Goal: Book appointment/travel/reservation

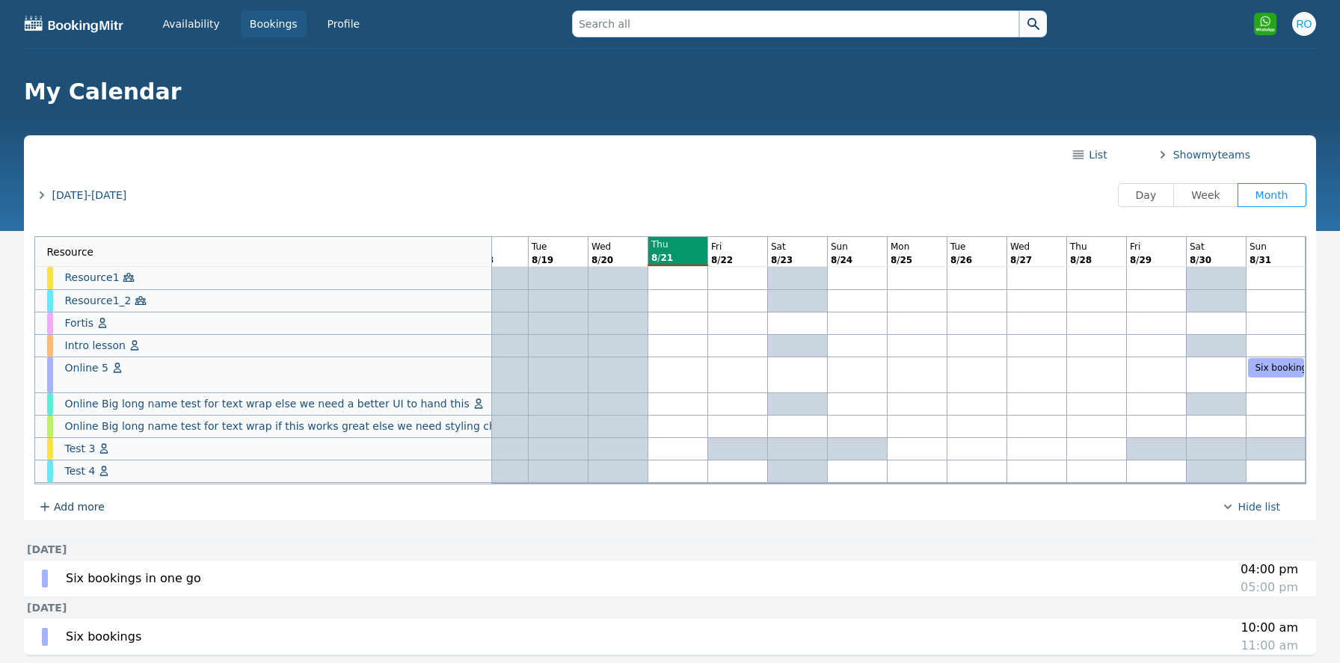
scroll to position [48, 0]
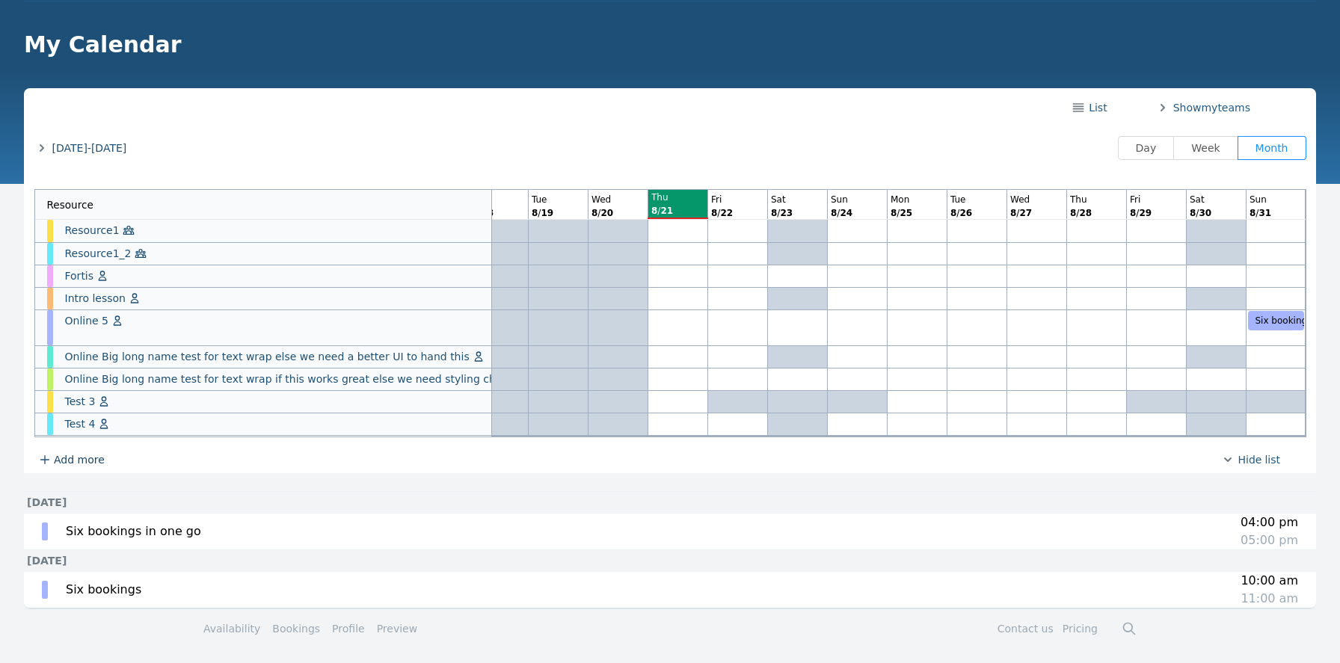
click at [81, 147] on span "[DATE]-[DATE]" at bounding box center [89, 148] width 75 height 15
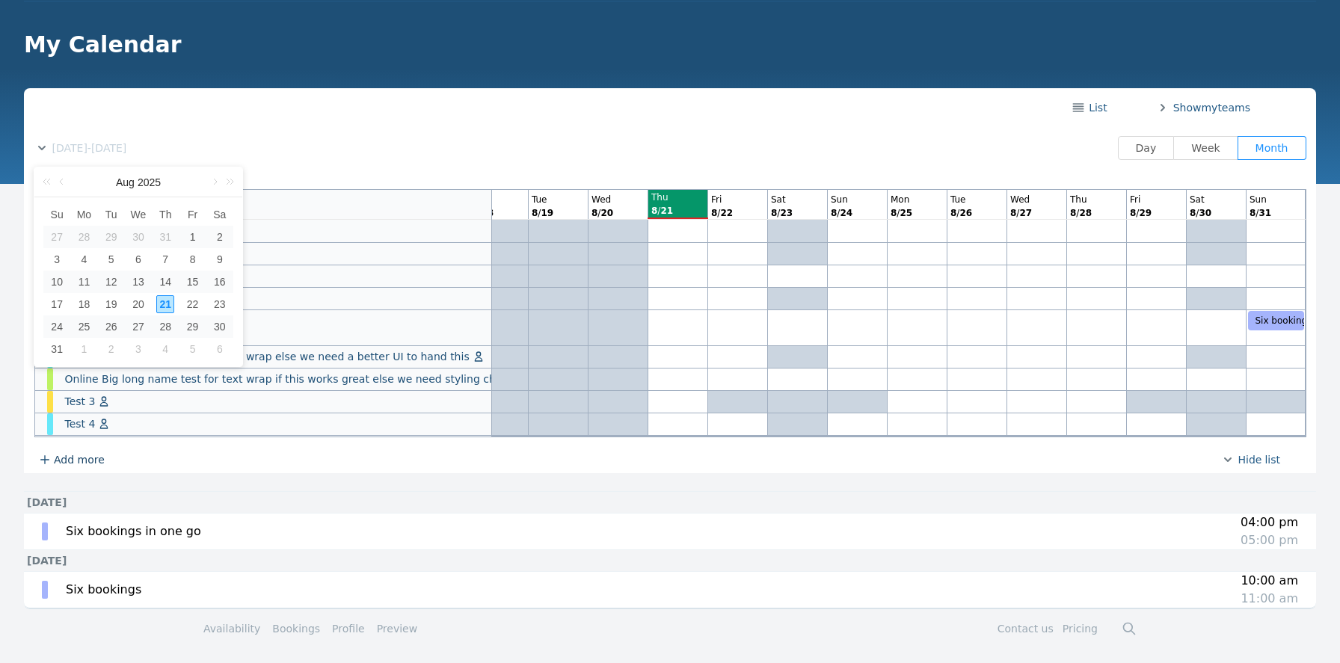
click at [188, 293] on td "22" at bounding box center [192, 304] width 27 height 22
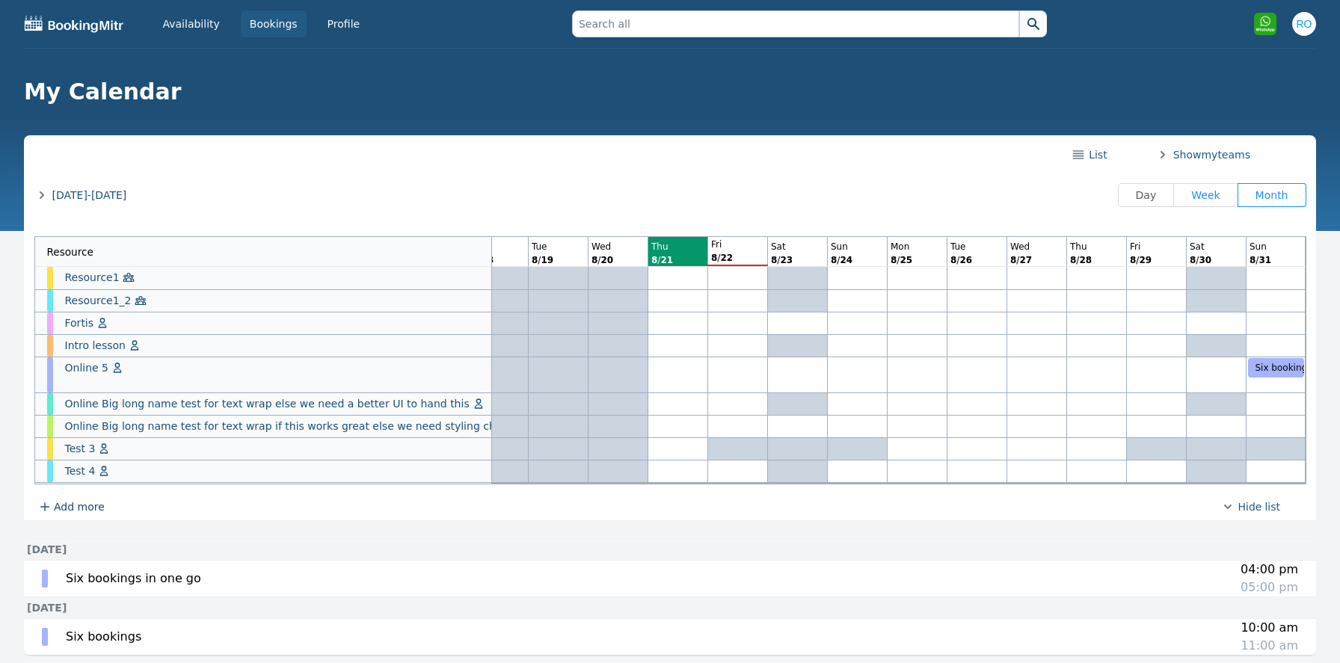
click at [1213, 191] on span "Week" at bounding box center [1205, 195] width 28 height 12
click at [1186, 195] on input "Week" at bounding box center [1185, 195] width 1 height 1
radio input "true"
radio input "false"
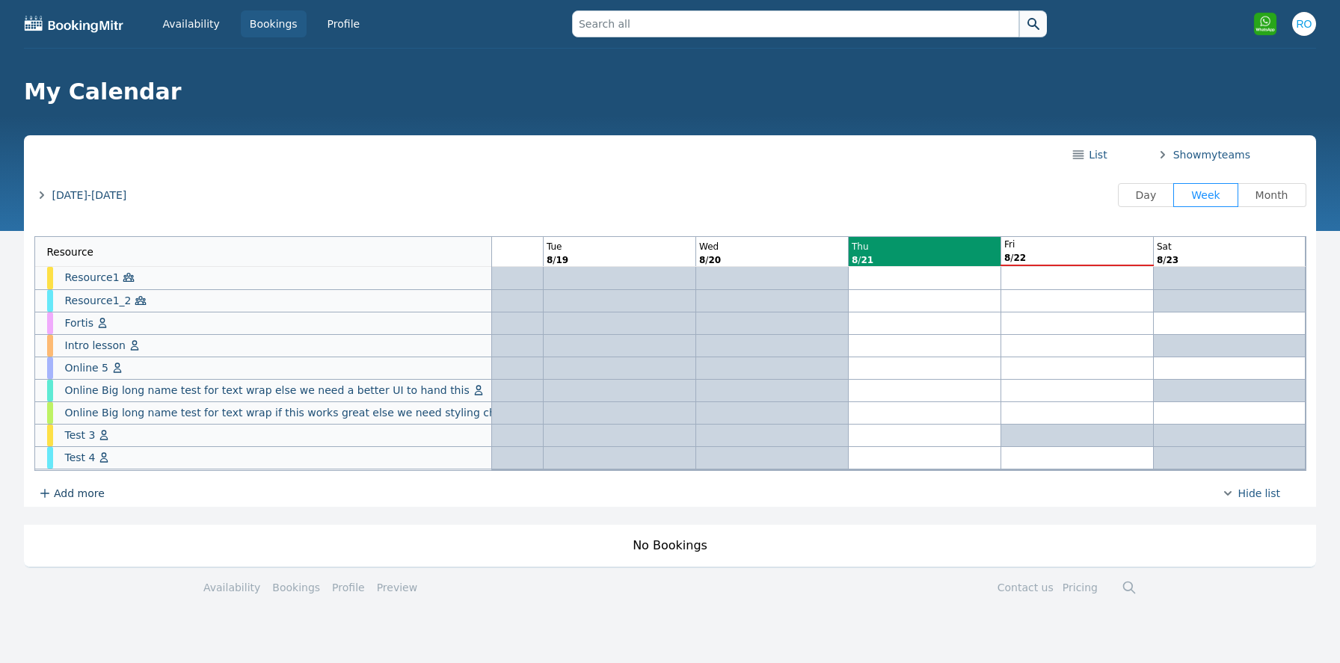
click at [104, 194] on span "Aug 17-23, 2025" at bounding box center [89, 195] width 75 height 15
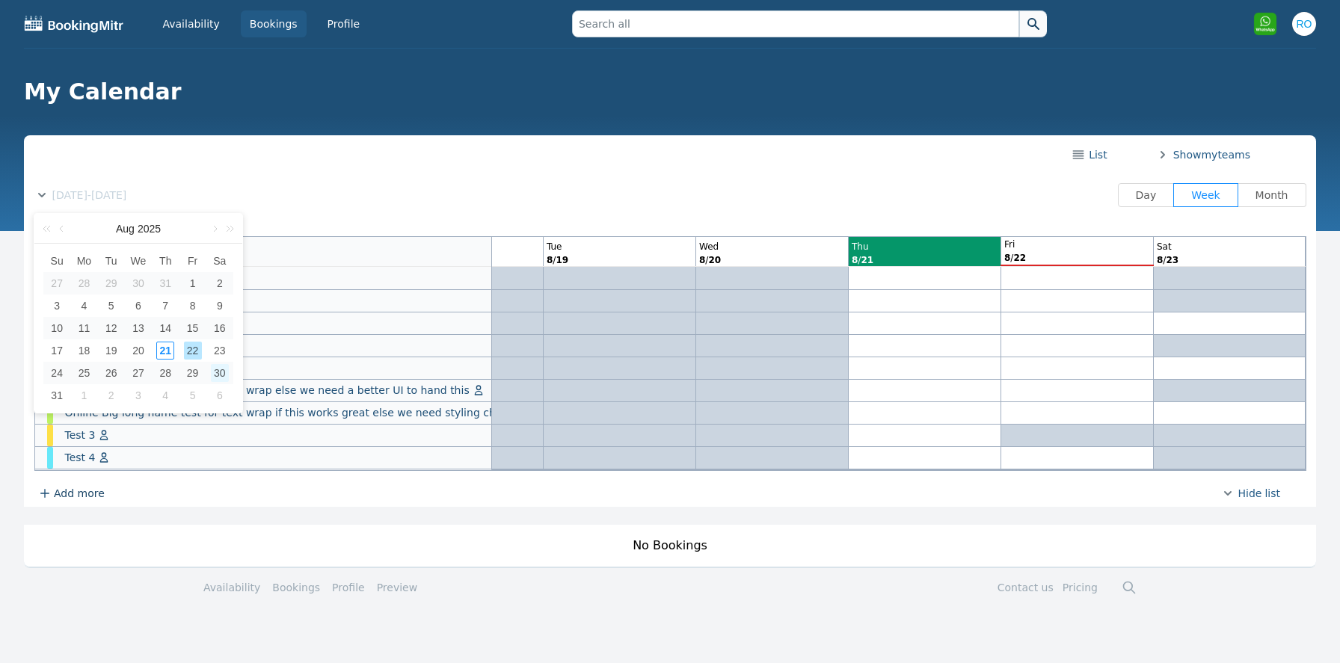
click at [221, 375] on div "30" at bounding box center [220, 373] width 18 height 18
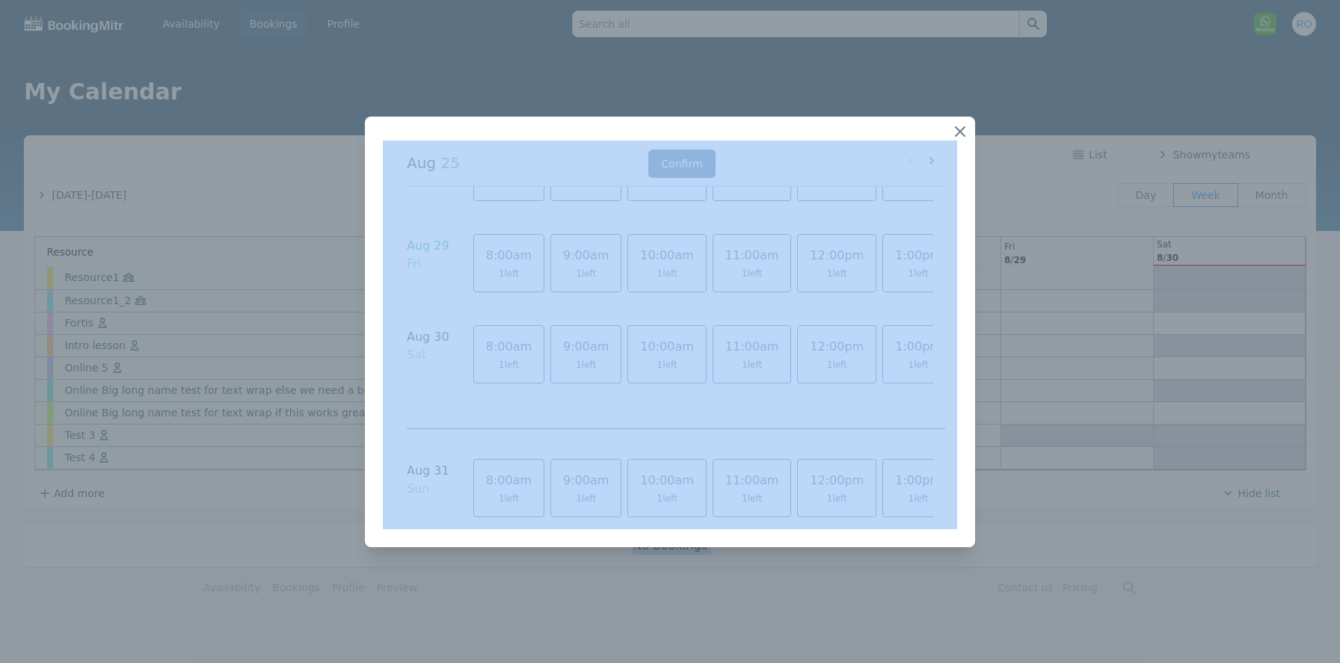
scroll to position [866, 0]
click at [961, 137] on icon "button" at bounding box center [960, 132] width 18 height 18
click at [1204, 410] on div at bounding box center [670, 331] width 1340 height 663
click at [957, 133] on icon "button" at bounding box center [959, 131] width 9 height 9
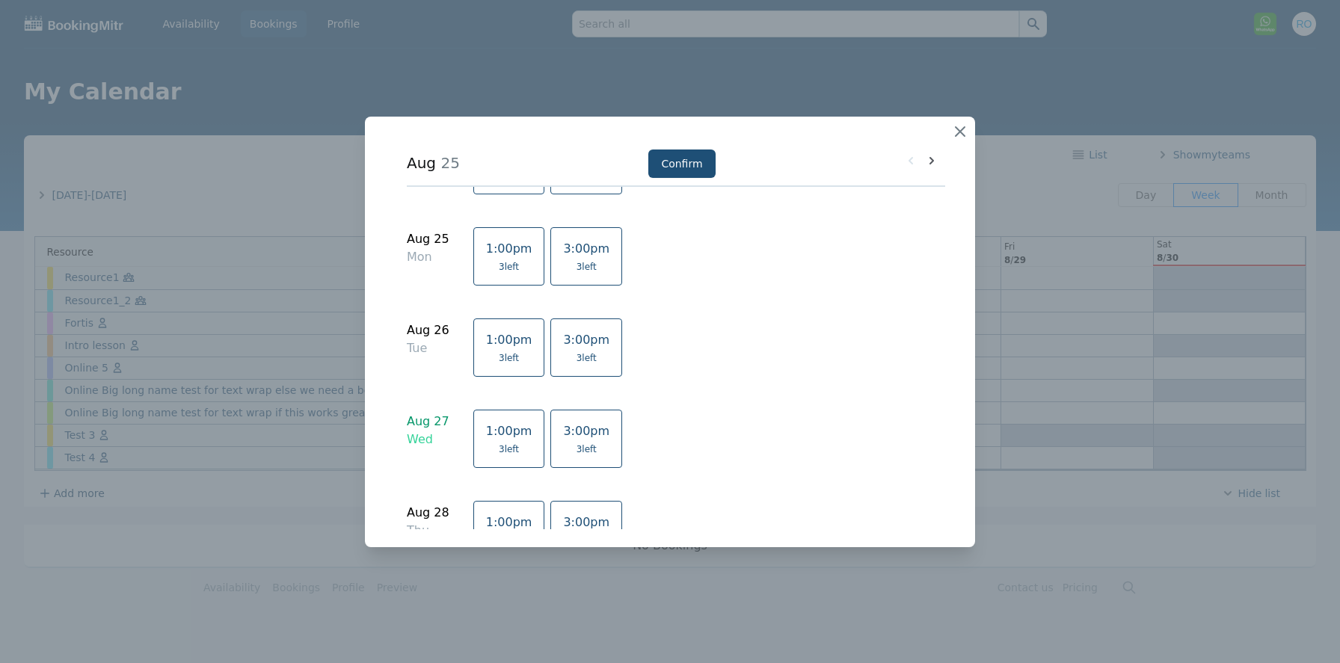
scroll to position [452, 0]
click at [955, 129] on icon "button" at bounding box center [960, 132] width 18 height 18
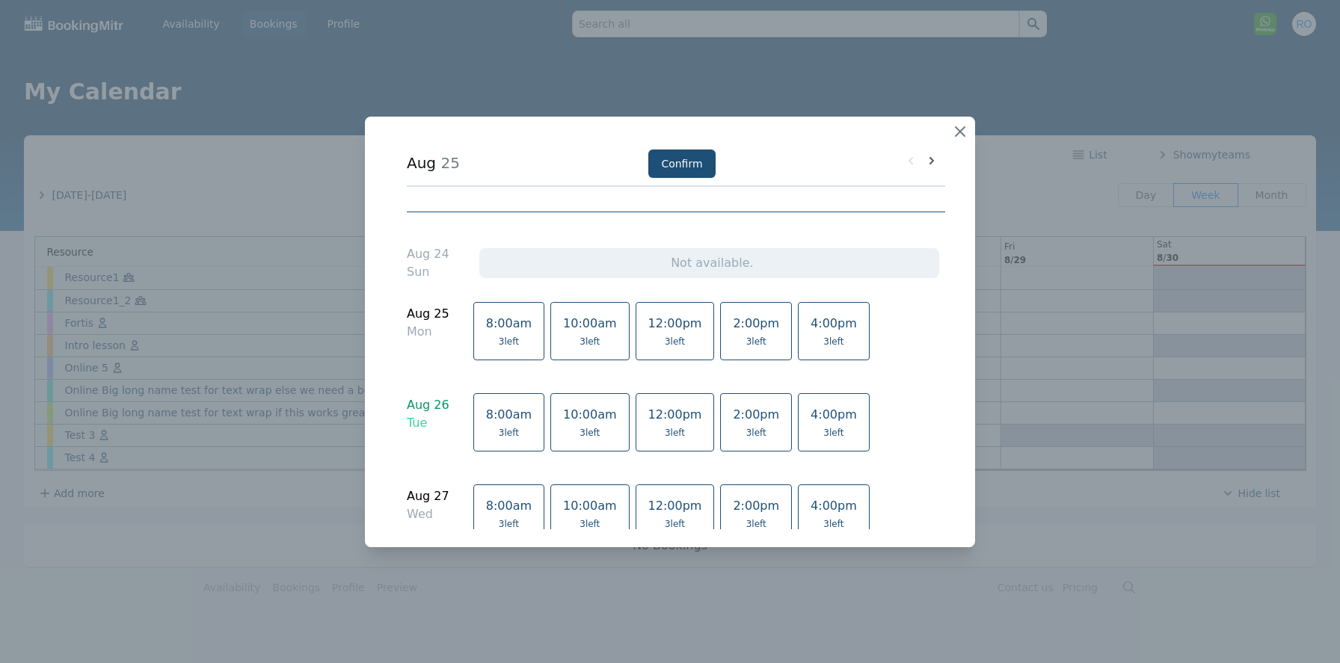
scroll to position [298, 0]
click at [973, 126] on div at bounding box center [670, 332] width 610 height 431
click at [955, 132] on icon "button" at bounding box center [960, 132] width 18 height 18
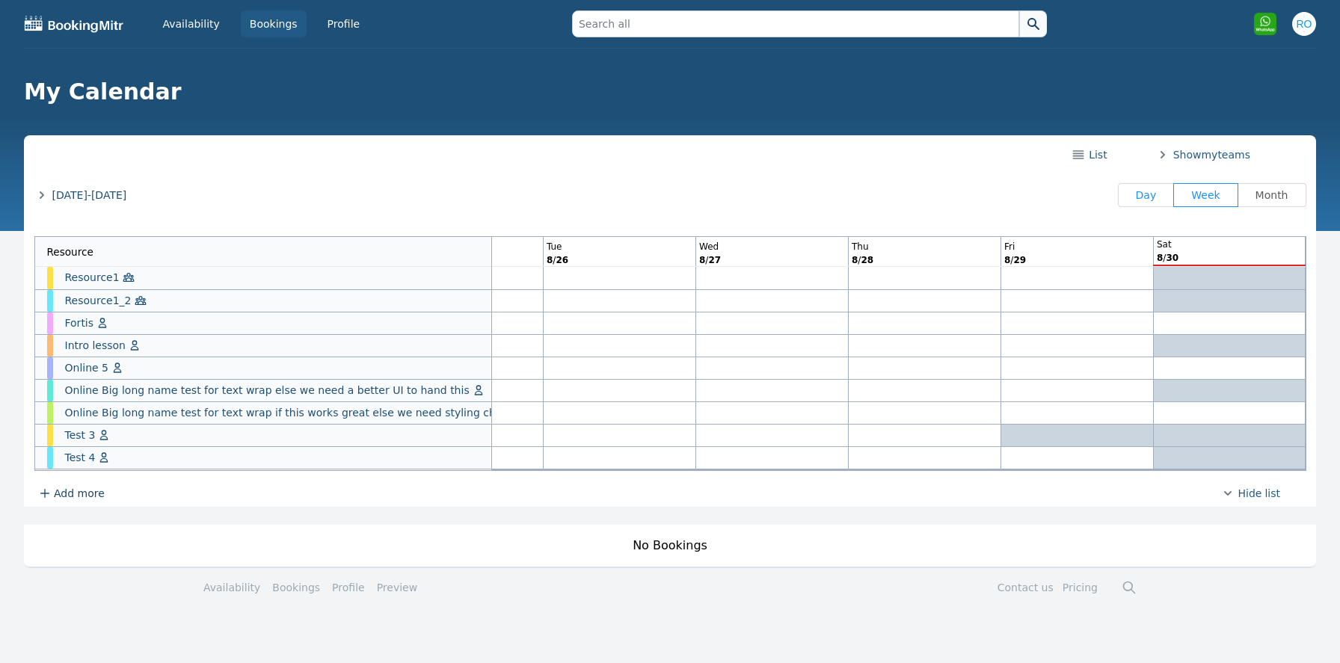
click at [1136, 196] on span "Day" at bounding box center [1146, 195] width 33 height 12
click at [1131, 196] on input "Day" at bounding box center [1130, 195] width 1 height 1
radio input "true"
radio input "false"
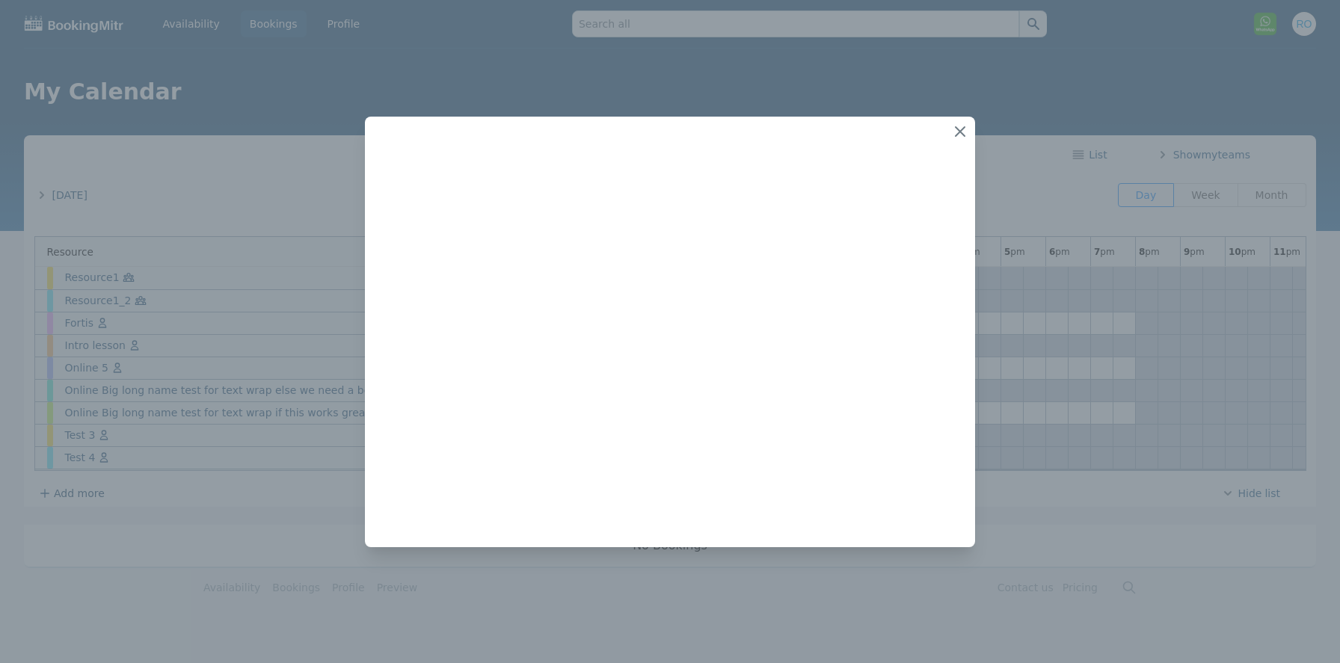
click at [1116, 416] on div at bounding box center [670, 331] width 1340 height 663
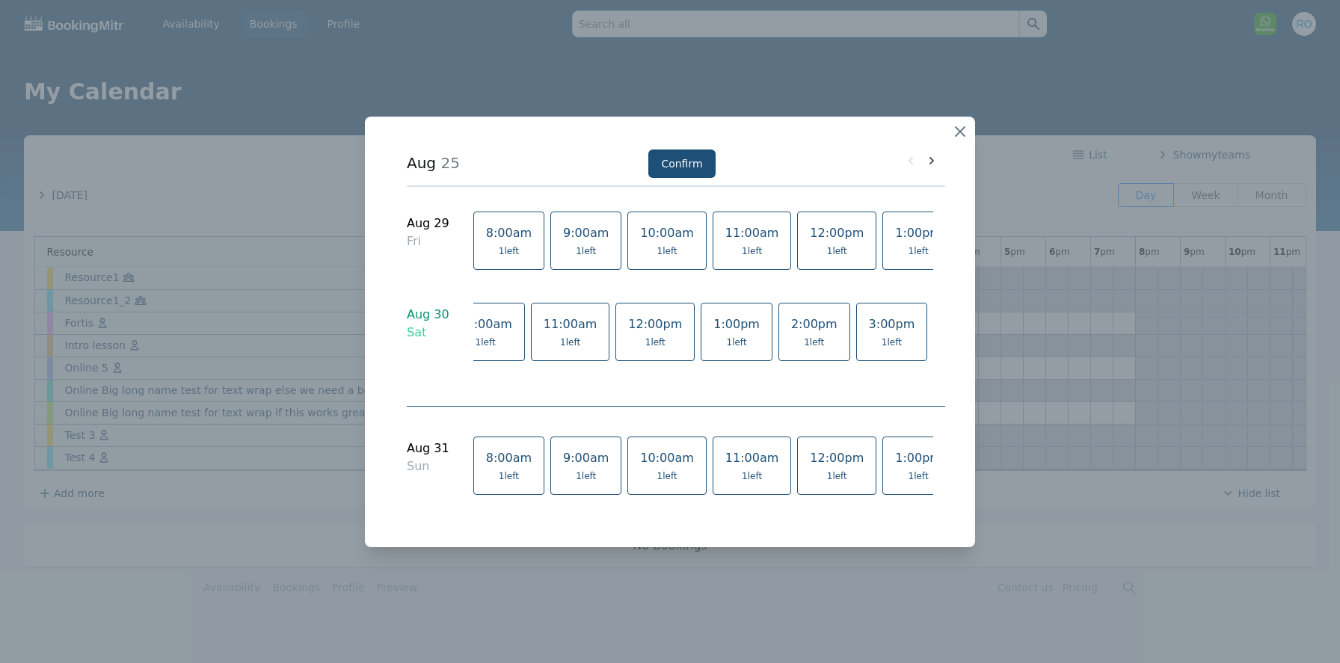
scroll to position [0, 446]
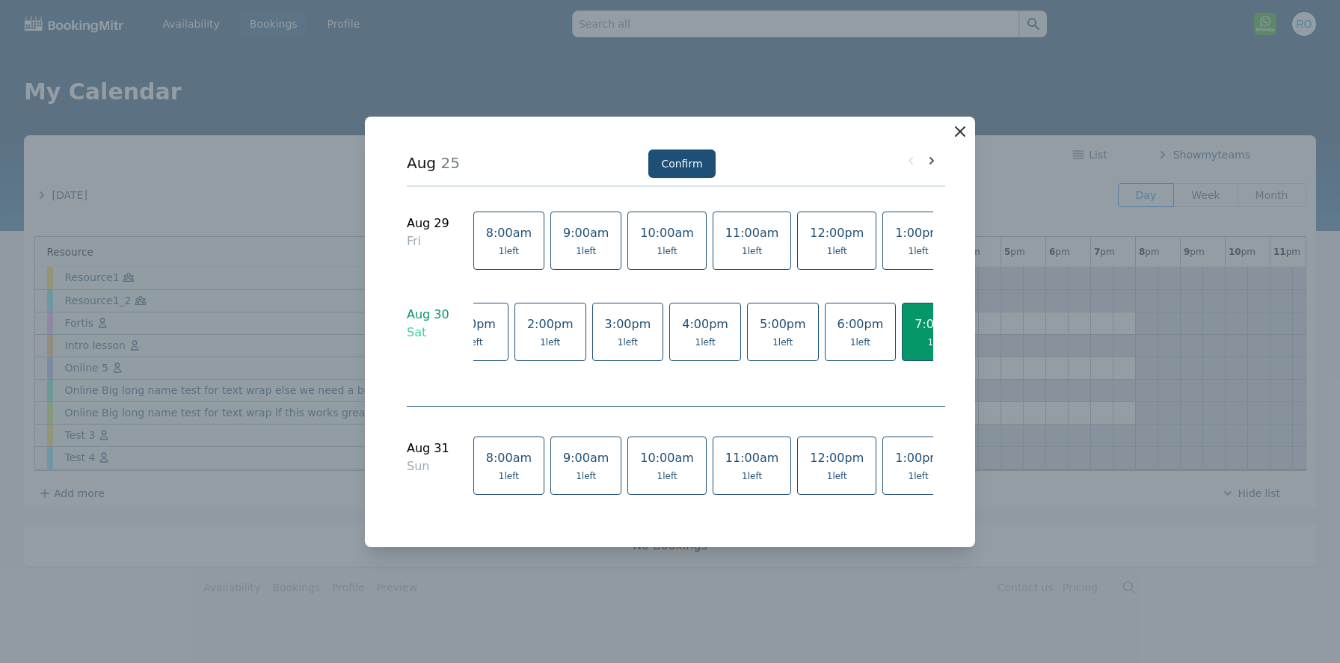
click at [964, 132] on icon "button" at bounding box center [960, 132] width 18 height 18
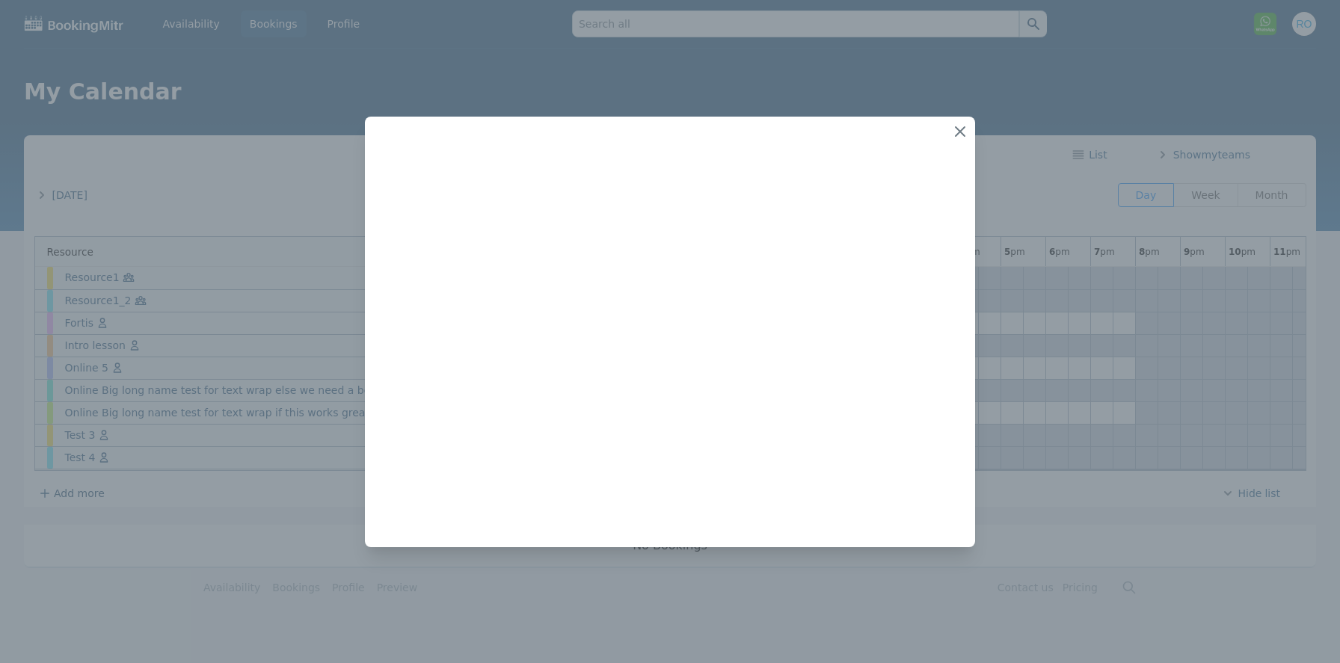
click at [1118, 414] on div at bounding box center [670, 331] width 1340 height 663
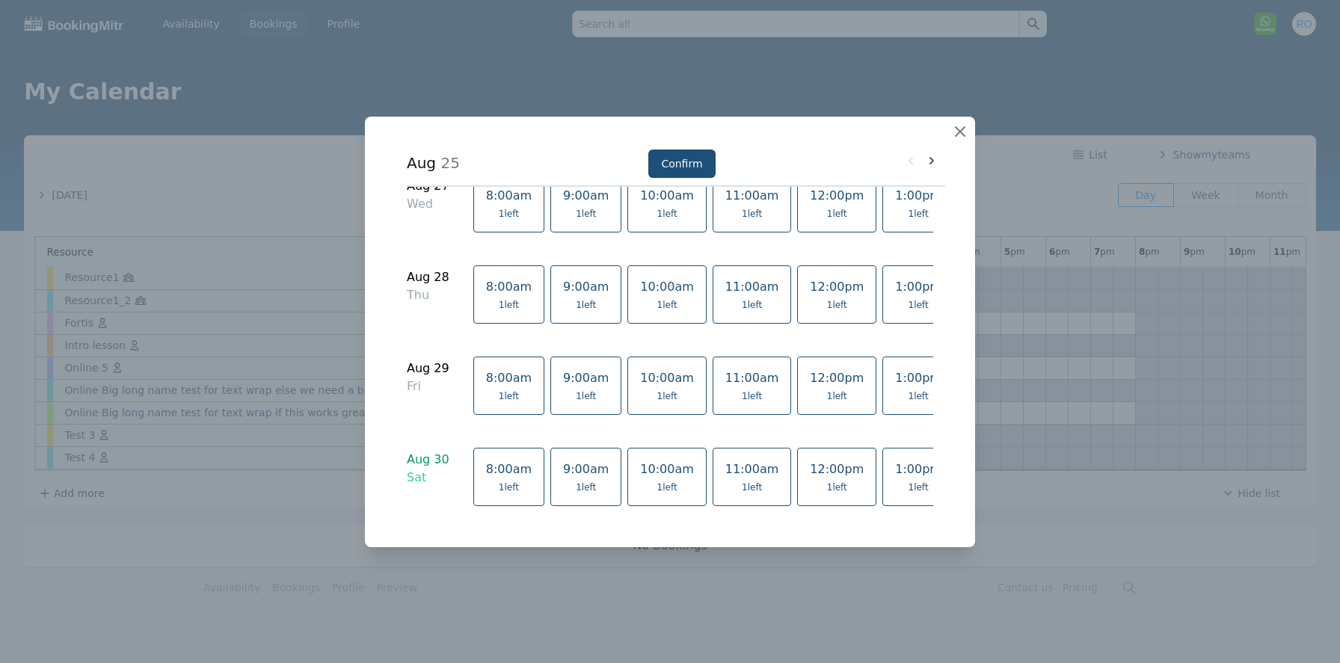
scroll to position [861, 0]
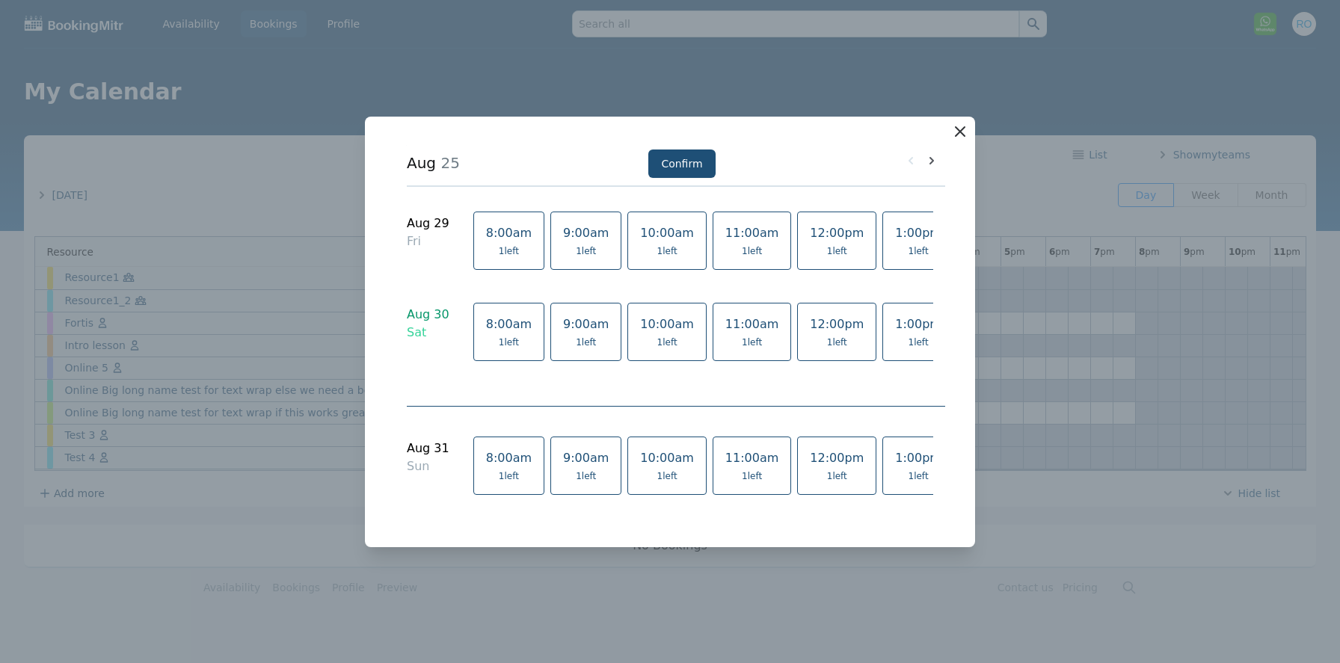
click at [960, 126] on icon "button" at bounding box center [960, 132] width 18 height 18
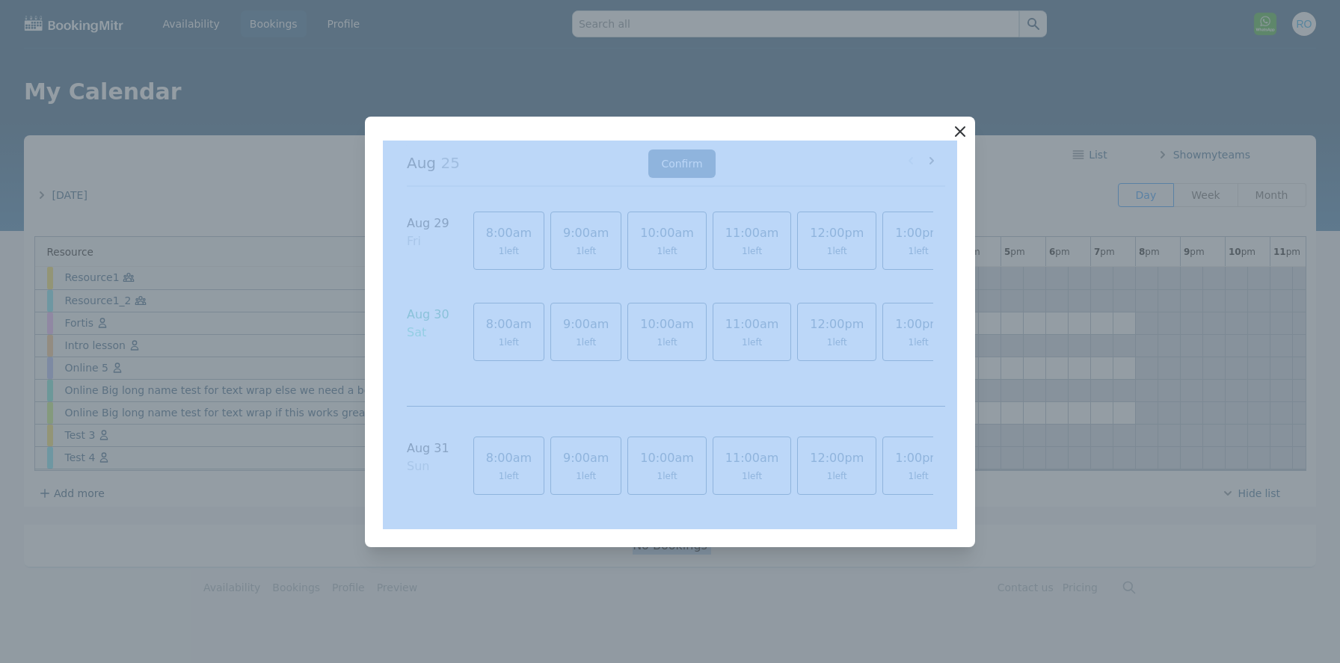
click at [962, 139] on icon "button" at bounding box center [960, 132] width 18 height 18
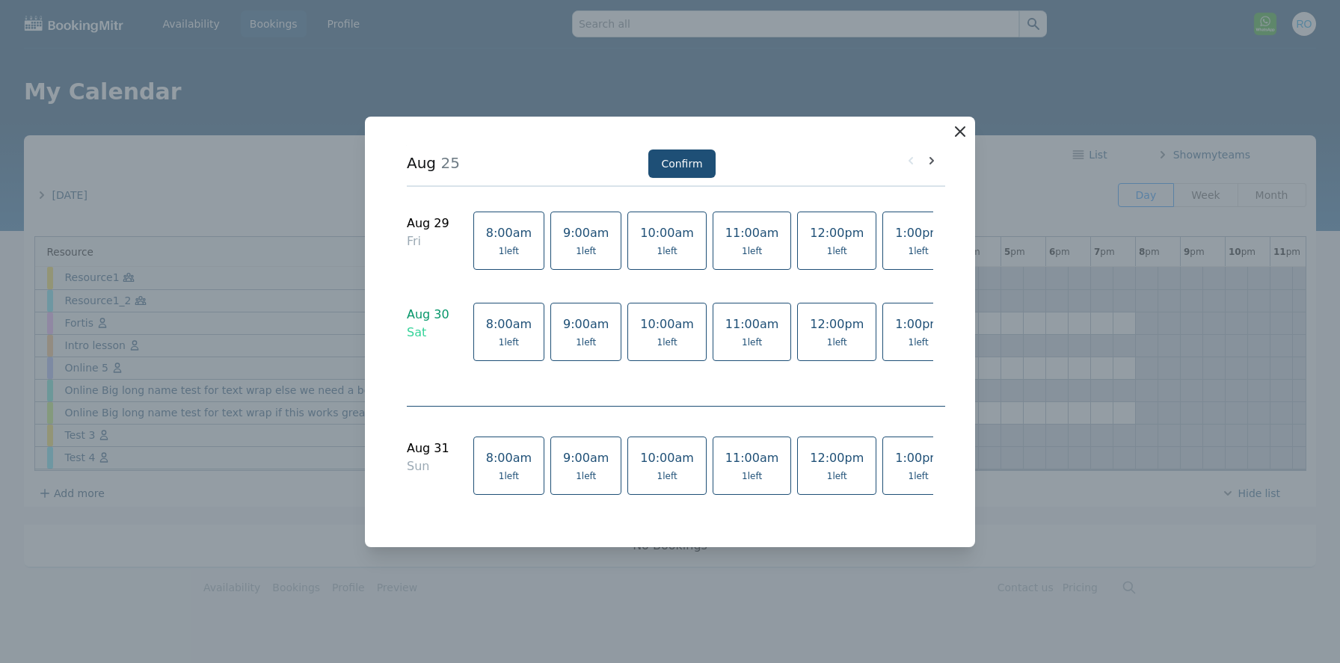
click at [955, 137] on icon "button" at bounding box center [960, 132] width 18 height 18
click at [961, 132] on icon "button" at bounding box center [959, 131] width 9 height 9
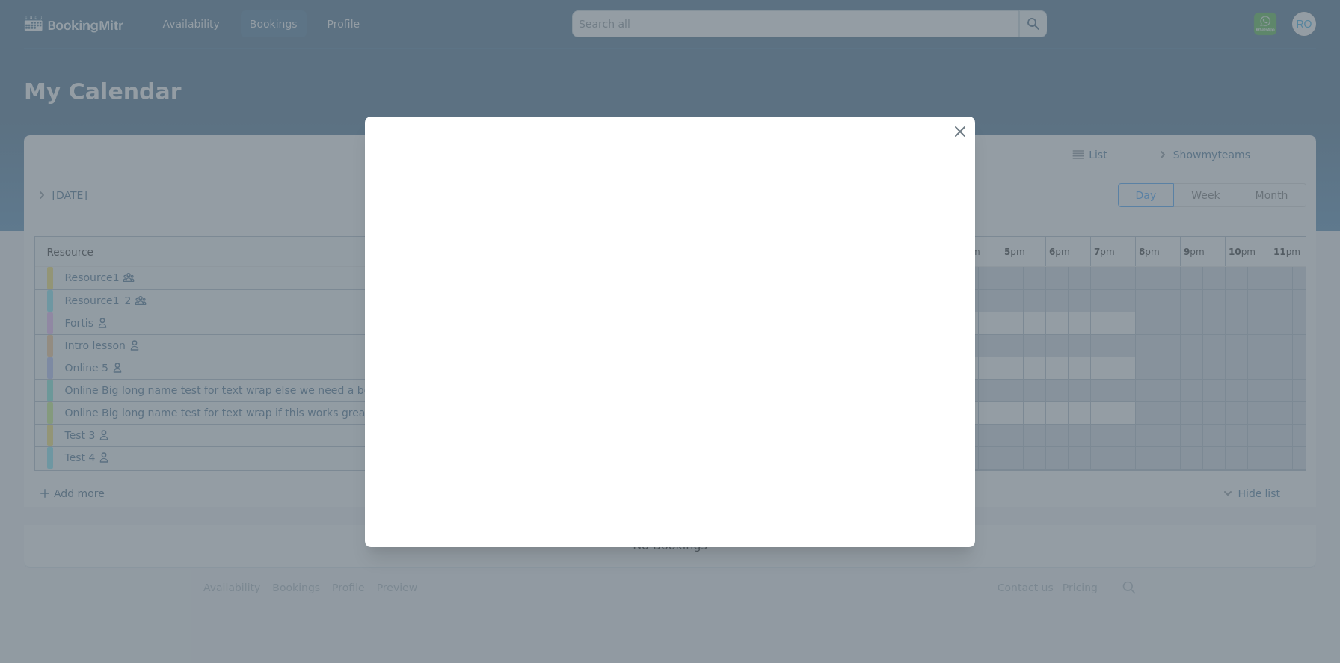
click at [1121, 378] on div at bounding box center [670, 331] width 1340 height 663
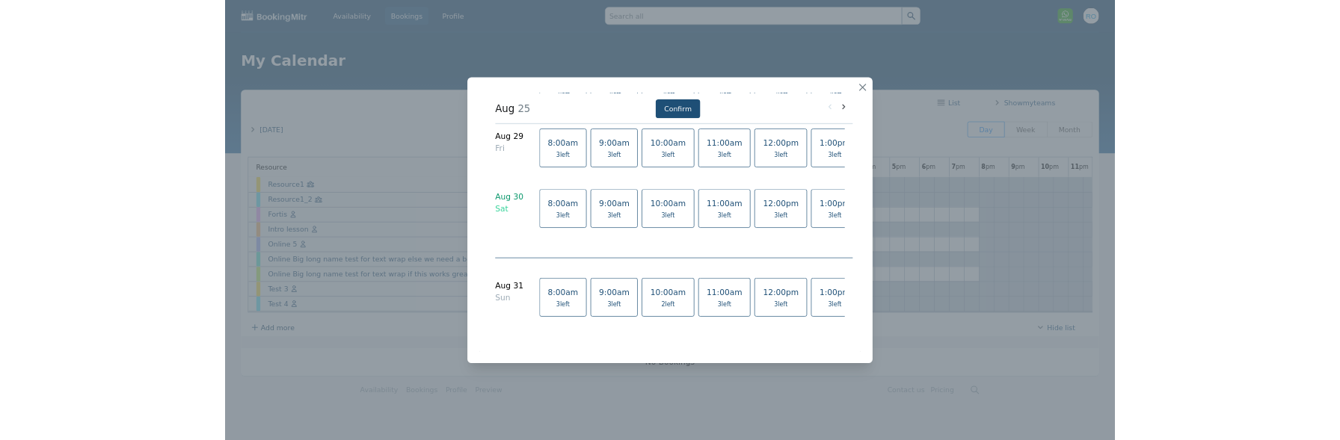
scroll to position [0, 446]
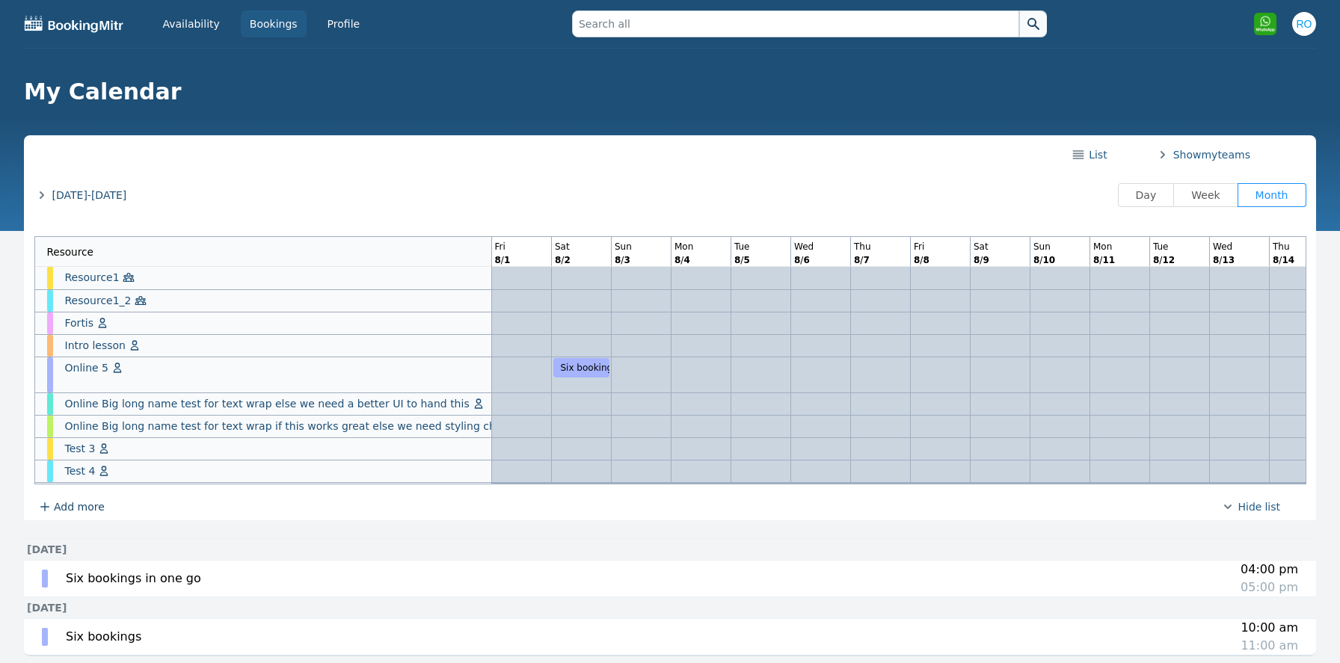
scroll to position [0, 1040]
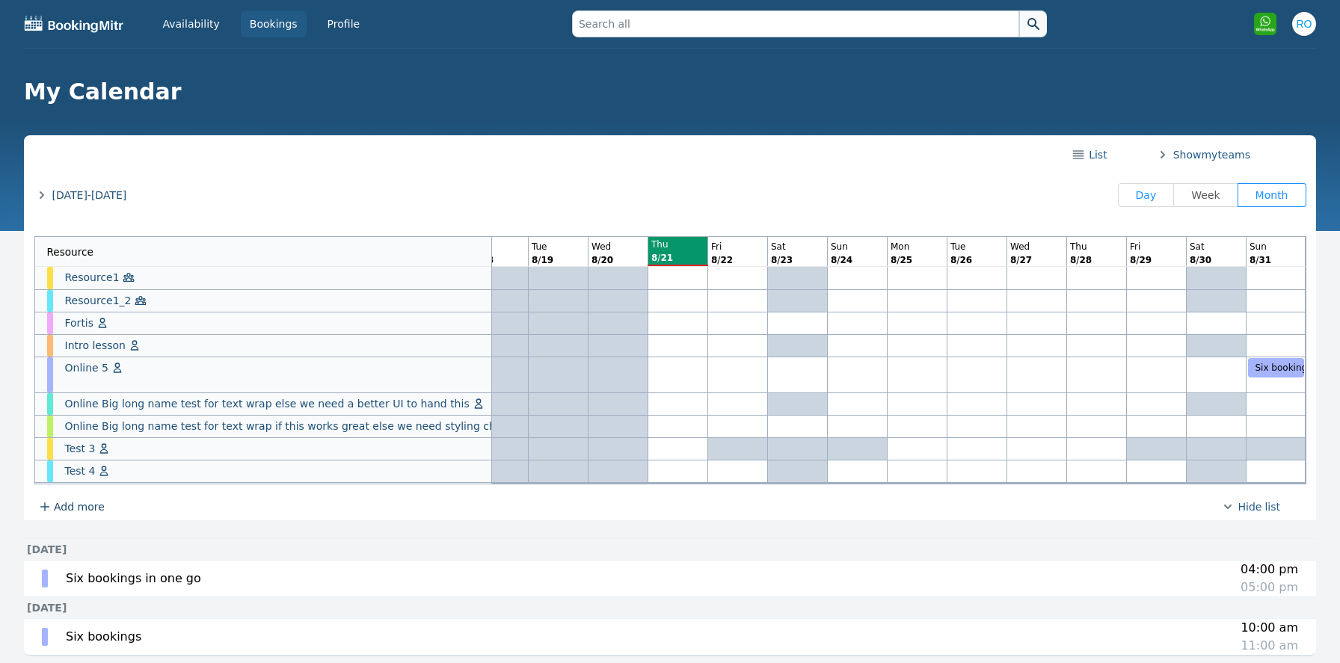
click at [1144, 195] on span "Day" at bounding box center [1146, 195] width 21 height 12
click at [1131, 195] on input "Day" at bounding box center [1130, 195] width 1 height 1
radio input "true"
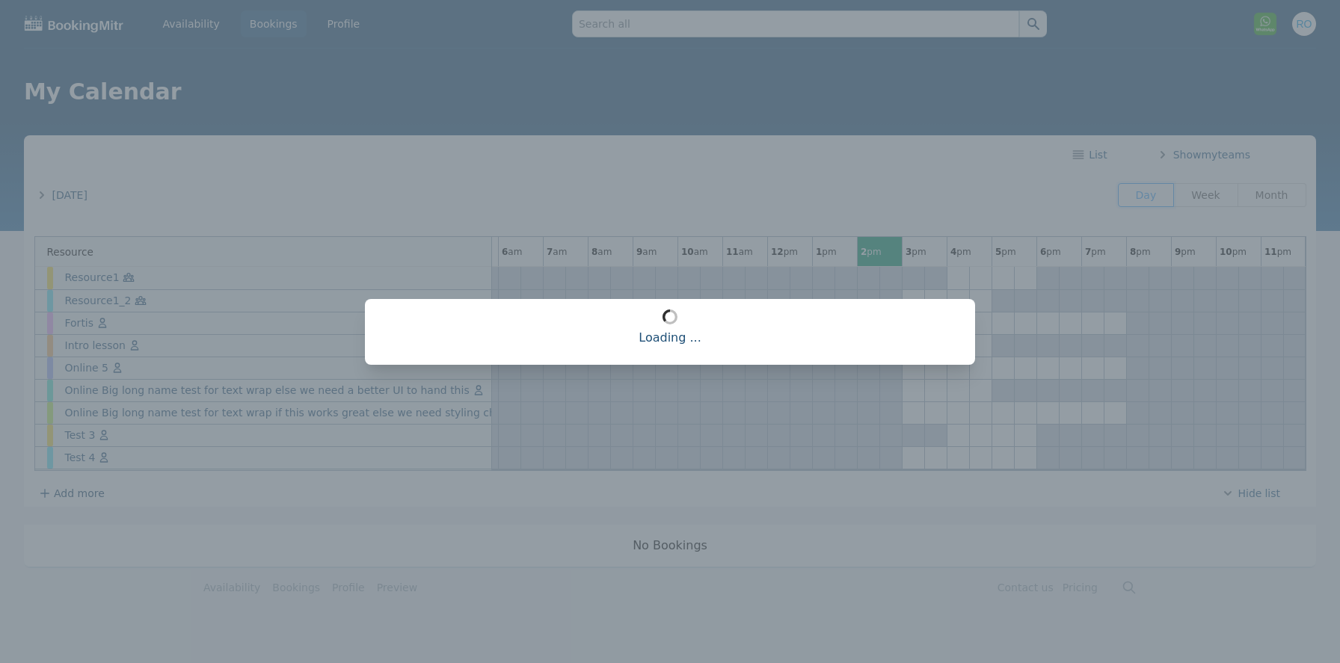
radio input "false"
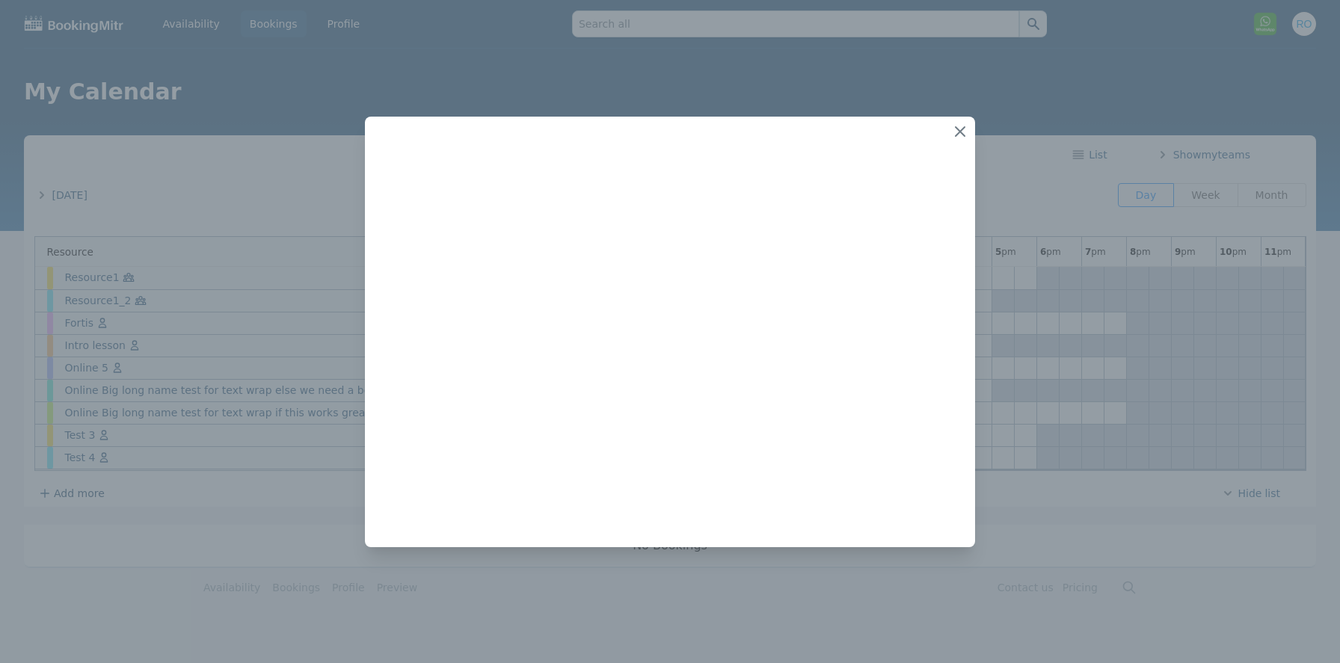
click at [1114, 375] on div at bounding box center [670, 331] width 1340 height 663
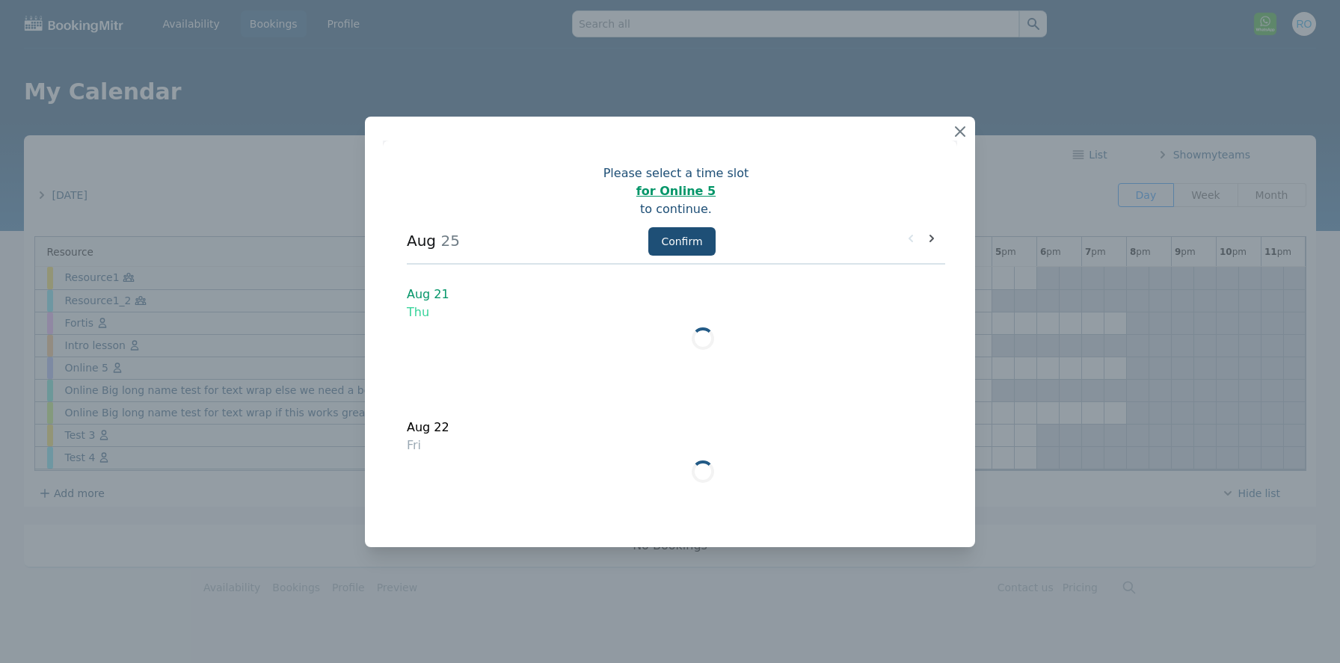
scroll to position [0, 0]
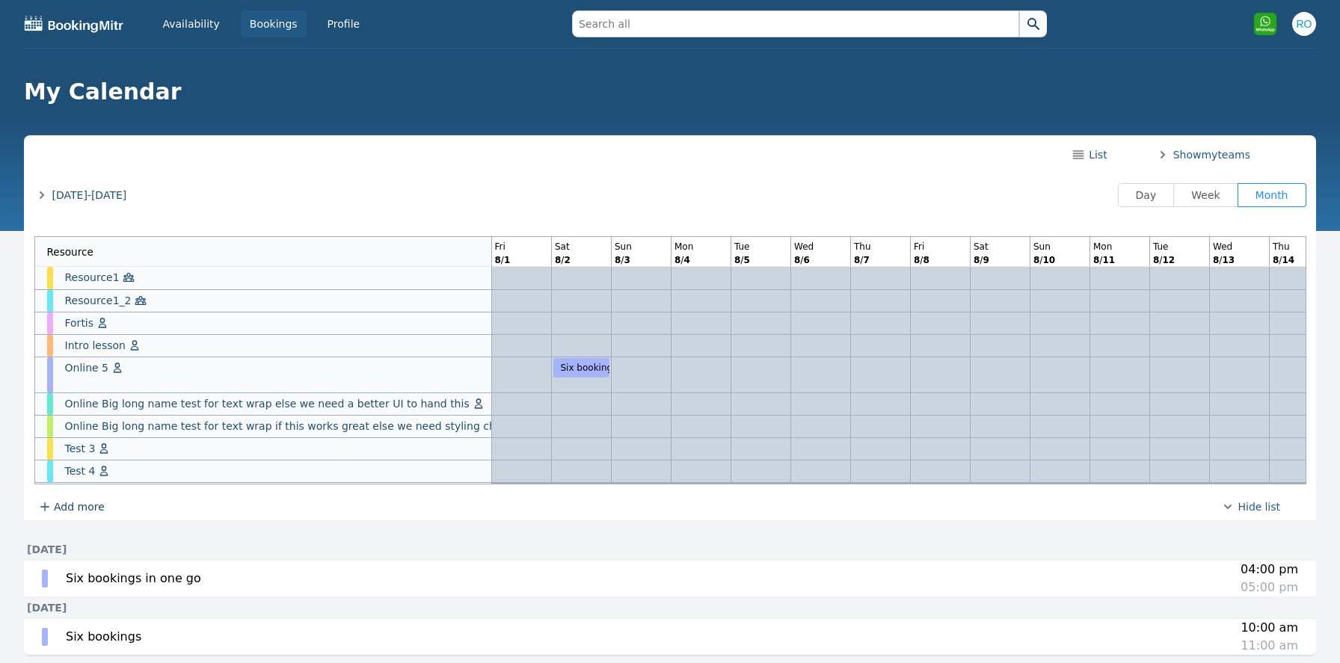
scroll to position [0, 1040]
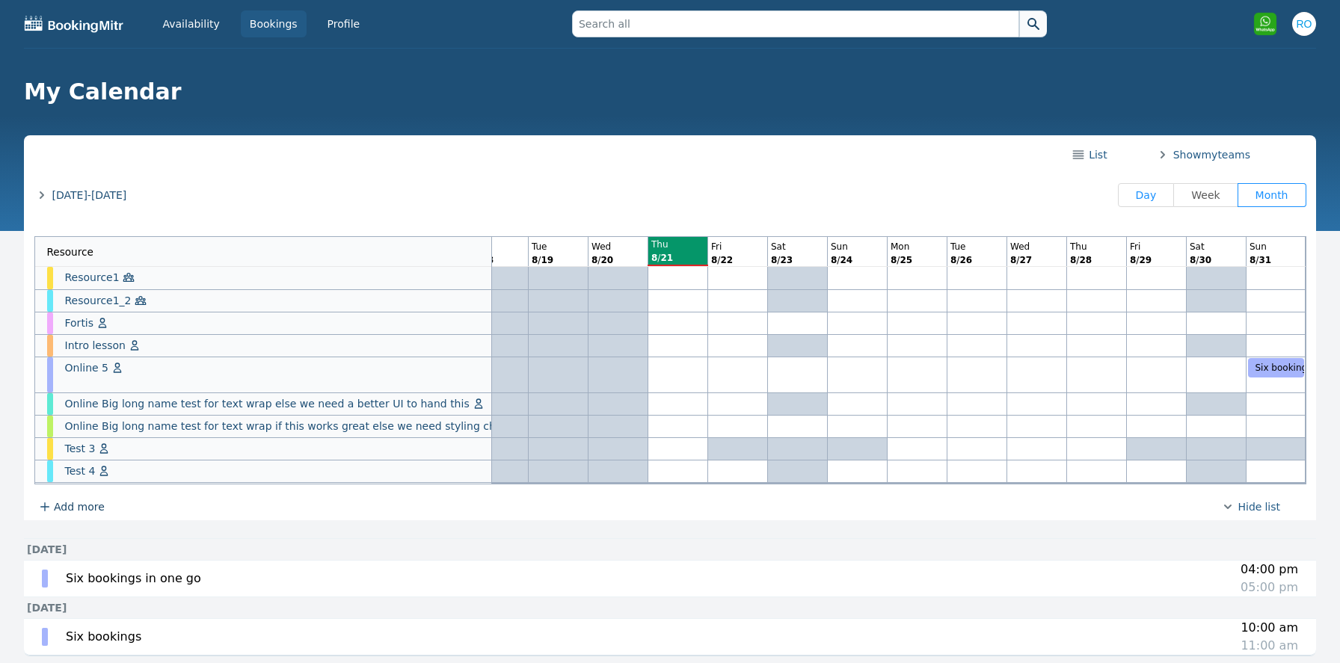
click at [1157, 194] on span "Day" at bounding box center [1146, 195] width 21 height 12
click at [1131, 195] on input "Day" at bounding box center [1130, 195] width 1 height 1
radio input "true"
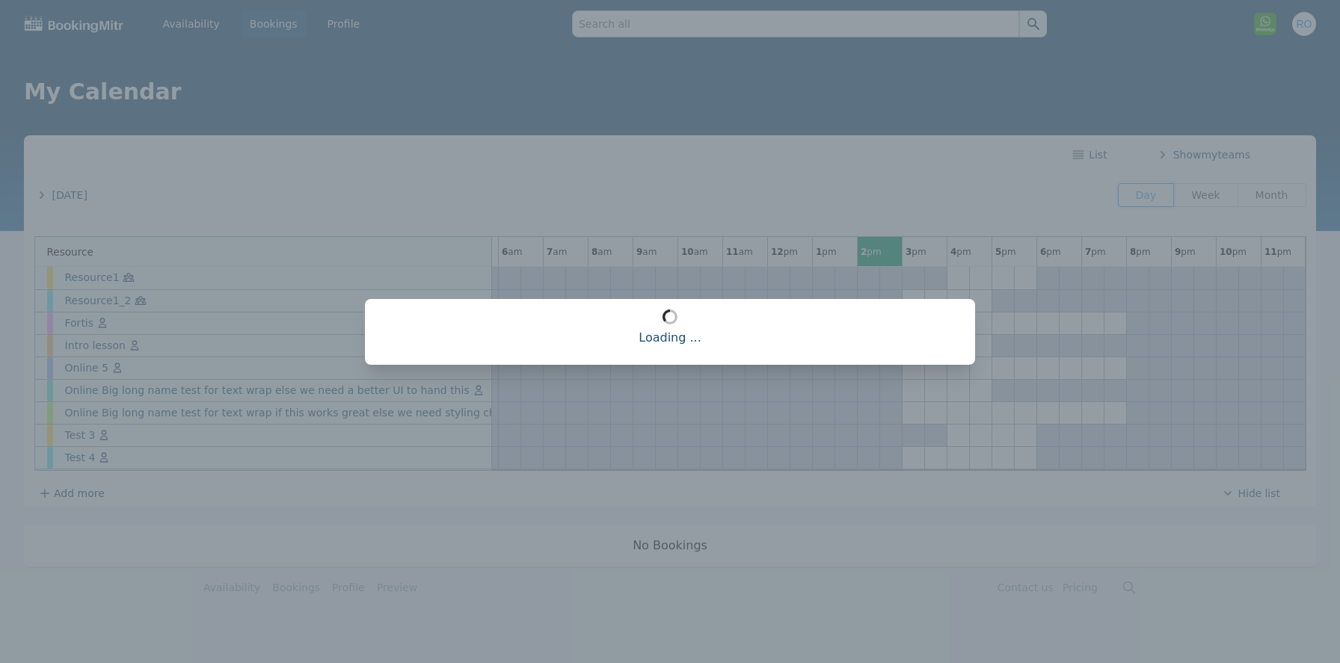
scroll to position [0, 262]
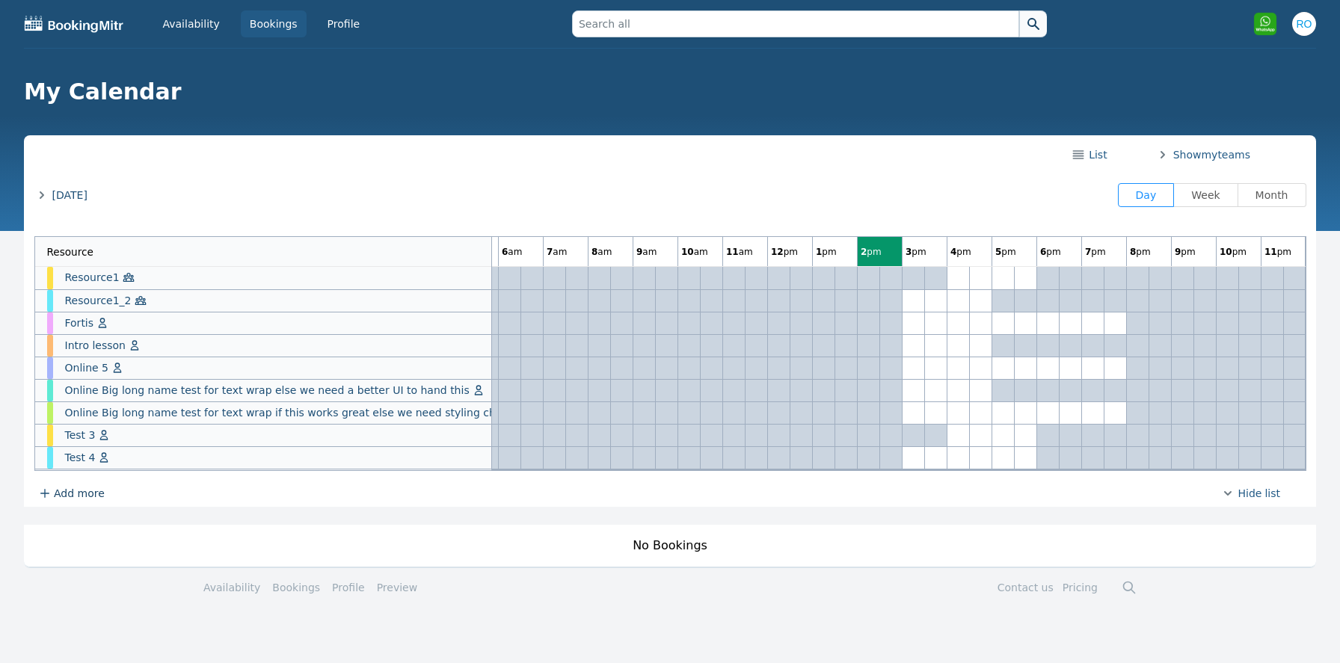
click at [87, 198] on span "[DATE]" at bounding box center [69, 195] width 35 height 15
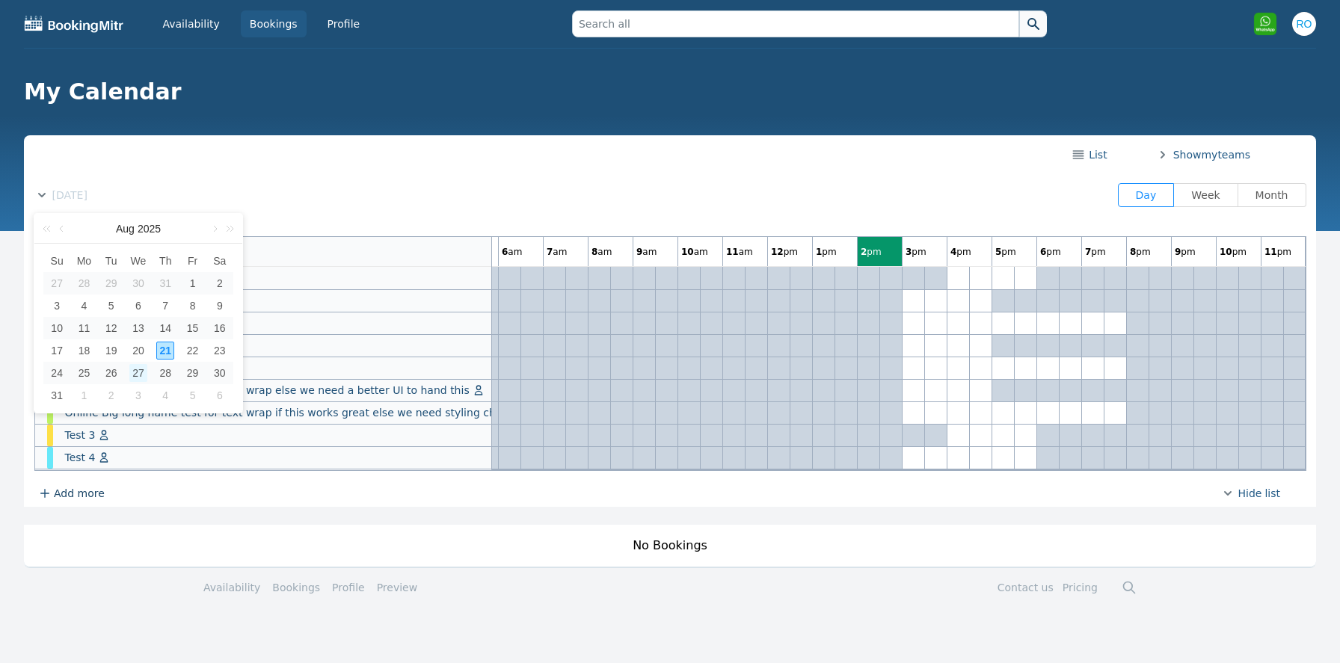
click at [138, 375] on div "27" at bounding box center [138, 373] width 18 height 18
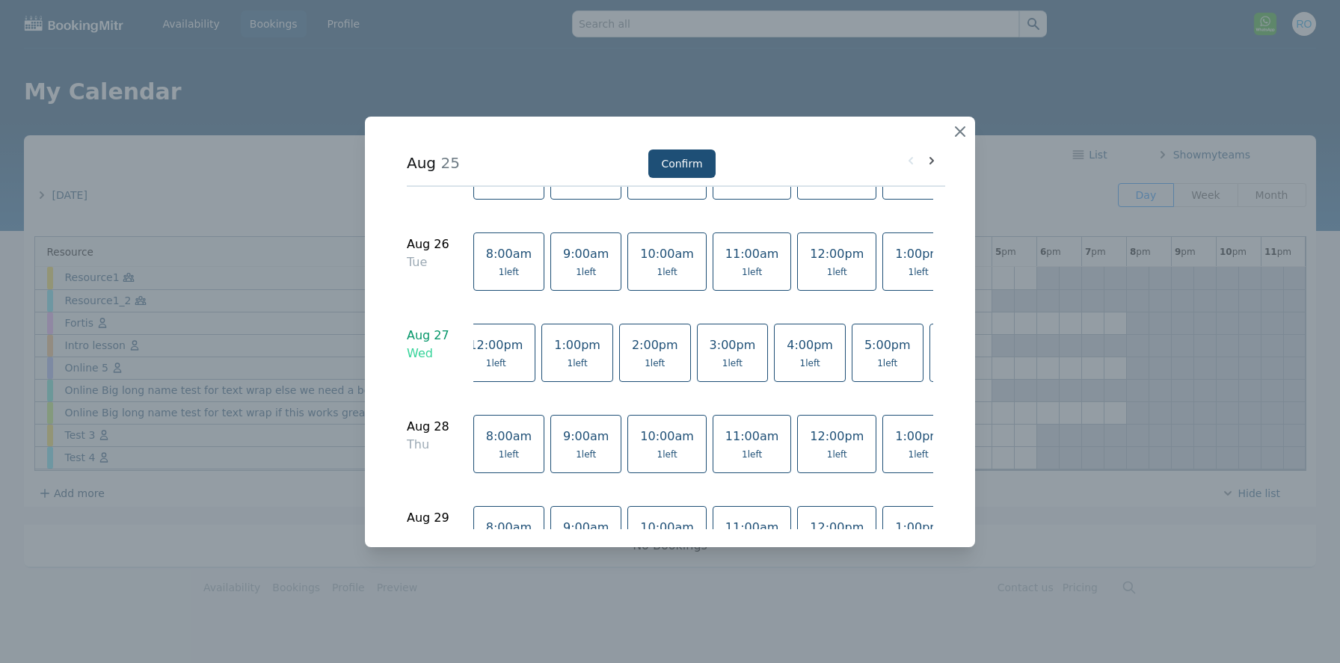
scroll to position [0, 444]
click at [961, 133] on icon "button" at bounding box center [959, 131] width 9 height 9
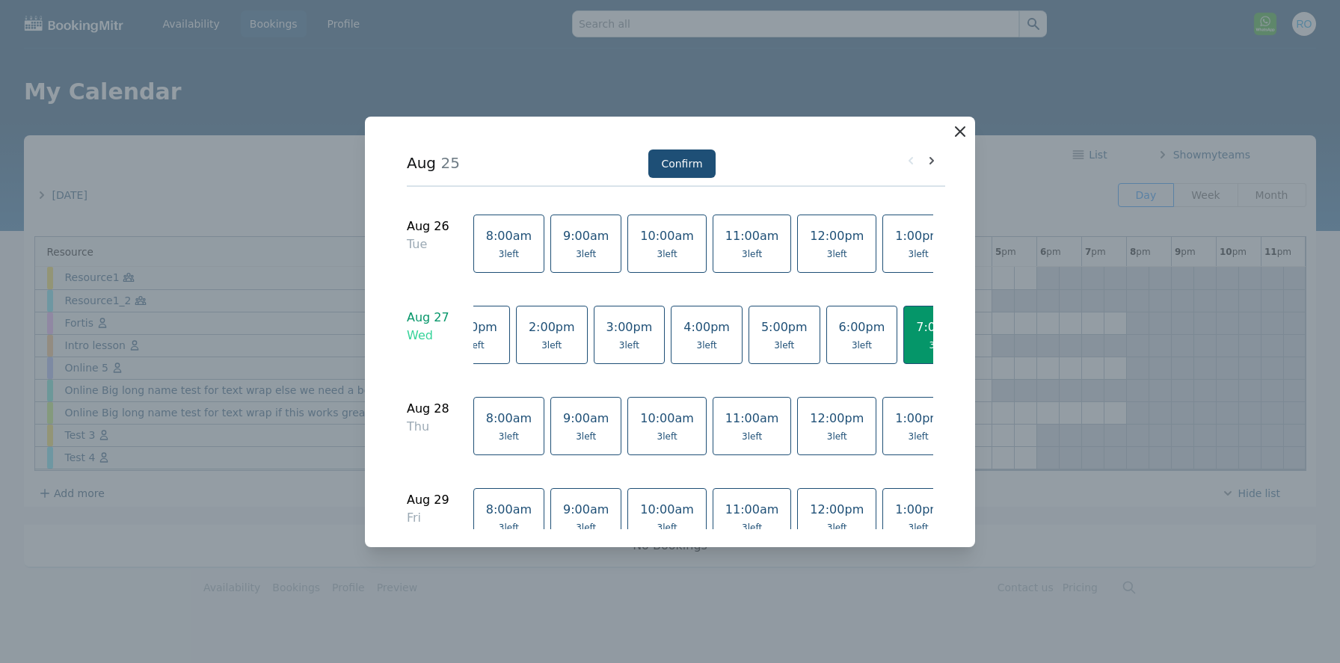
click at [963, 126] on icon "button" at bounding box center [960, 132] width 18 height 18
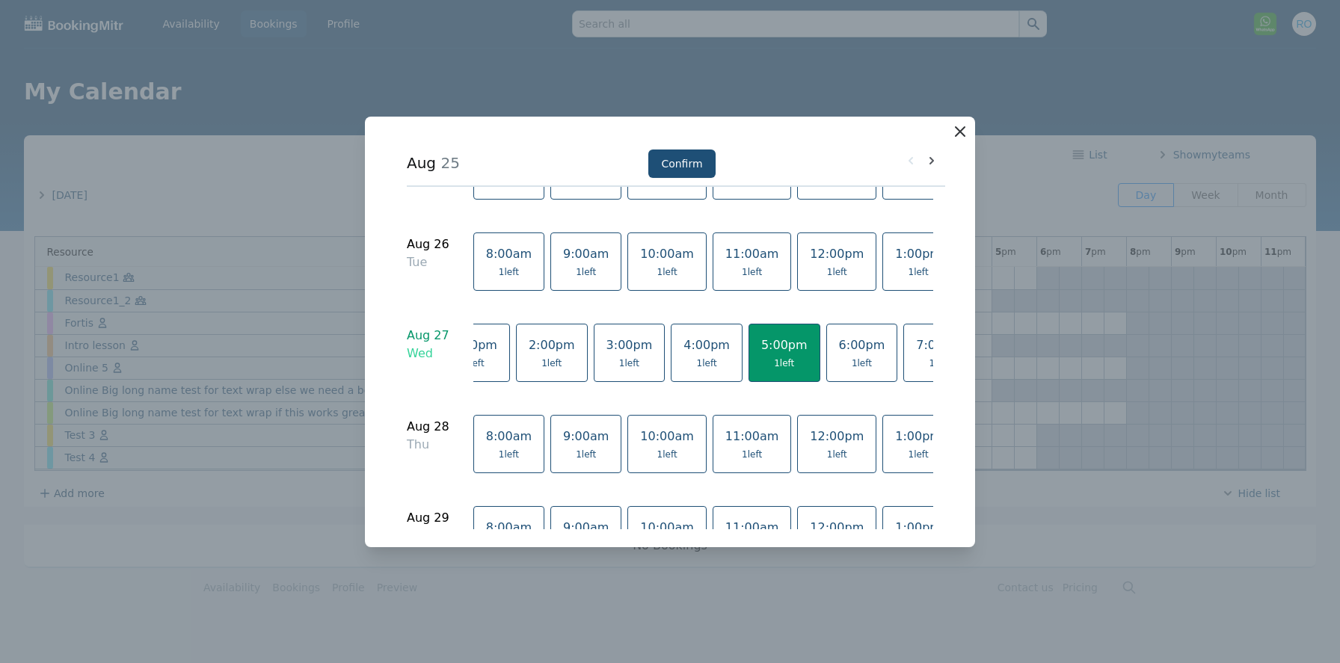
click at [957, 134] on icon "button" at bounding box center [959, 131] width 9 height 9
click at [960, 135] on icon "button" at bounding box center [960, 132] width 18 height 18
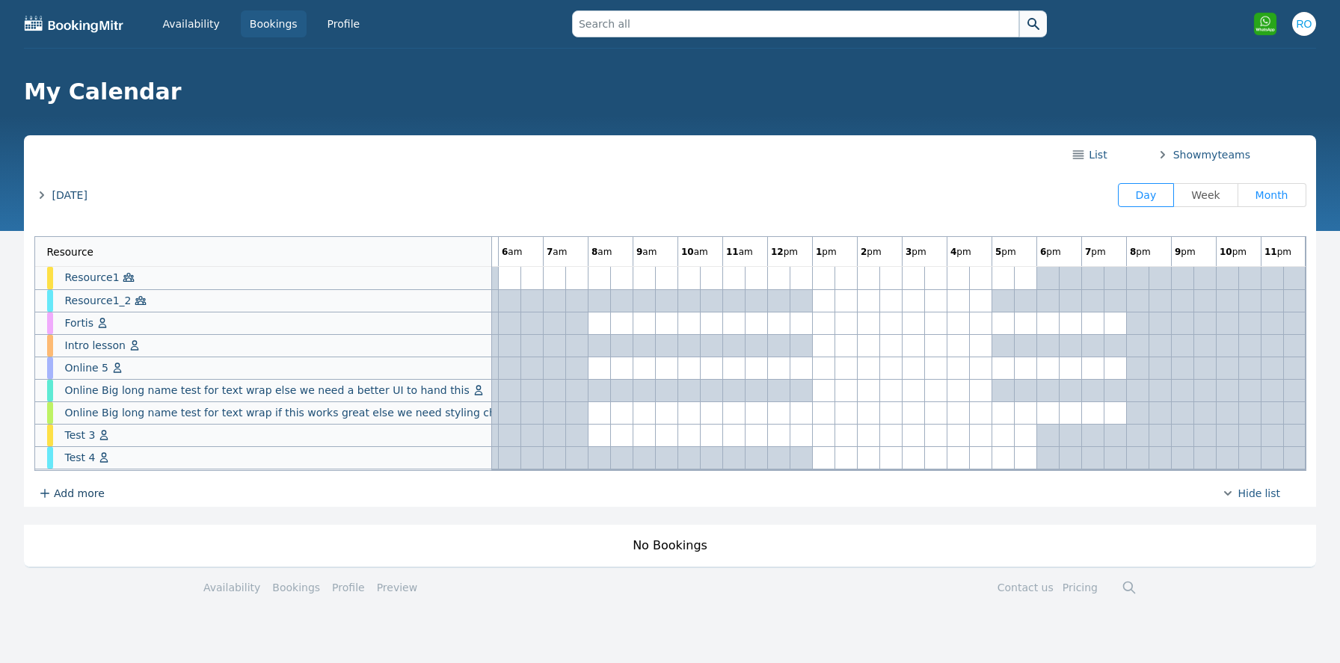
click at [1272, 206] on label "Month" at bounding box center [1272, 195] width 68 height 24
click at [1251, 197] on input "Month" at bounding box center [1249, 195] width 1 height 1
radio input "true"
radio input "false"
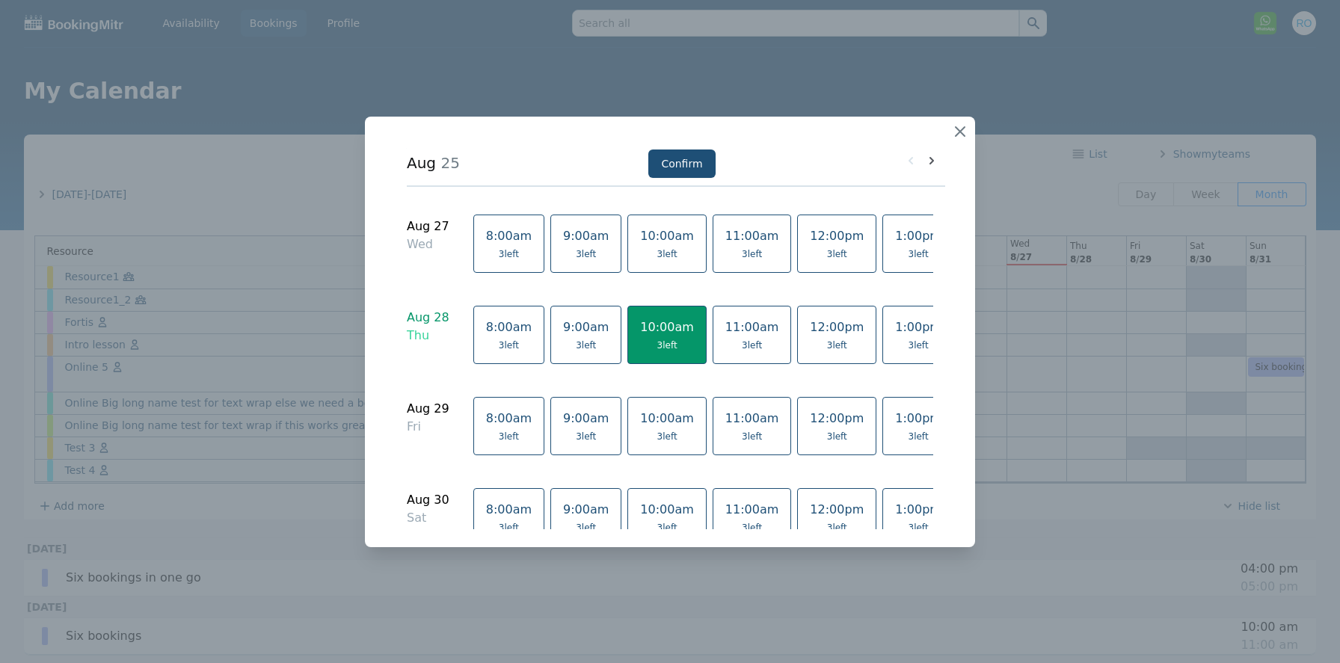
scroll to position [0, 446]
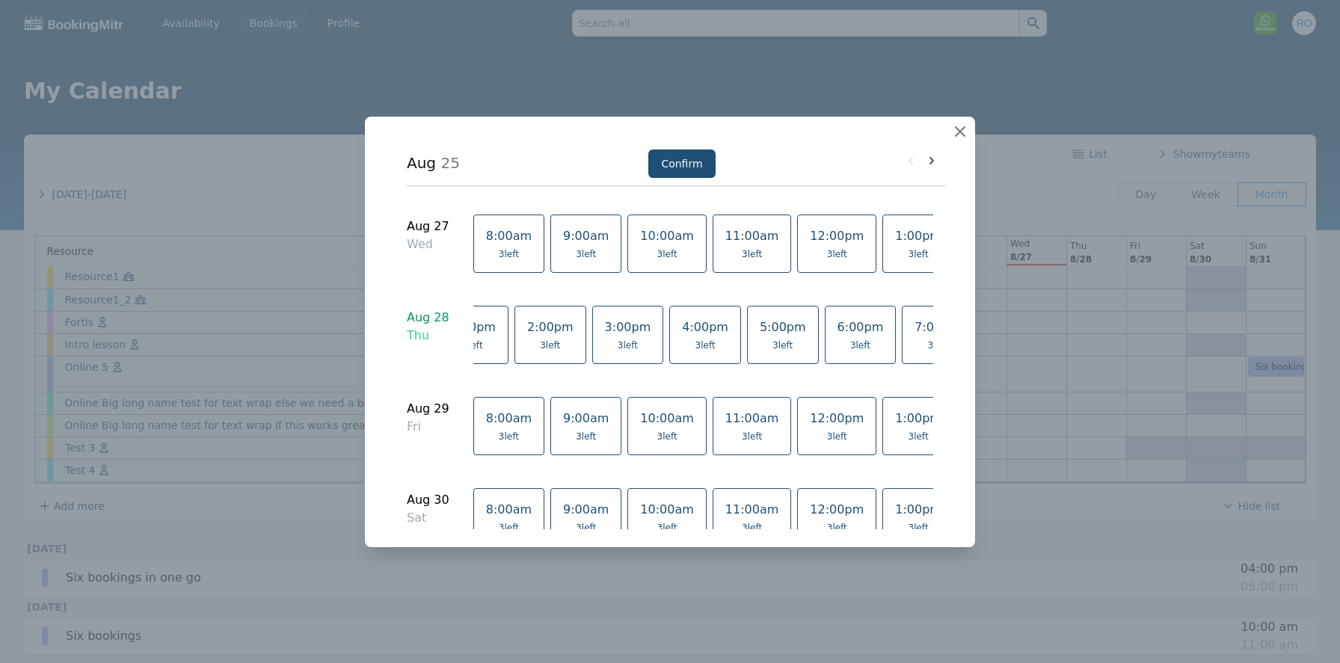
click at [914, 339] on span "3 left" at bounding box center [937, 345] width 46 height 12
click at [772, 350] on span "3 left" at bounding box center [782, 345] width 20 height 12
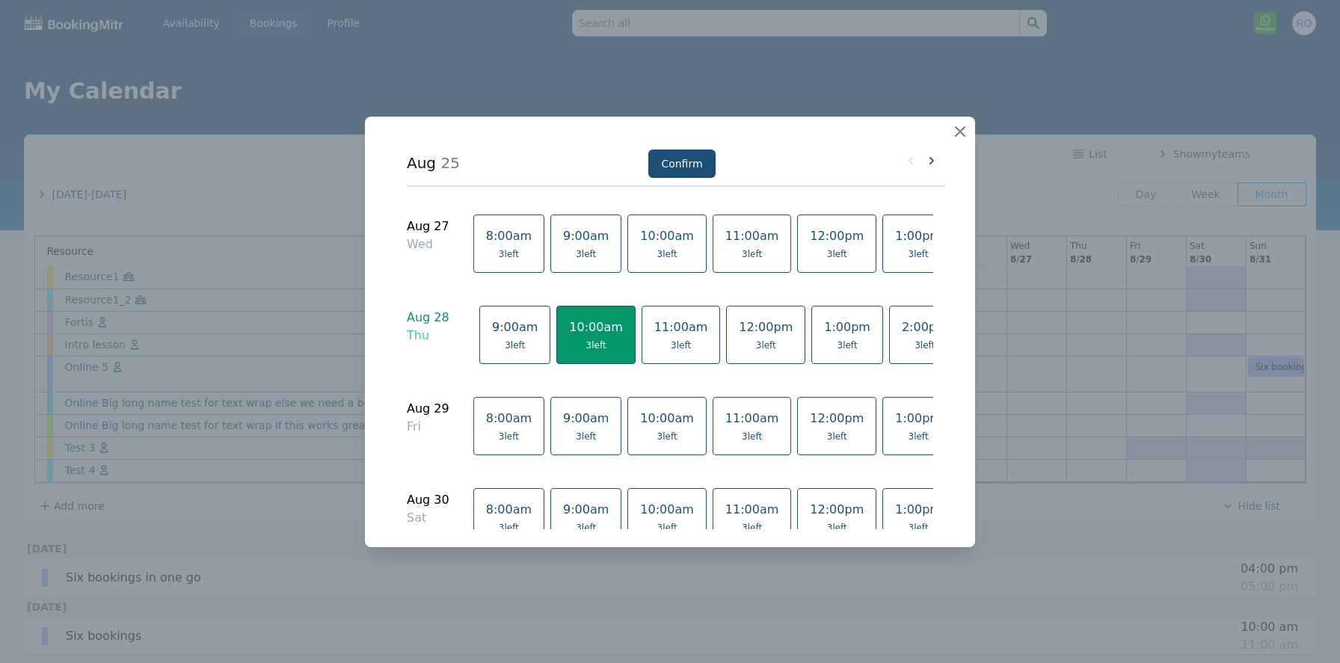
scroll to position [0, 67]
click at [599, 339] on span "3 left" at bounding box center [600, 345] width 54 height 12
click at [686, 166] on button "Confirm" at bounding box center [681, 163] width 67 height 28
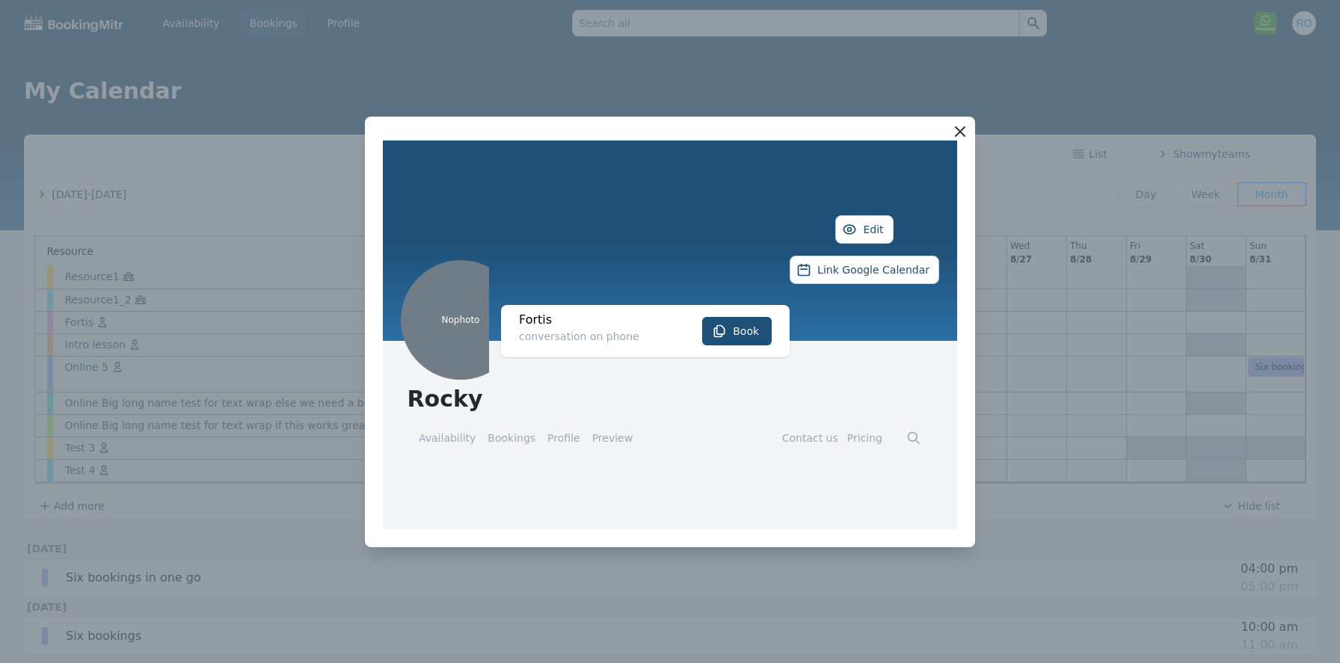
click at [964, 131] on icon "button" at bounding box center [960, 132] width 18 height 18
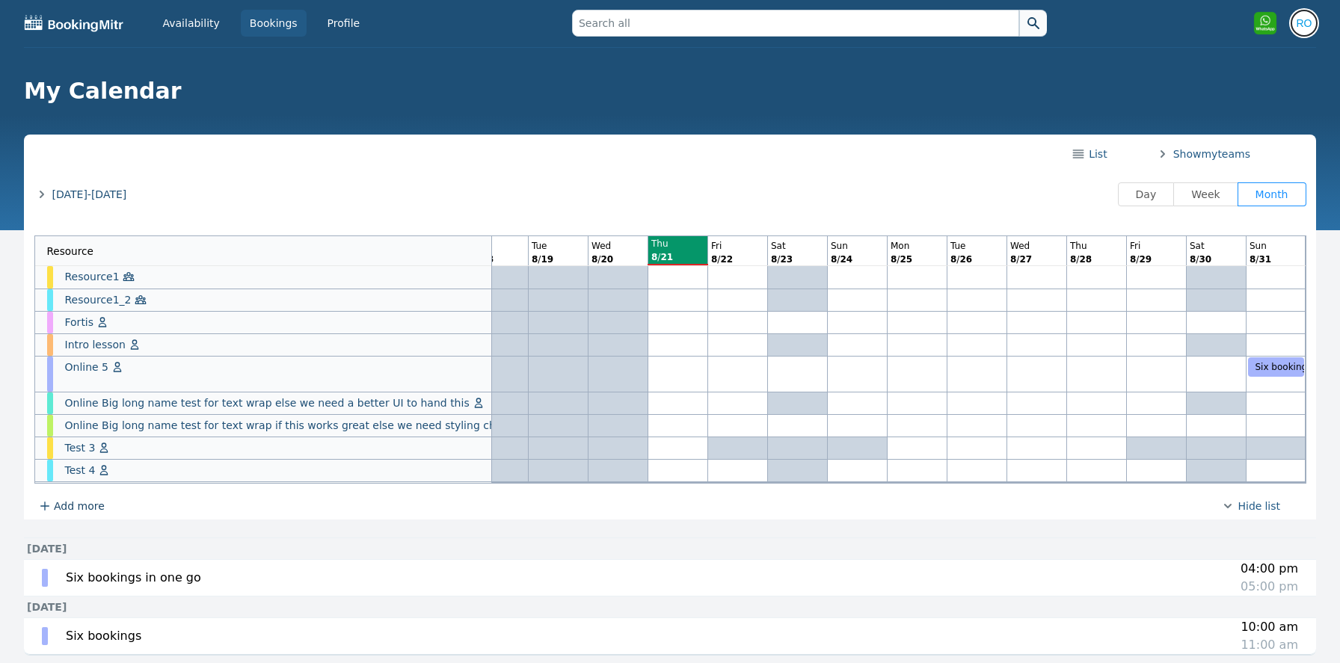
click at [1305, 25] on img "button" at bounding box center [1304, 23] width 24 height 24
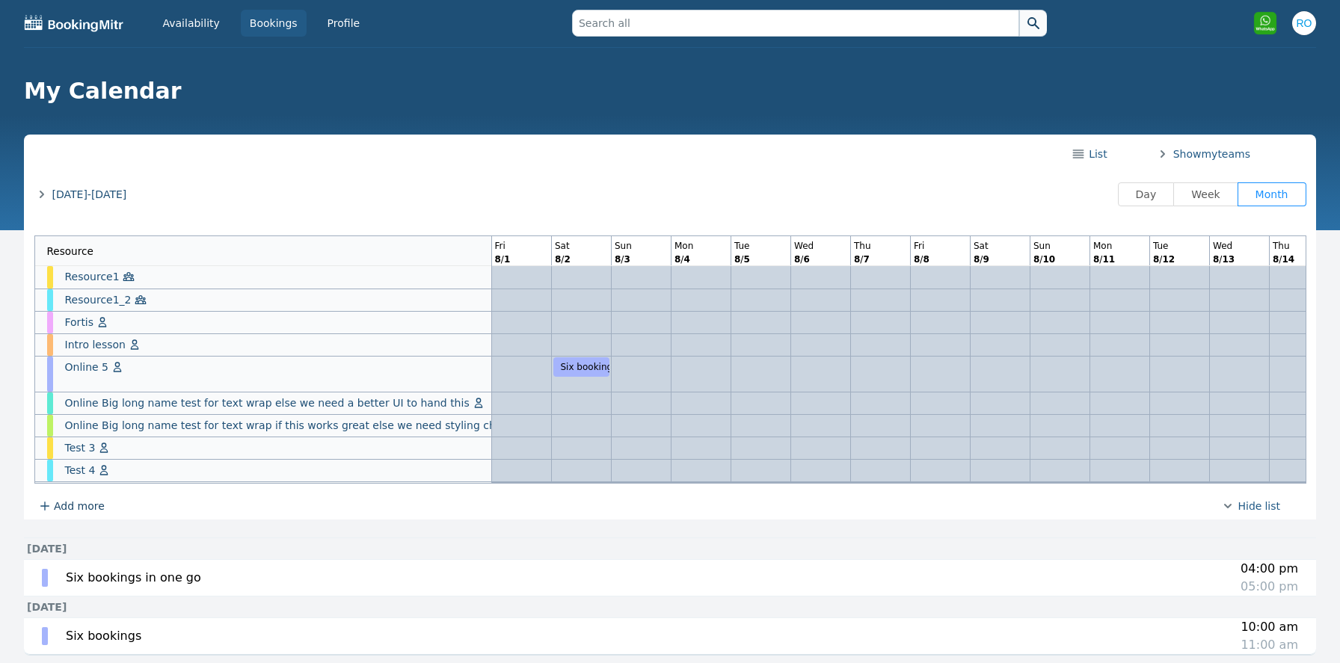
scroll to position [0, 1040]
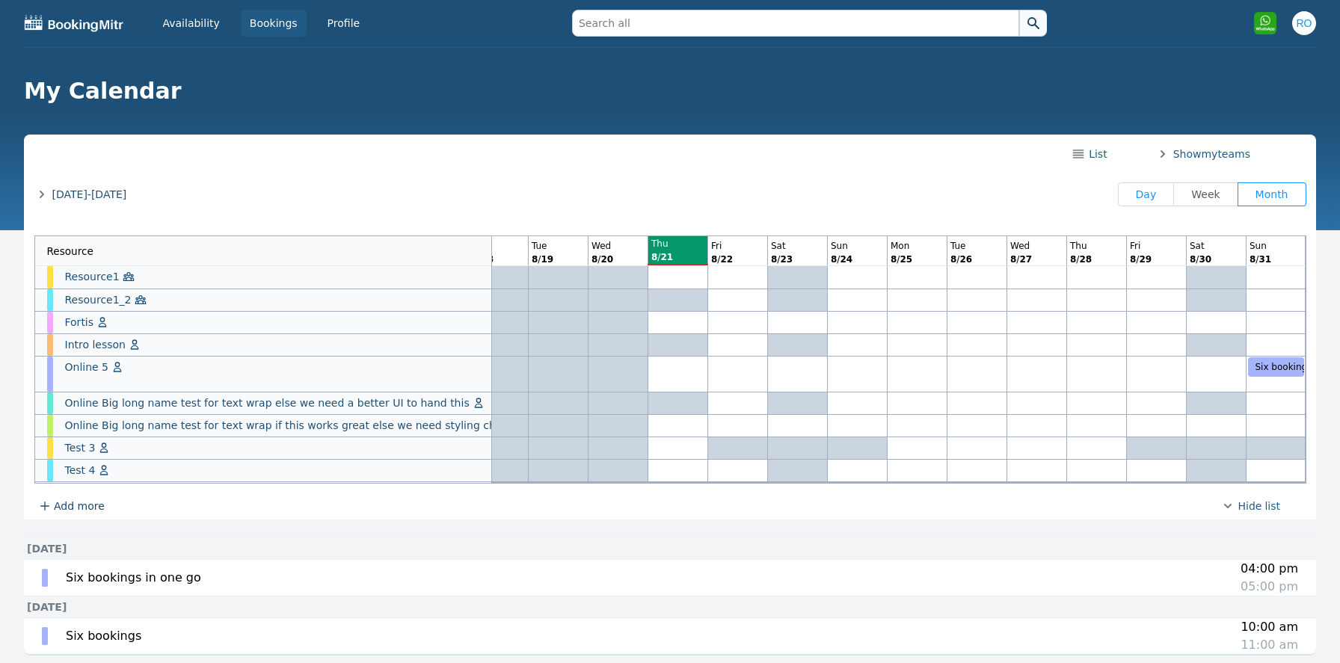
click at [1162, 196] on span "Day" at bounding box center [1146, 194] width 33 height 12
click at [1131, 196] on input "Day" at bounding box center [1130, 194] width 1 height 1
radio input "true"
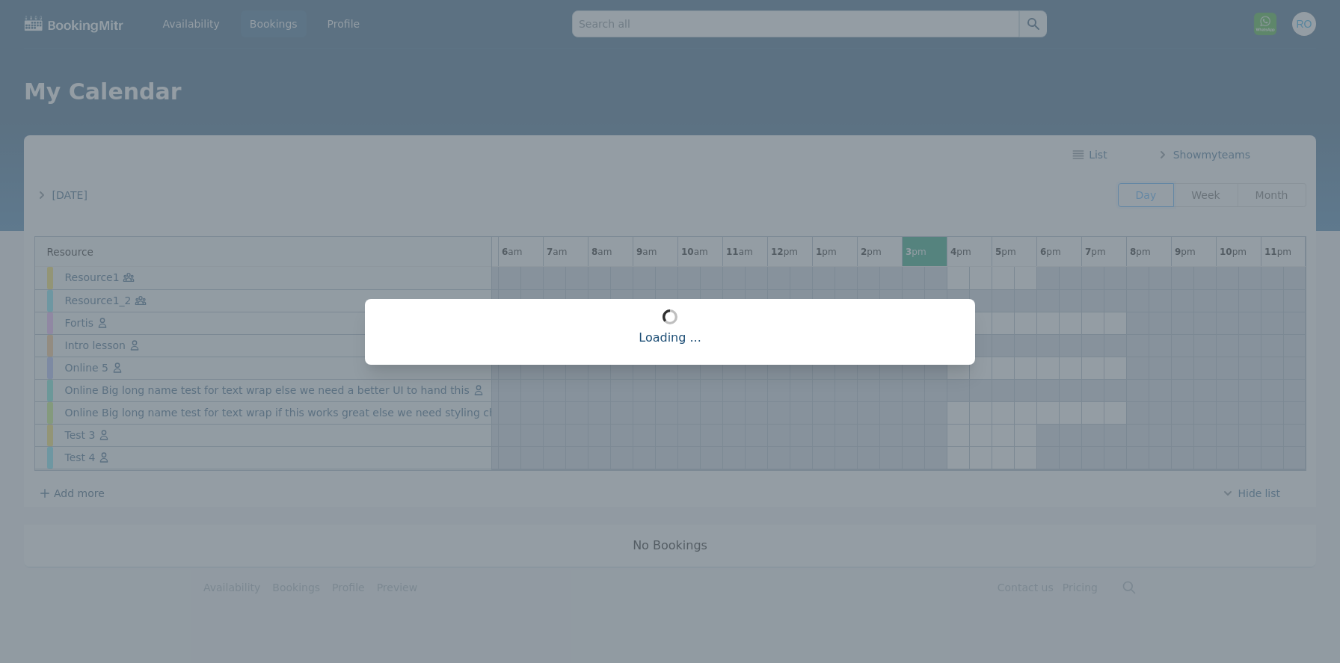
scroll to position [0, 262]
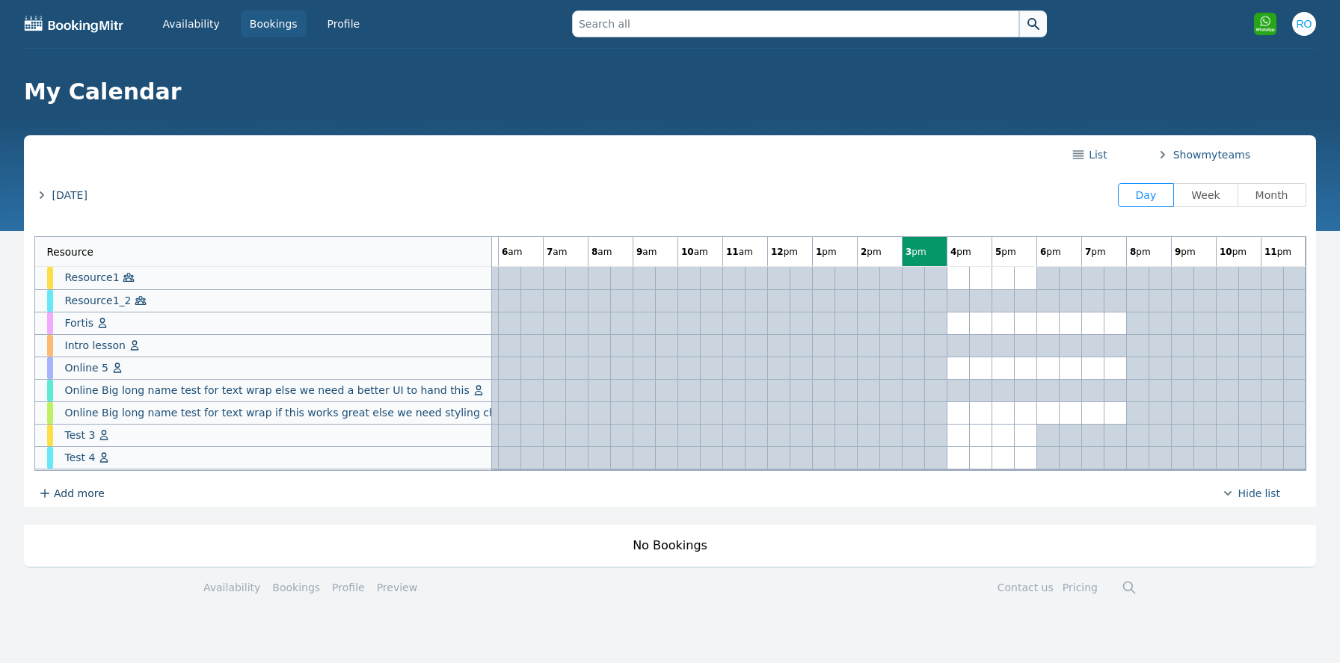
click at [87, 191] on span "[DATE]" at bounding box center [69, 195] width 35 height 15
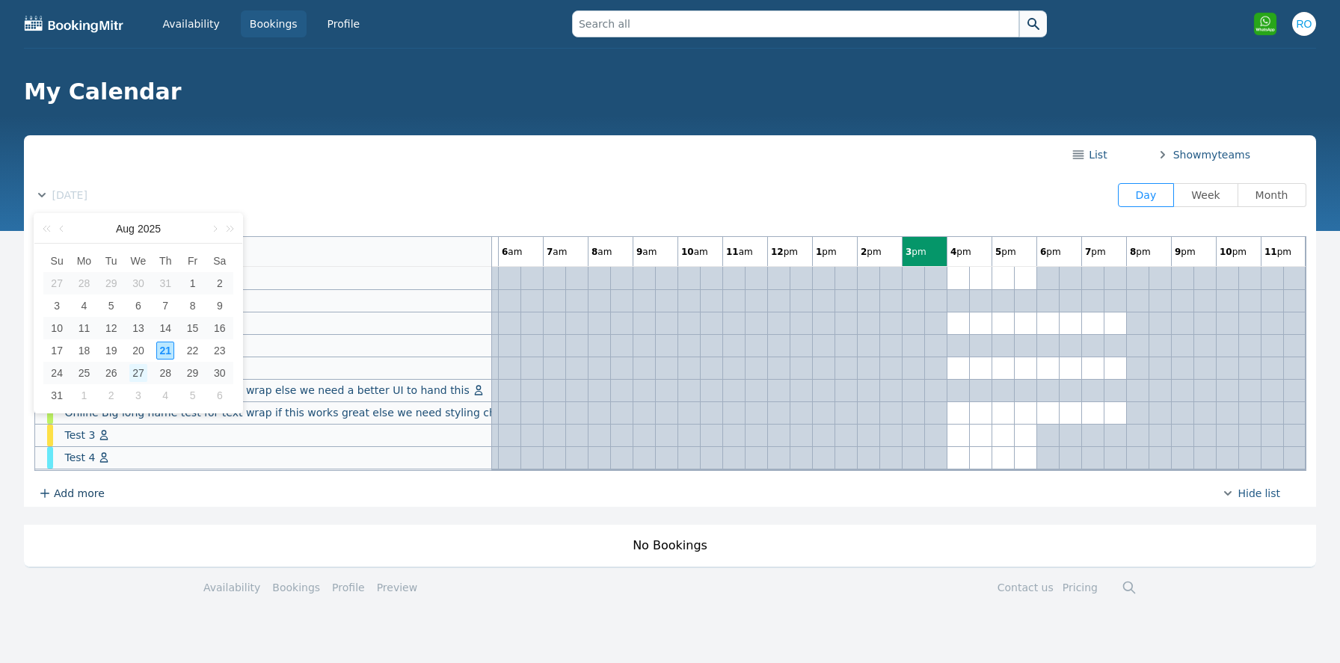
click at [141, 372] on div "27" at bounding box center [138, 373] width 18 height 18
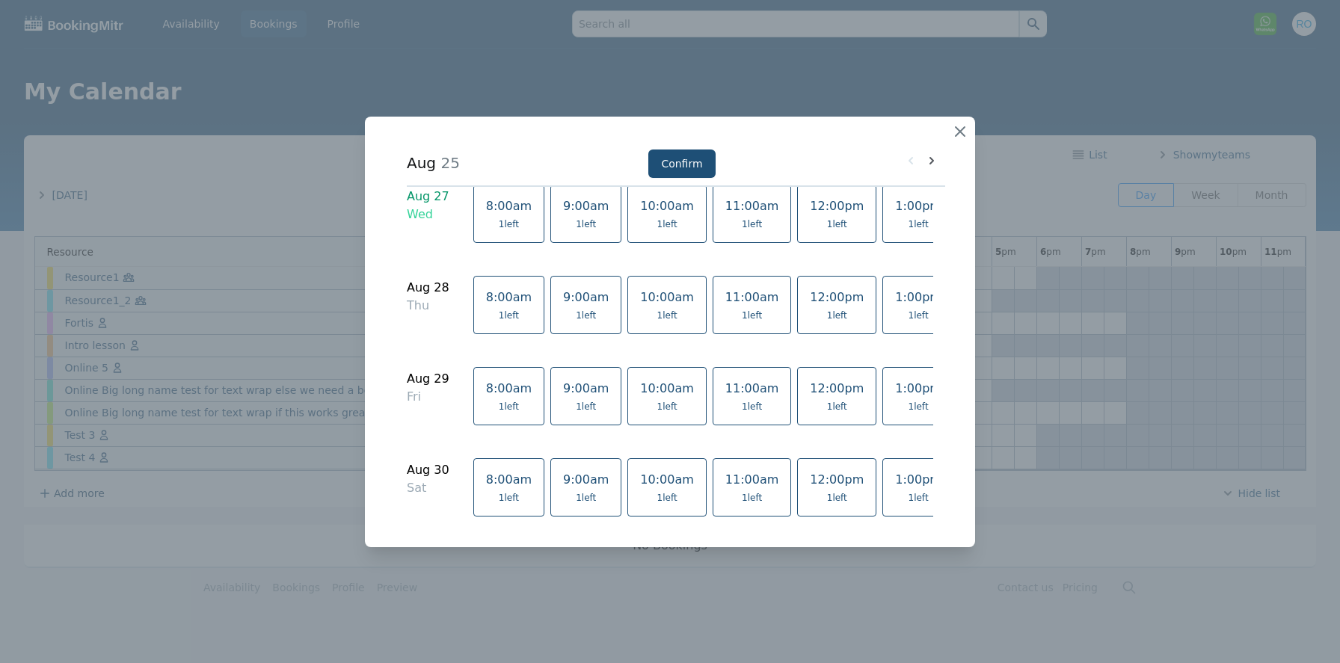
scroll to position [713, 0]
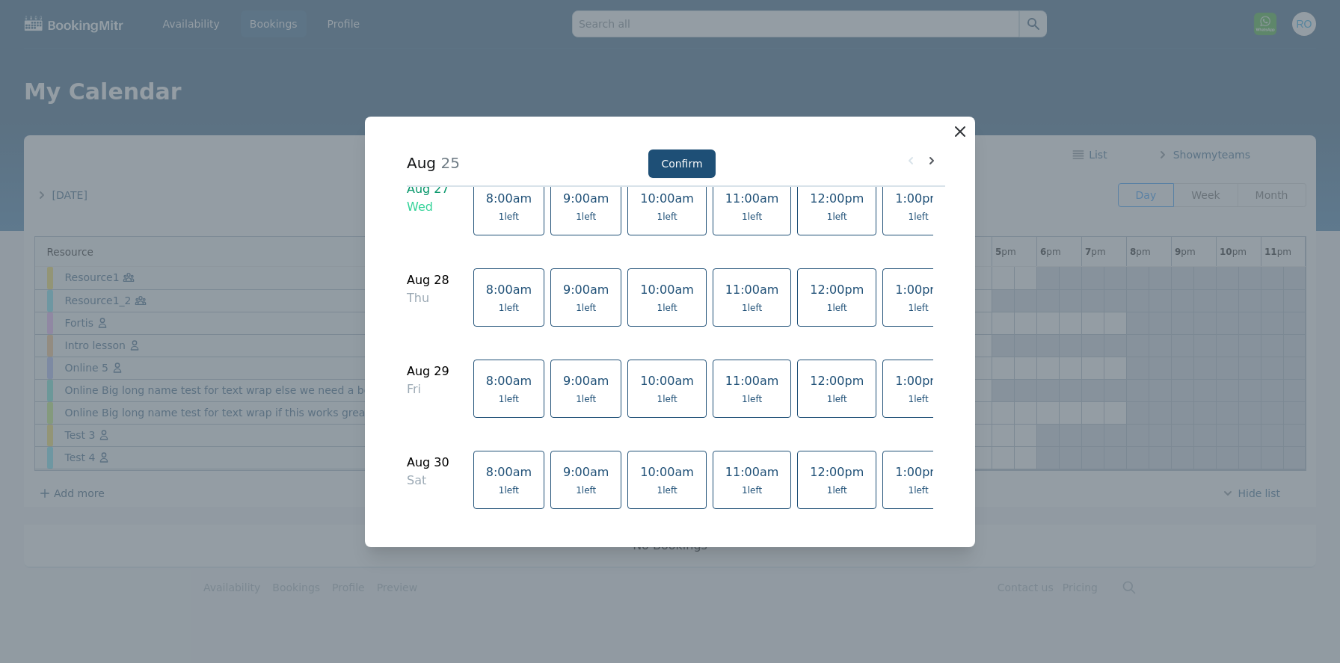
click at [955, 129] on icon "button" at bounding box center [960, 132] width 18 height 18
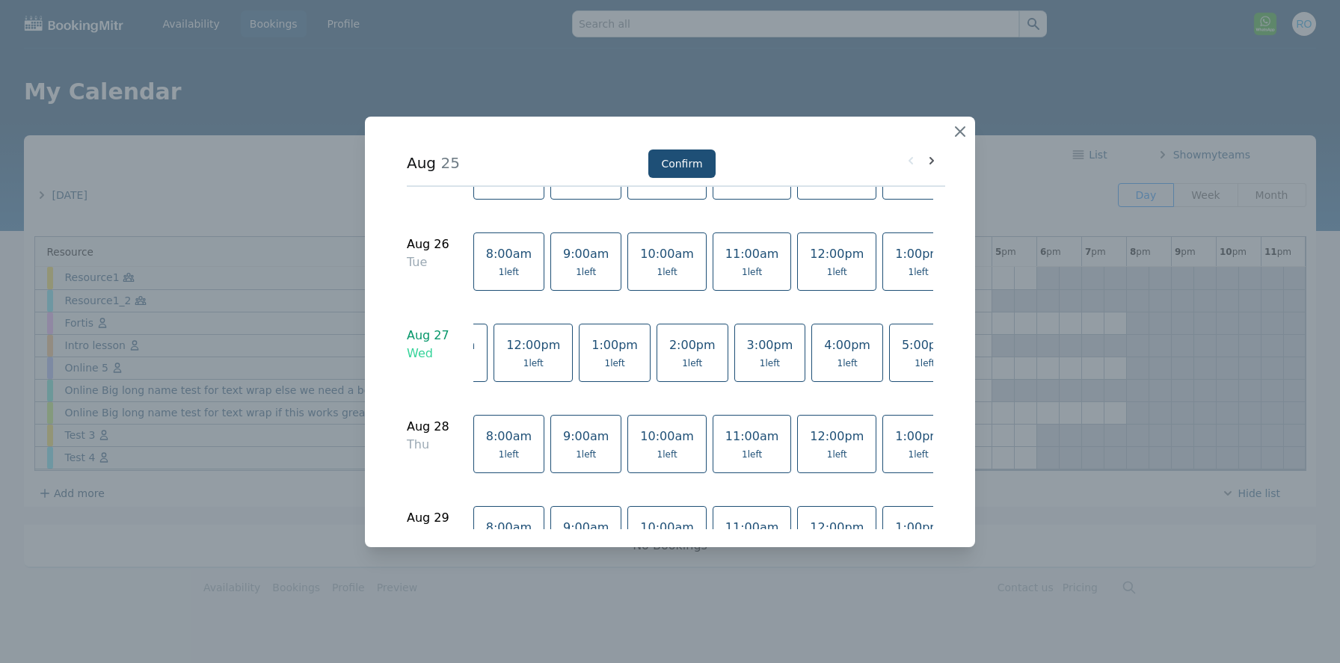
scroll to position [0, 444]
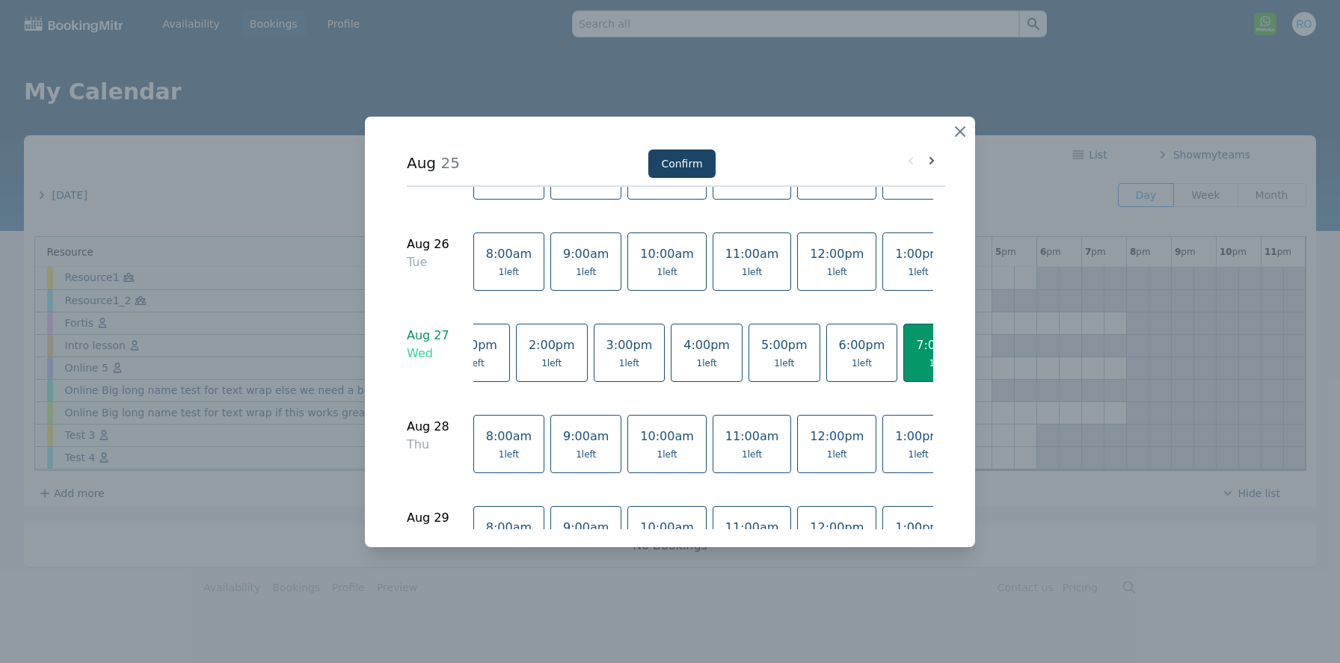
click at [668, 163] on button "Confirm" at bounding box center [681, 163] width 67 height 28
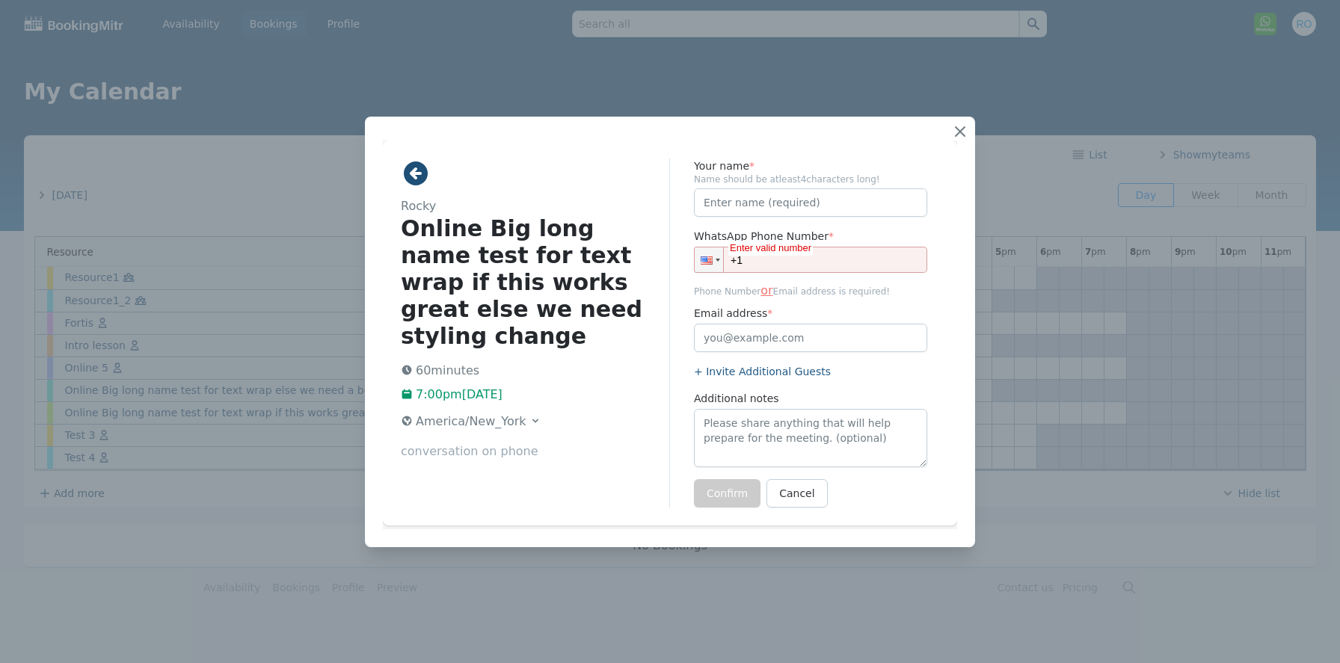
scroll to position [0, 0]
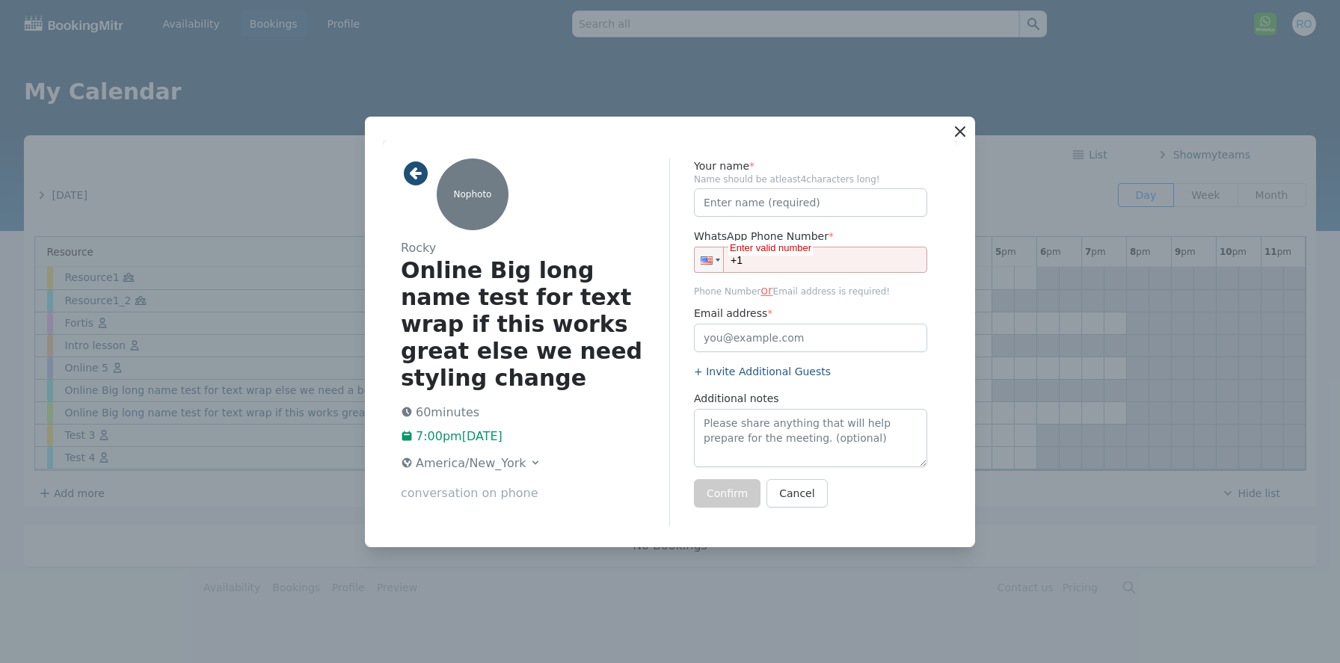
click at [960, 128] on icon "button" at bounding box center [960, 132] width 18 height 18
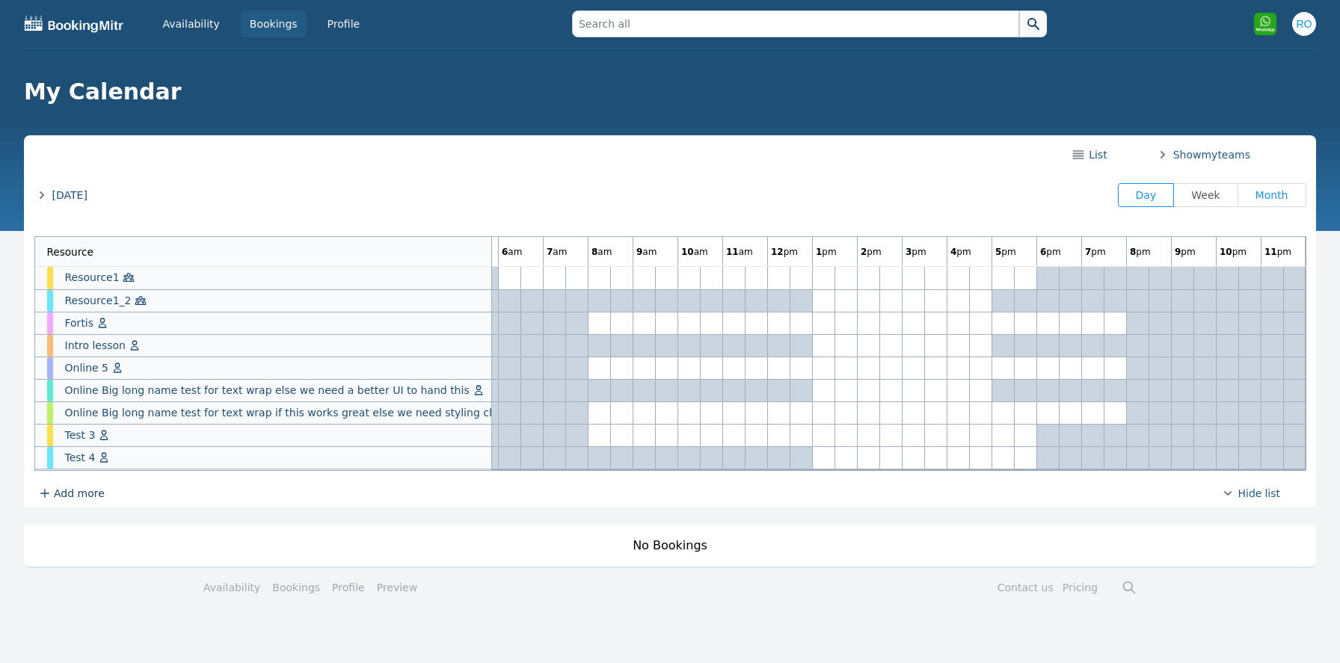
click at [1283, 192] on span "Month" at bounding box center [1271, 195] width 33 height 12
click at [1251, 195] on input "Month" at bounding box center [1249, 195] width 1 height 1
radio input "true"
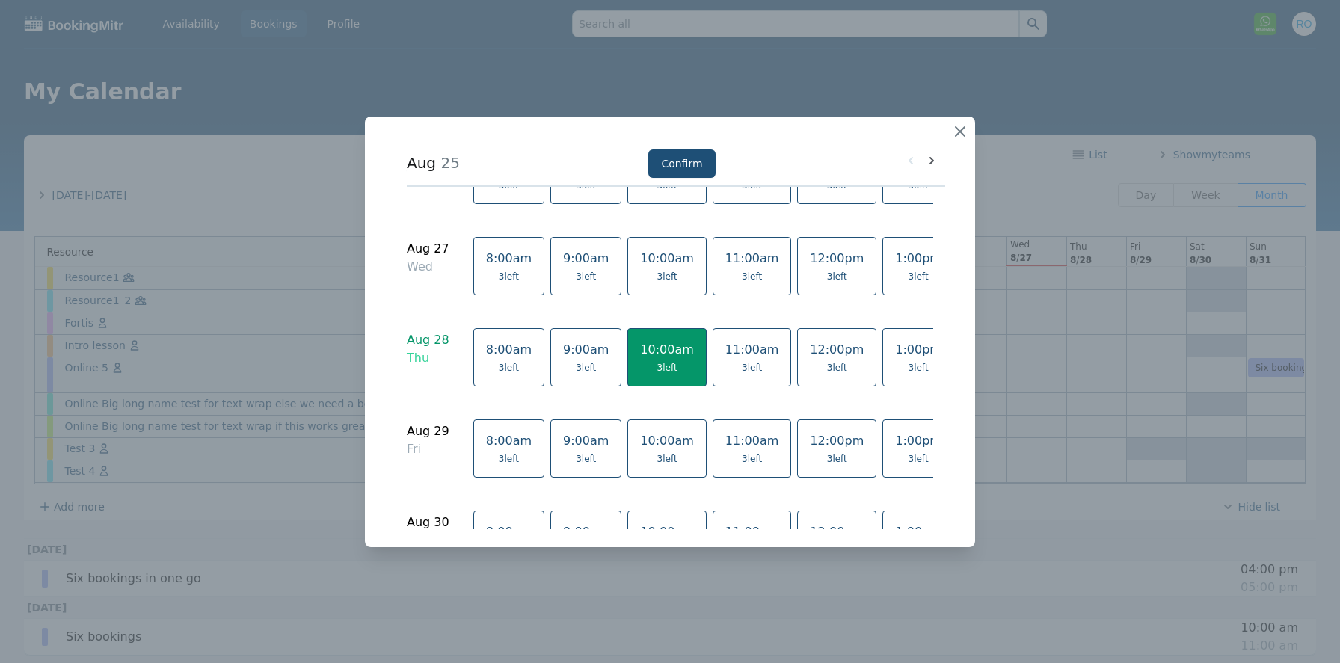
scroll to position [658, 0]
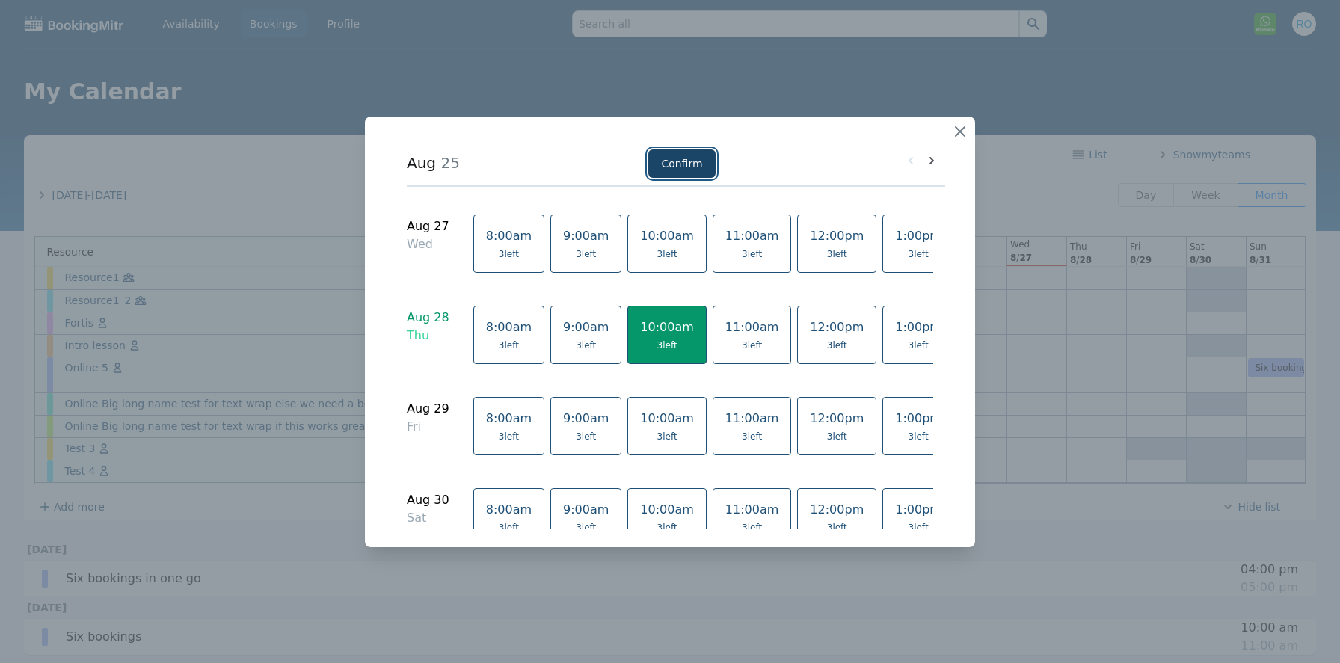
click at [671, 166] on button "Confirm" at bounding box center [681, 163] width 67 height 28
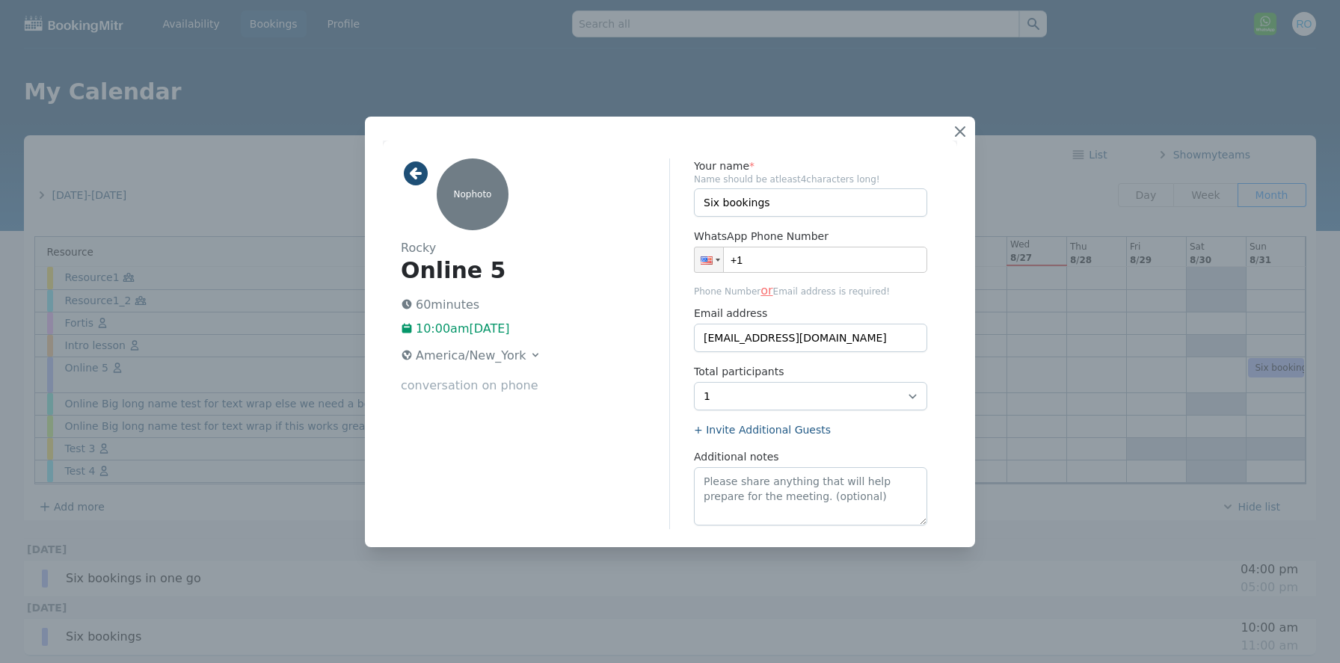
scroll to position [113, 0]
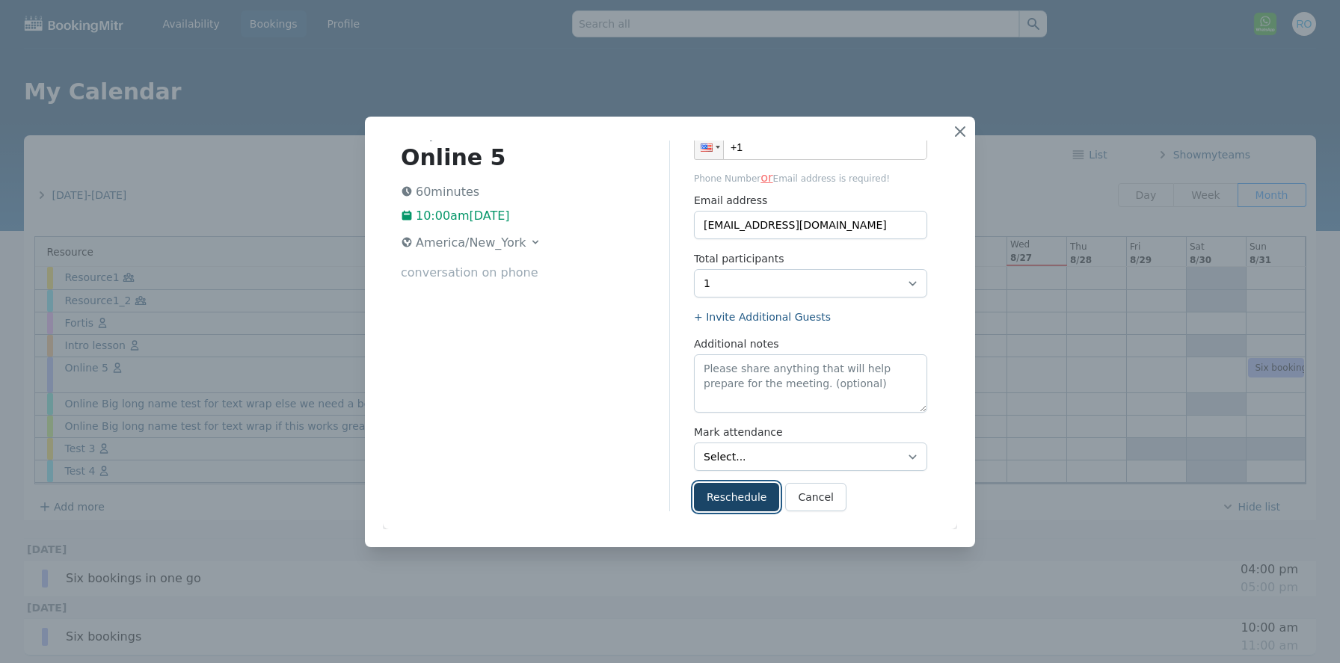
click at [738, 500] on button "Reschedule" at bounding box center [736, 496] width 85 height 28
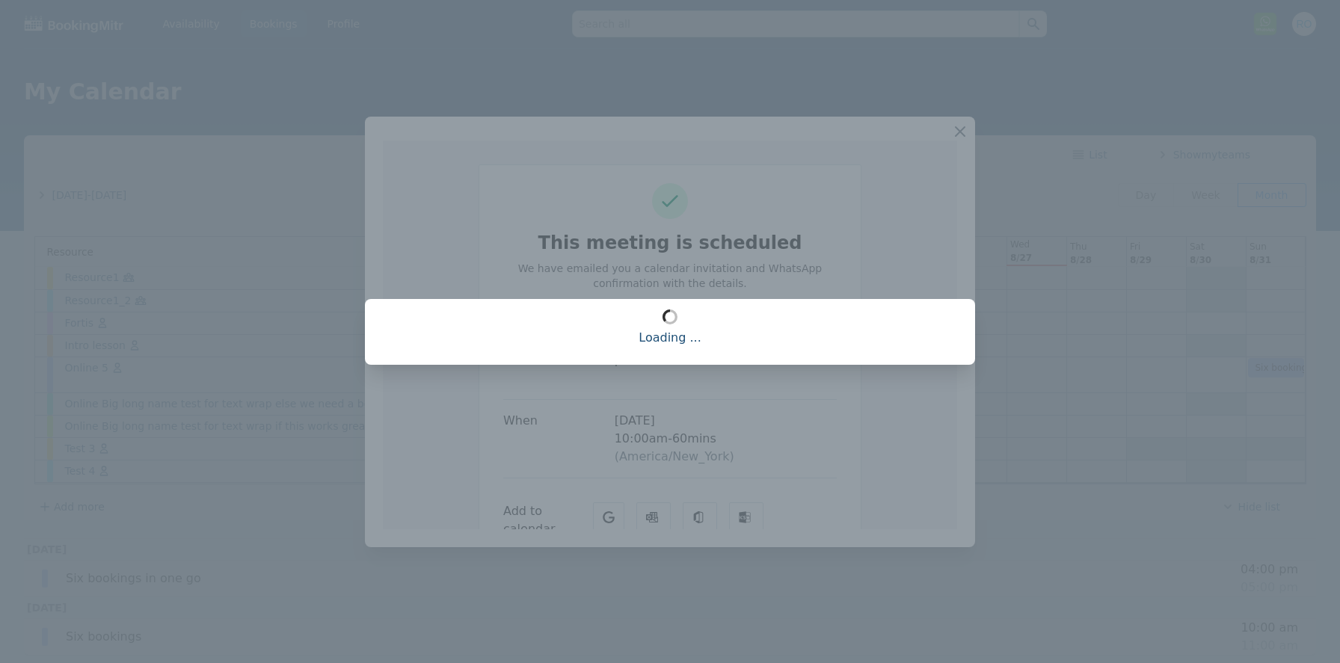
scroll to position [0, 0]
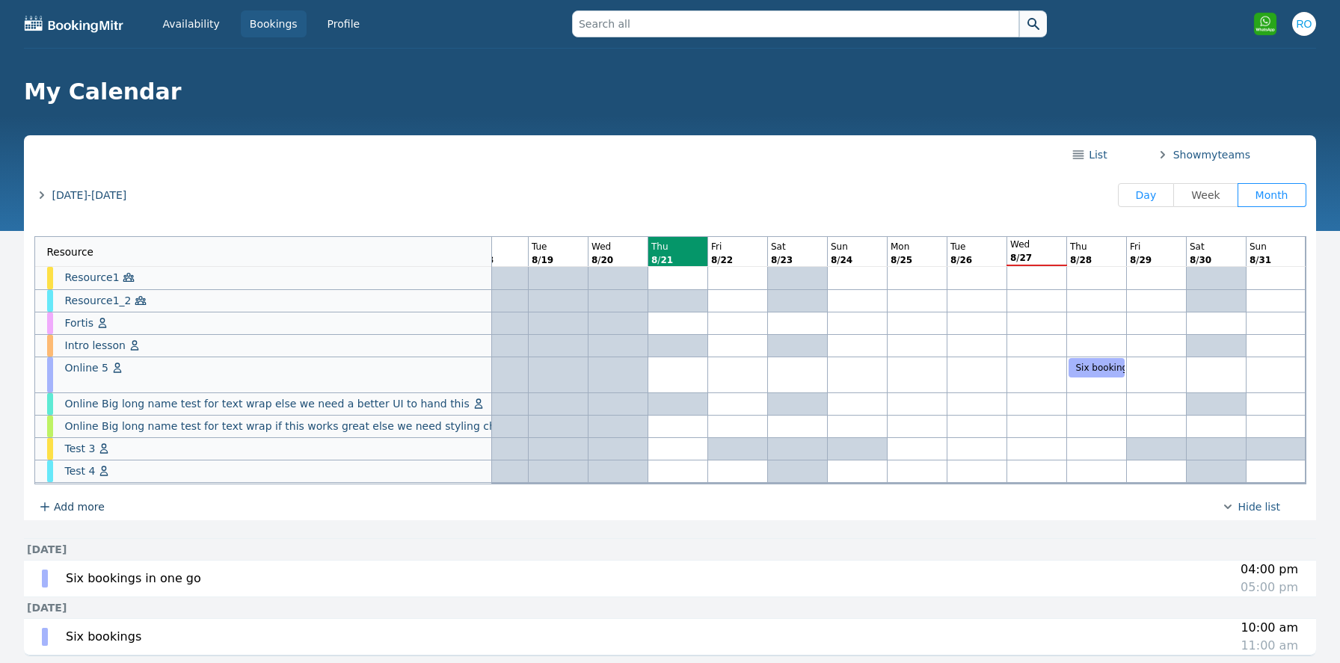
click at [1155, 194] on span "Day" at bounding box center [1146, 195] width 21 height 12
click at [1131, 195] on input "Day" at bounding box center [1130, 195] width 1 height 1
radio input "true"
radio input "false"
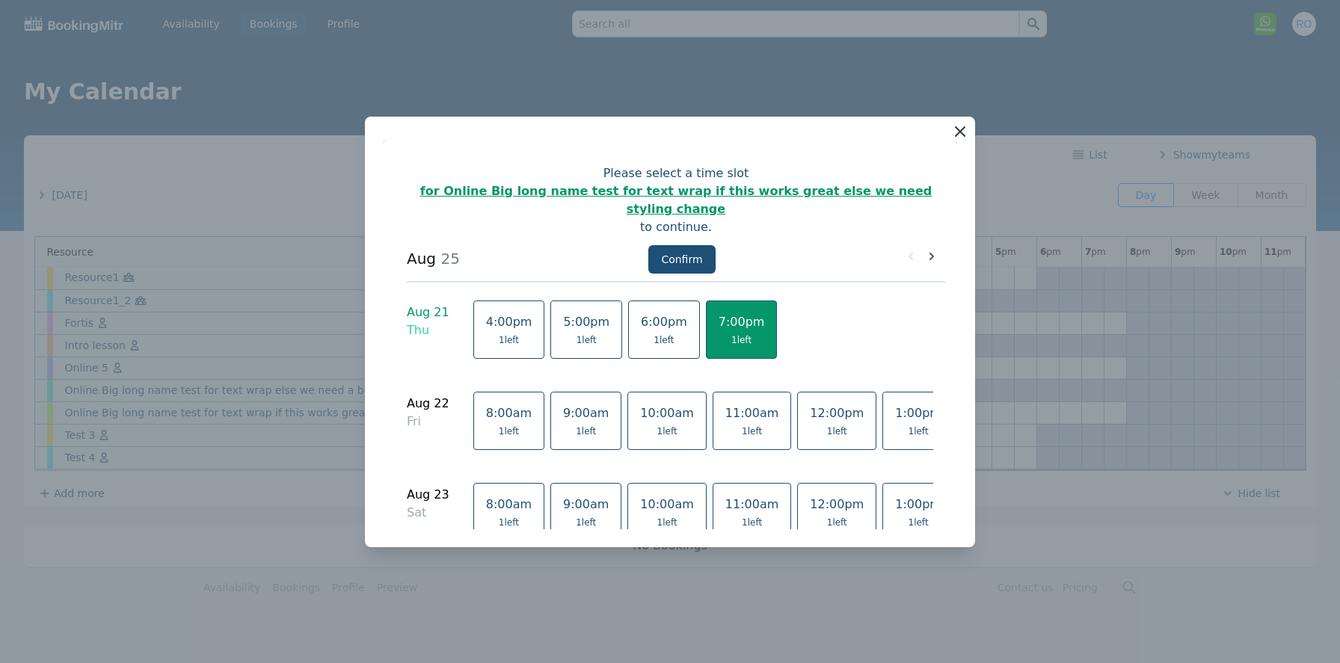
click at [951, 134] on icon "button" at bounding box center [960, 132] width 18 height 18
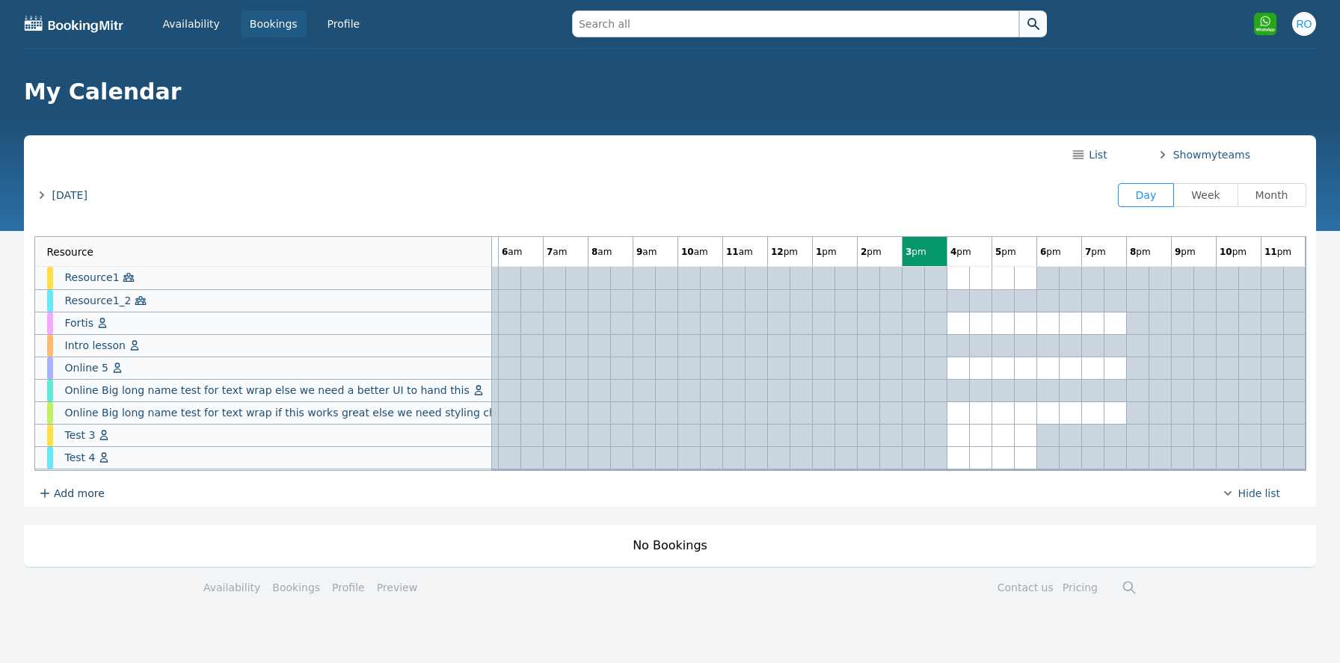
click at [87, 190] on span "[DATE]" at bounding box center [69, 195] width 35 height 15
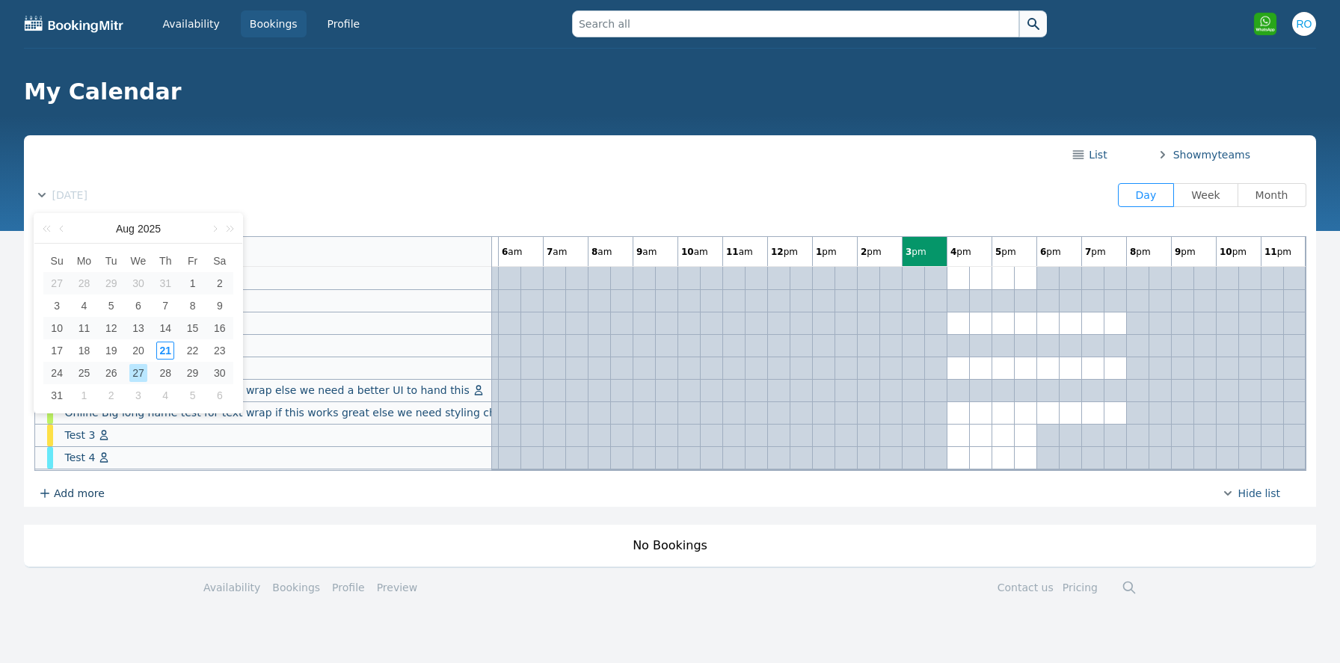
click at [144, 372] on div "27" at bounding box center [138, 373] width 18 height 18
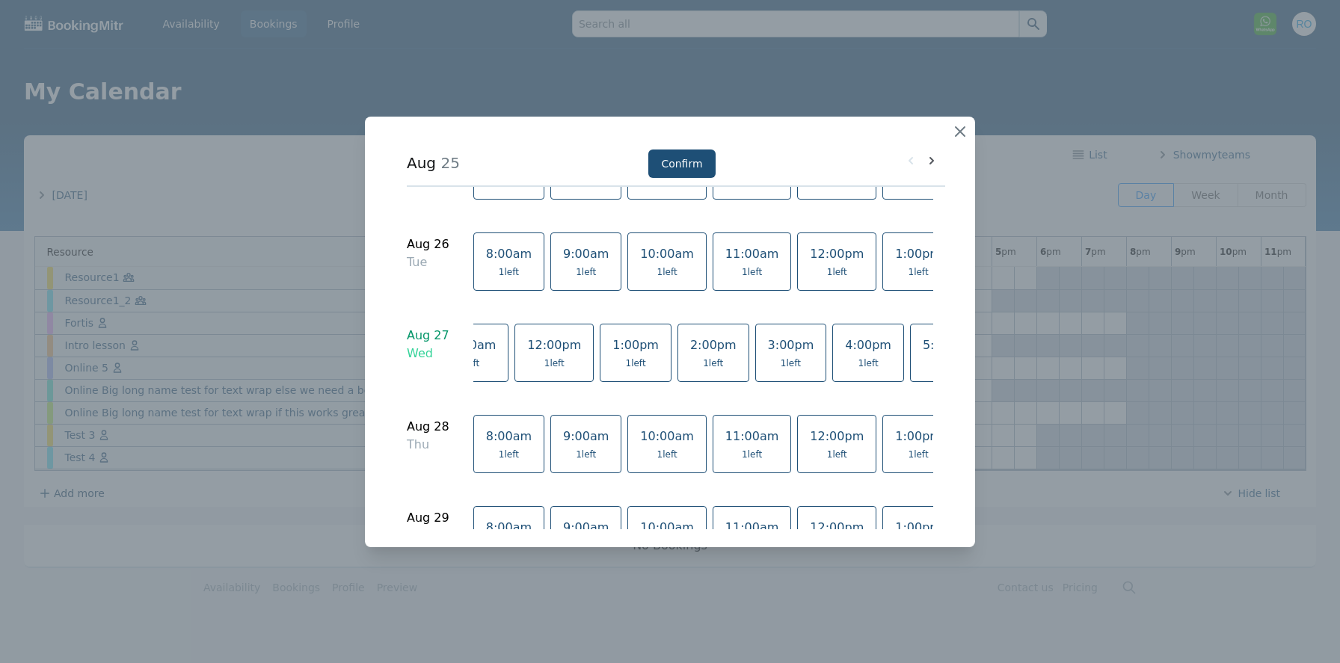
scroll to position [0, 444]
click at [962, 130] on icon "button" at bounding box center [960, 132] width 18 height 18
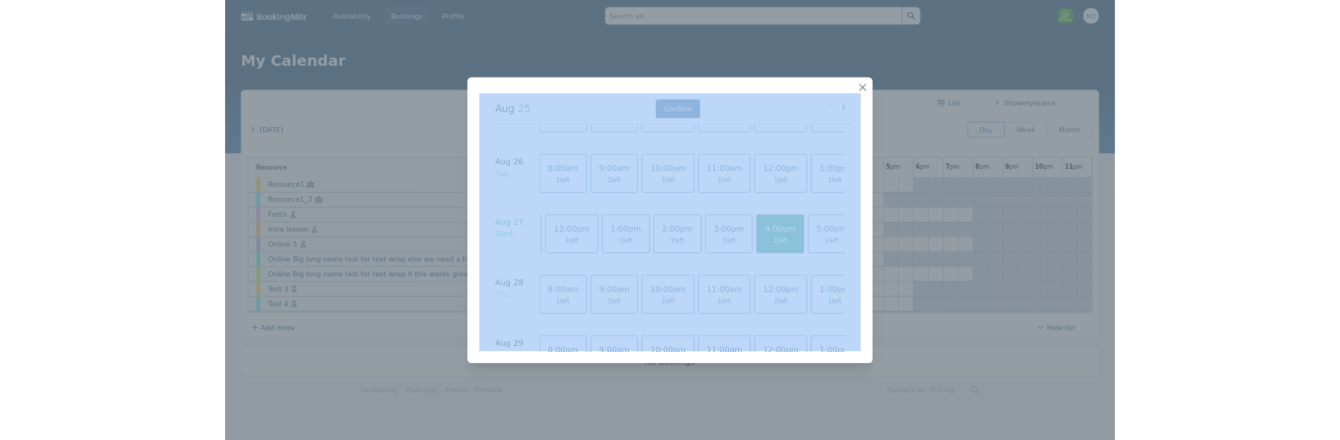
scroll to position [0, 412]
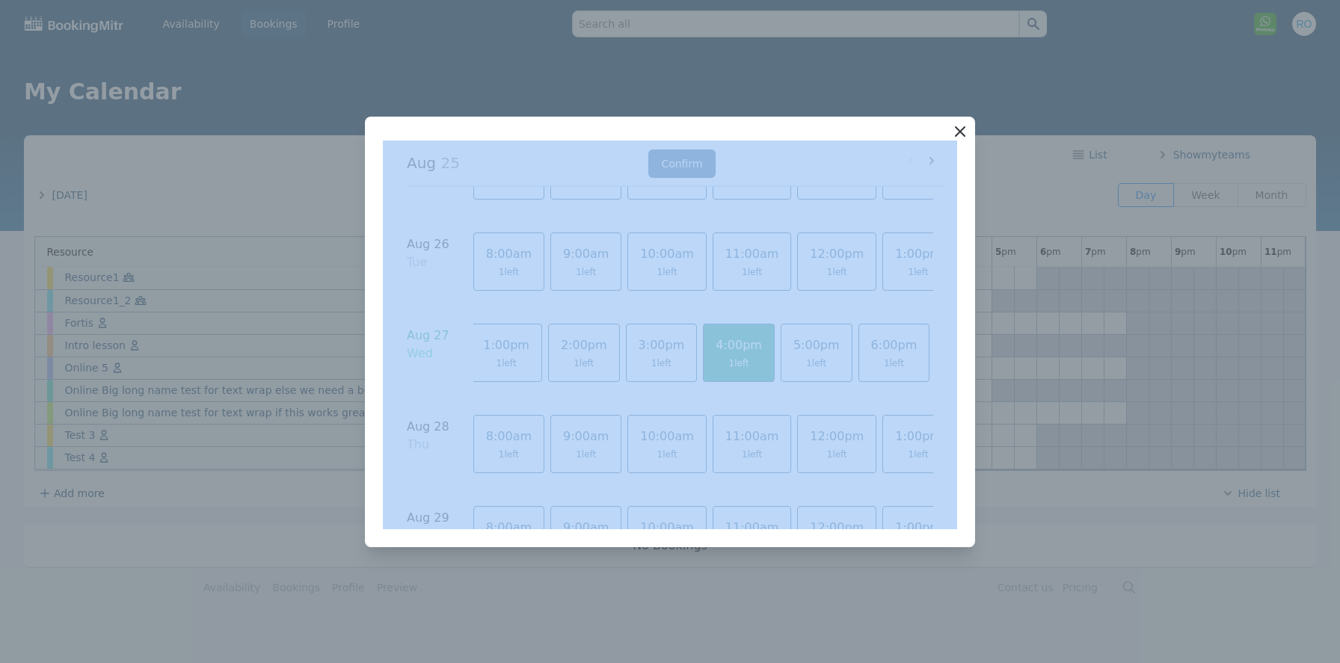
click at [961, 131] on icon "button" at bounding box center [959, 131] width 9 height 9
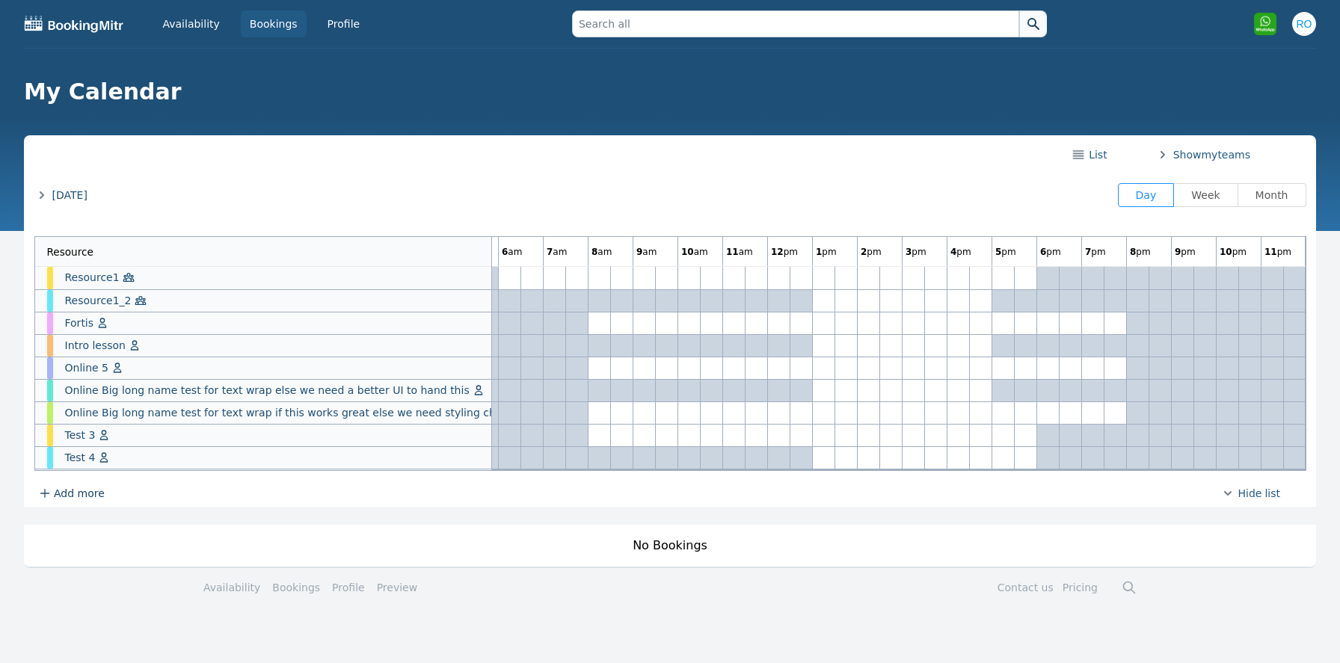
click at [71, 488] on span "Add more" at bounding box center [79, 493] width 51 height 15
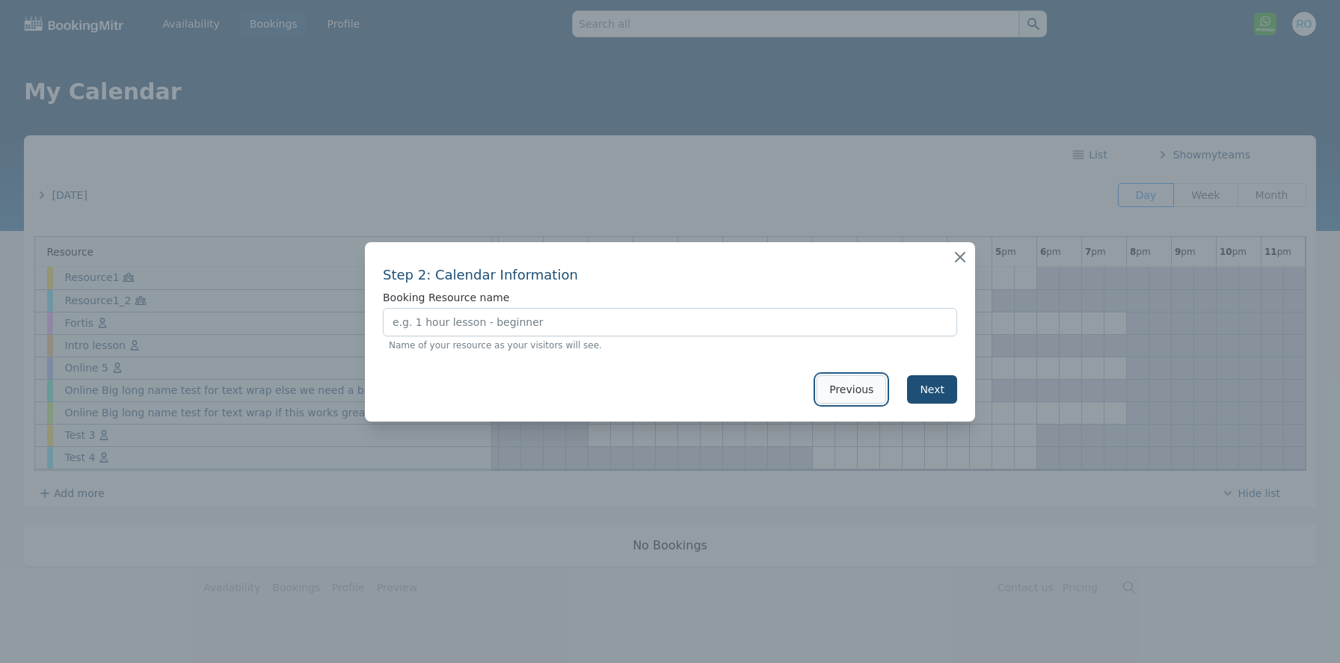
click at [855, 393] on button "Previous" at bounding box center [851, 389] width 70 height 28
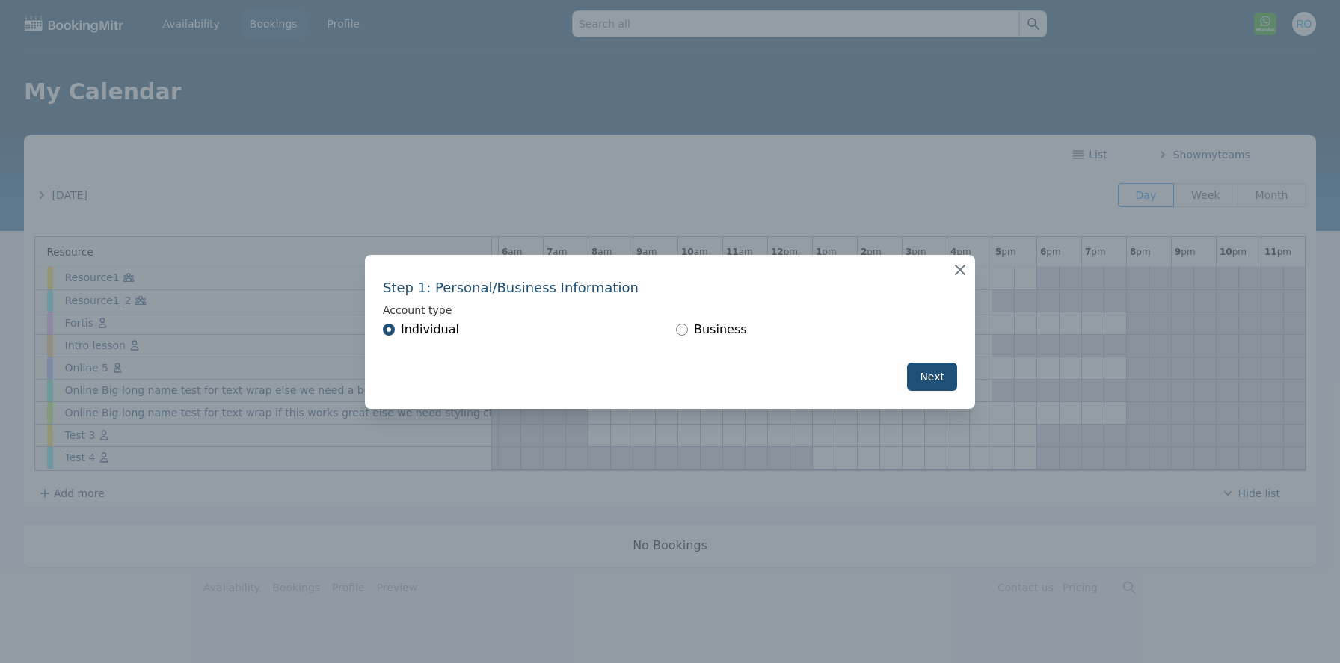
click at [680, 337] on div "Business" at bounding box center [816, 330] width 281 height 18
click at [958, 265] on icon "button" at bounding box center [960, 270] width 18 height 18
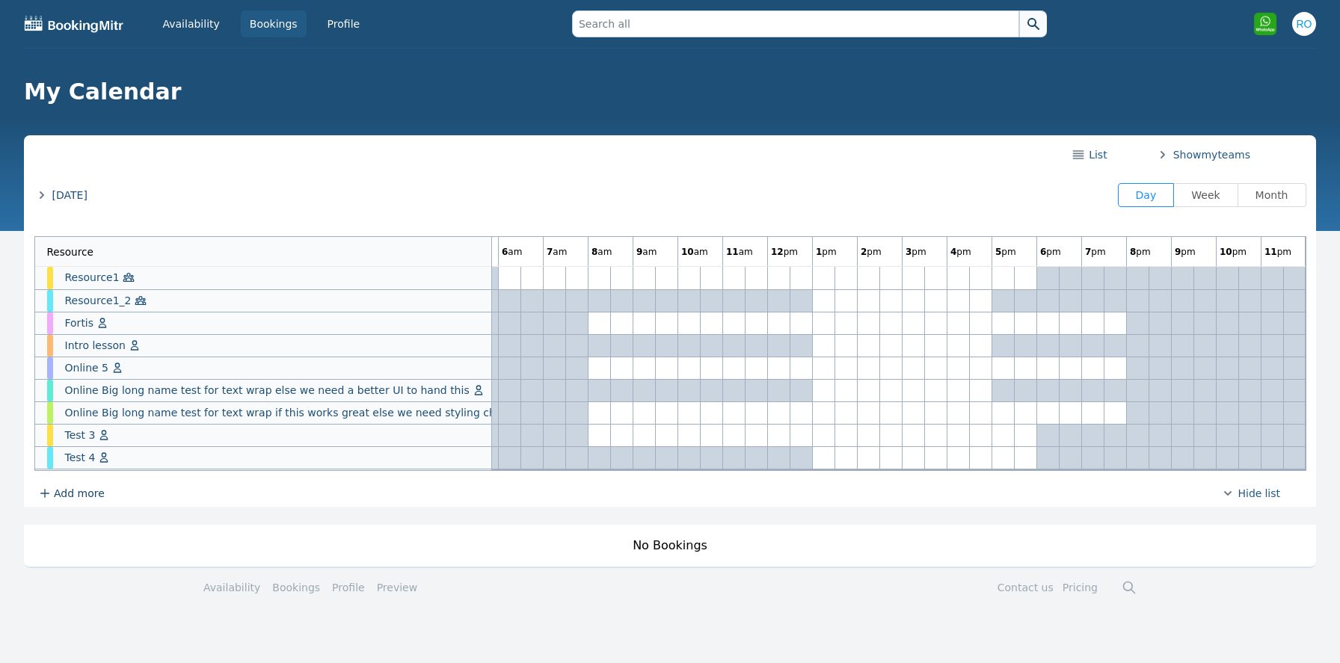
click at [72, 493] on span "Add more" at bounding box center [79, 493] width 51 height 15
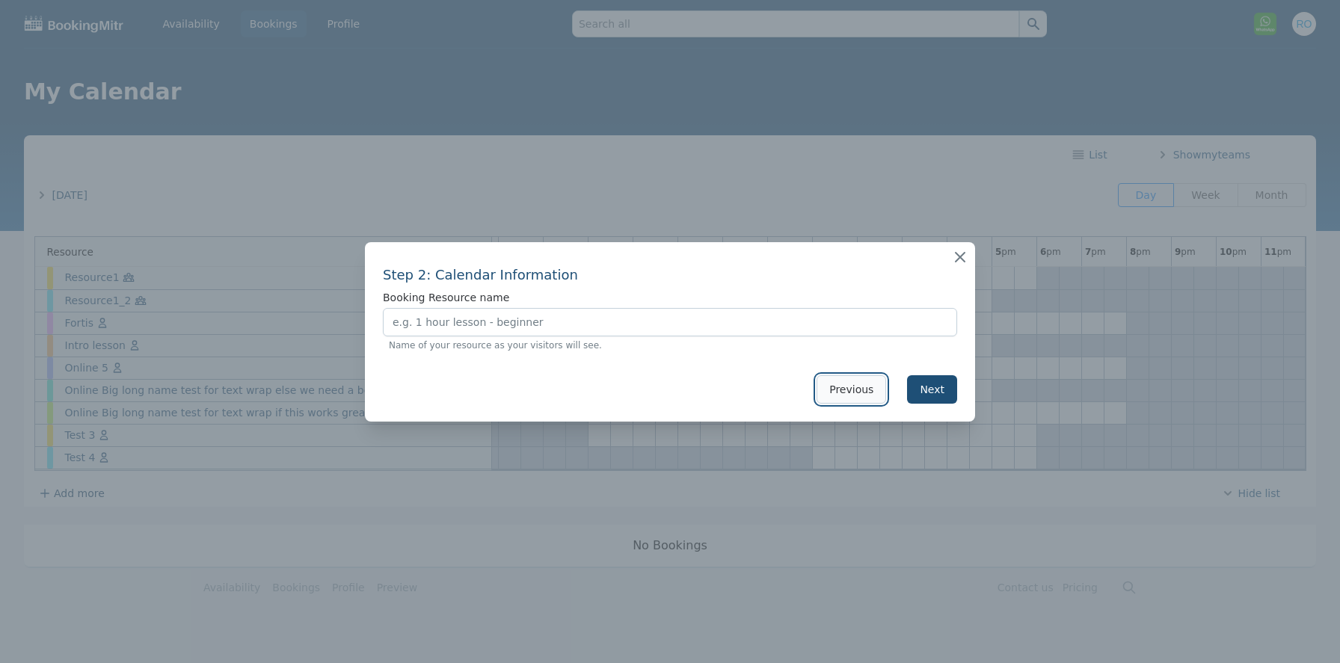
click at [852, 387] on button "Previous" at bounding box center [851, 389] width 70 height 28
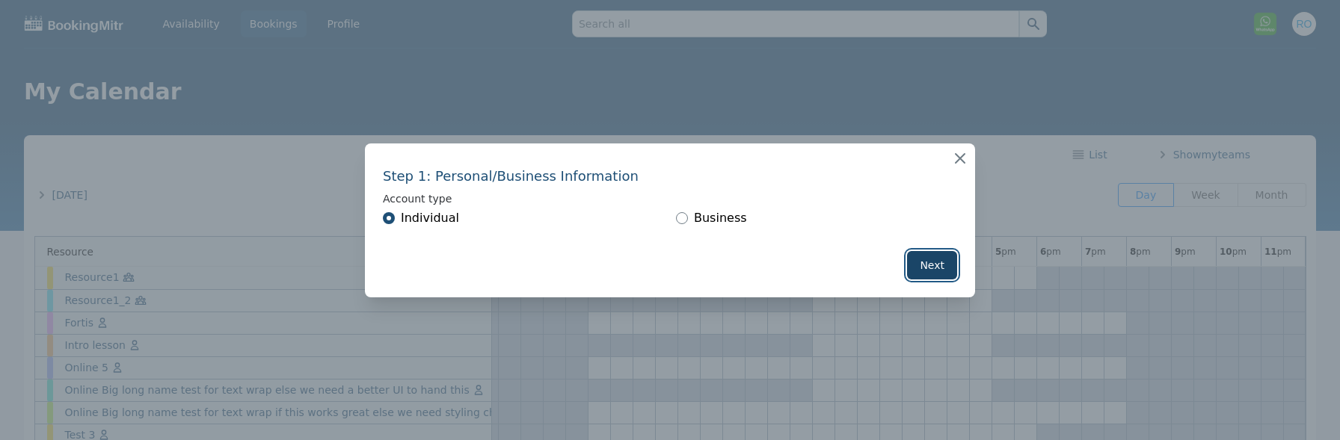
click at [943, 260] on button "Next" at bounding box center [932, 265] width 50 height 28
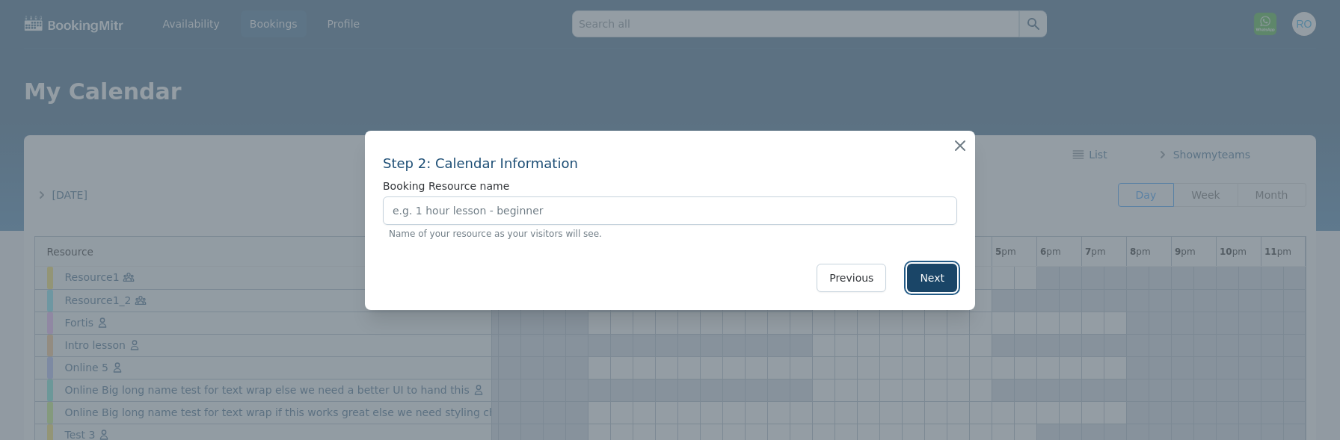
click at [921, 282] on button "Next" at bounding box center [932, 278] width 50 height 28
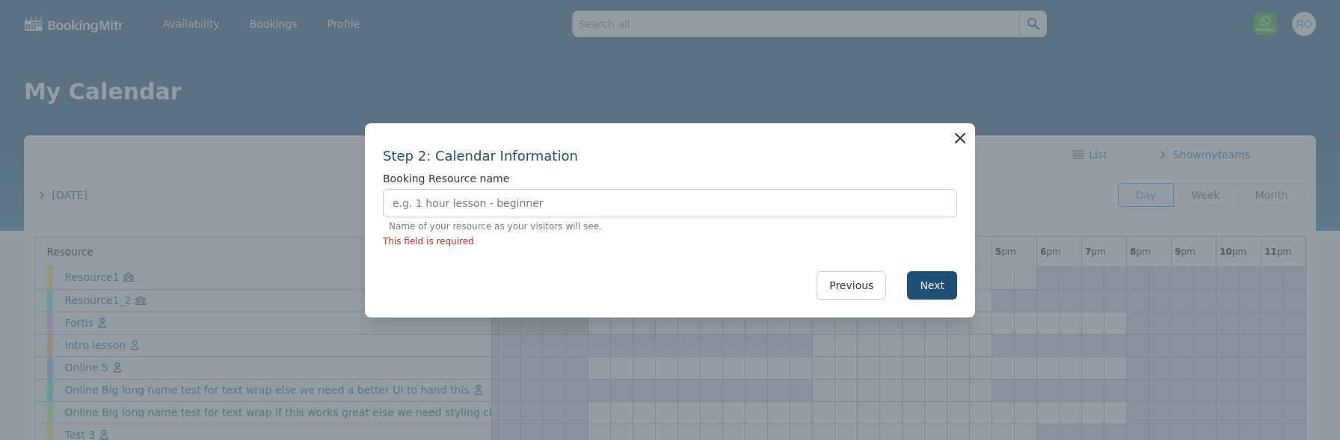
click at [960, 138] on icon "button" at bounding box center [959, 138] width 9 height 9
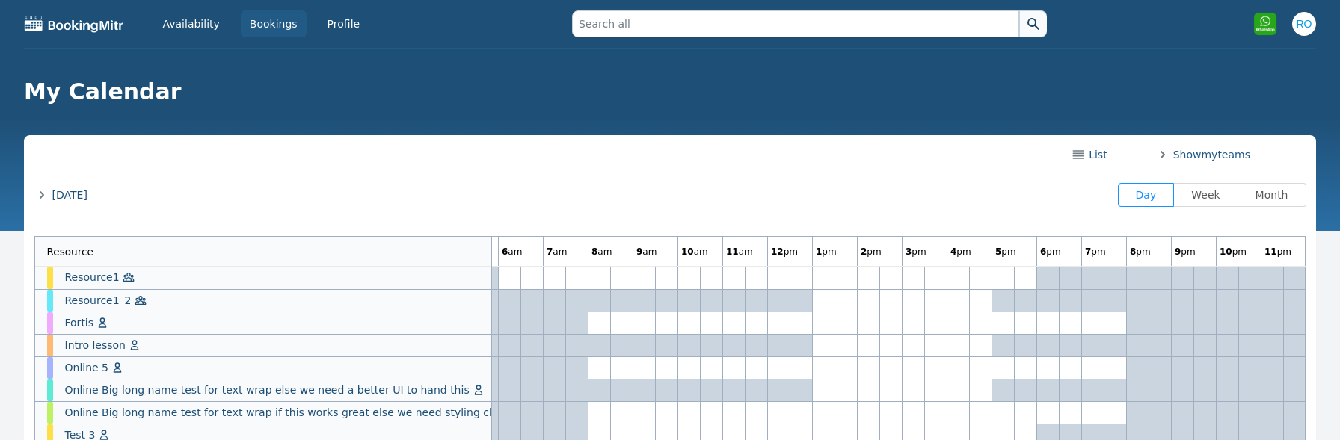
click at [1228, 150] on span "Show my teams" at bounding box center [1202, 154] width 95 height 15
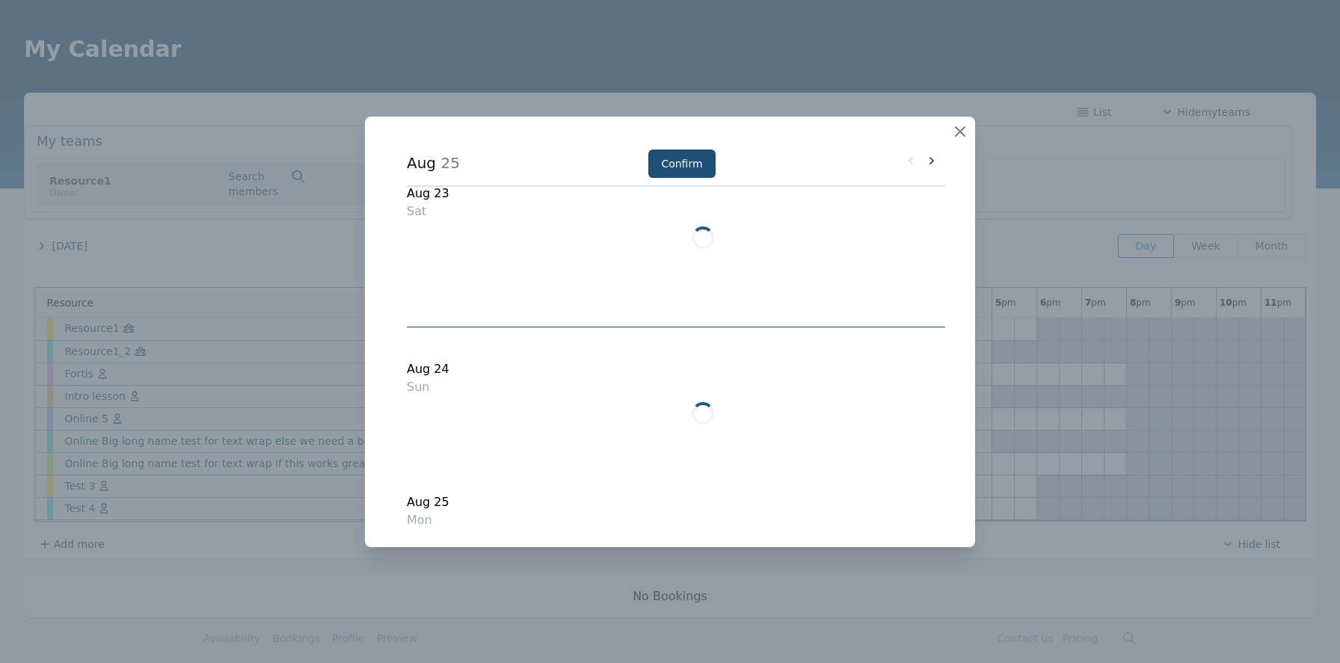
scroll to position [713, 0]
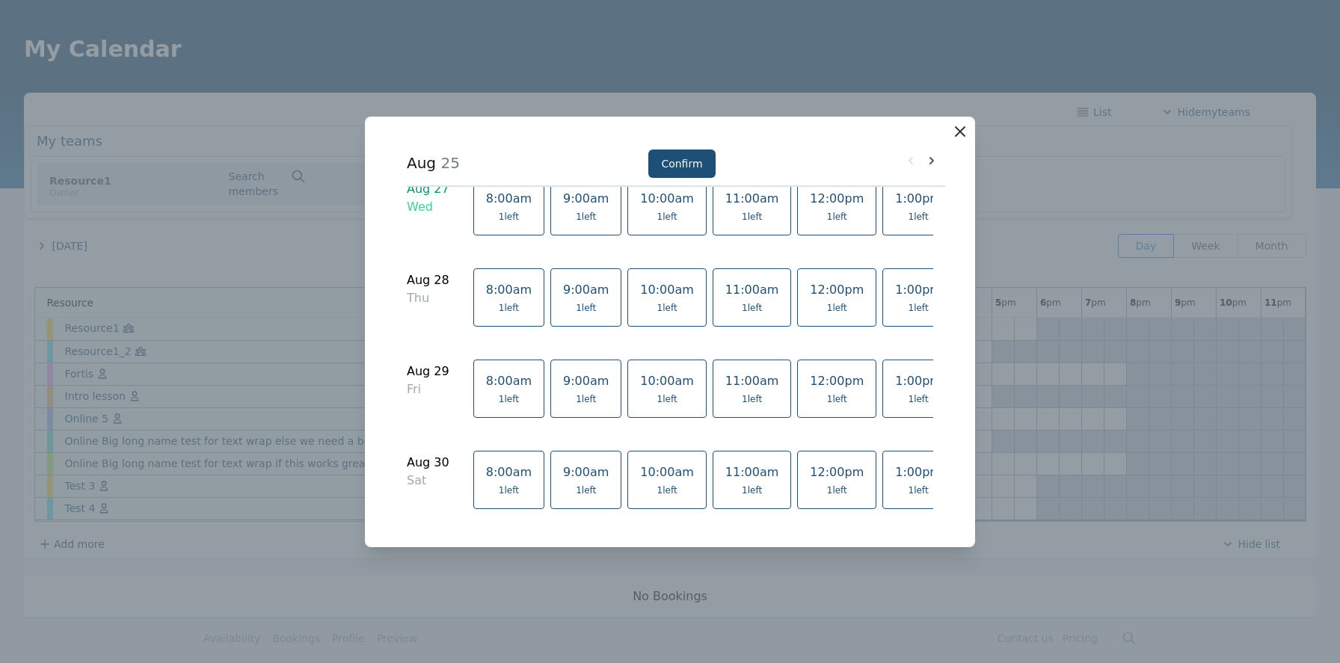
click at [959, 132] on icon "button" at bounding box center [959, 131] width 9 height 9
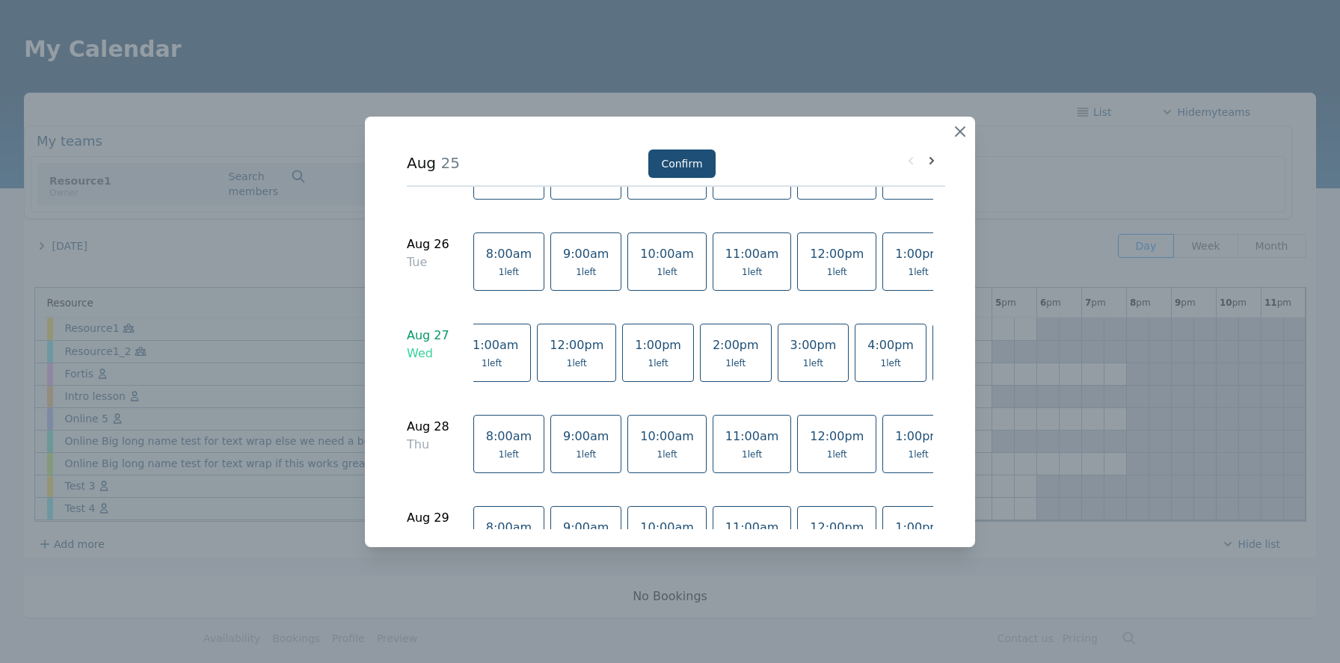
scroll to position [0, 444]
click at [957, 134] on icon "button" at bounding box center [959, 131] width 9 height 9
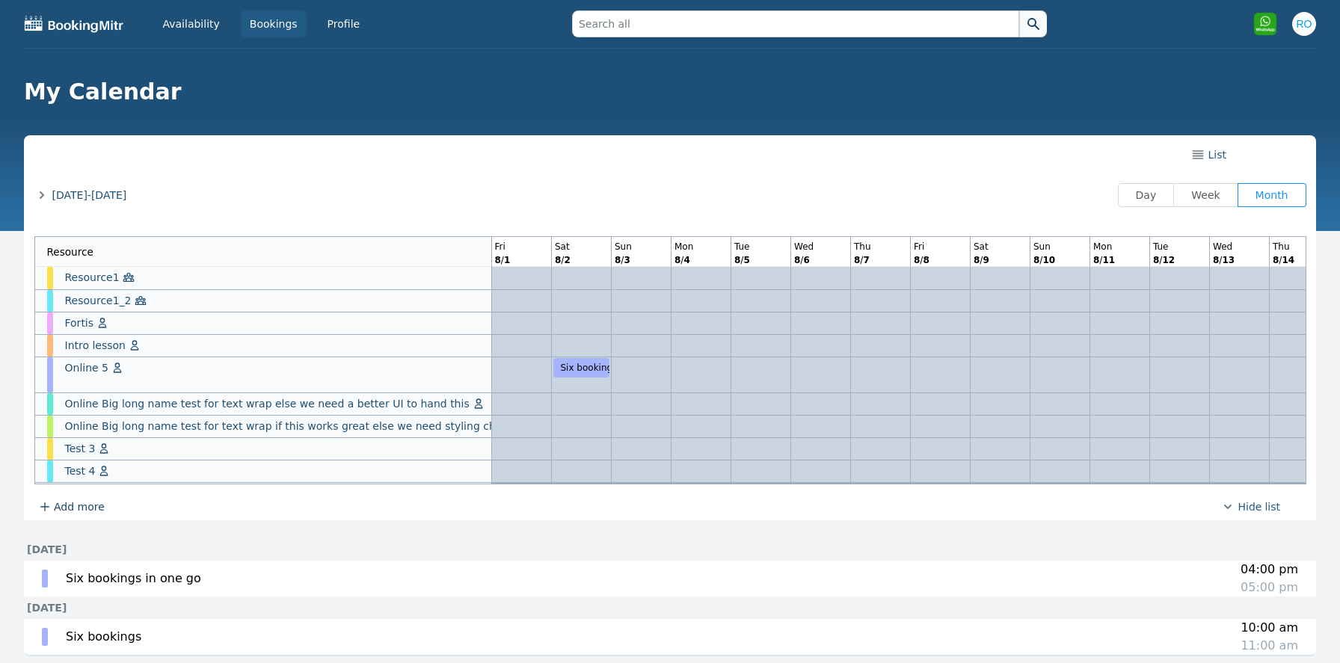
scroll to position [0, 1040]
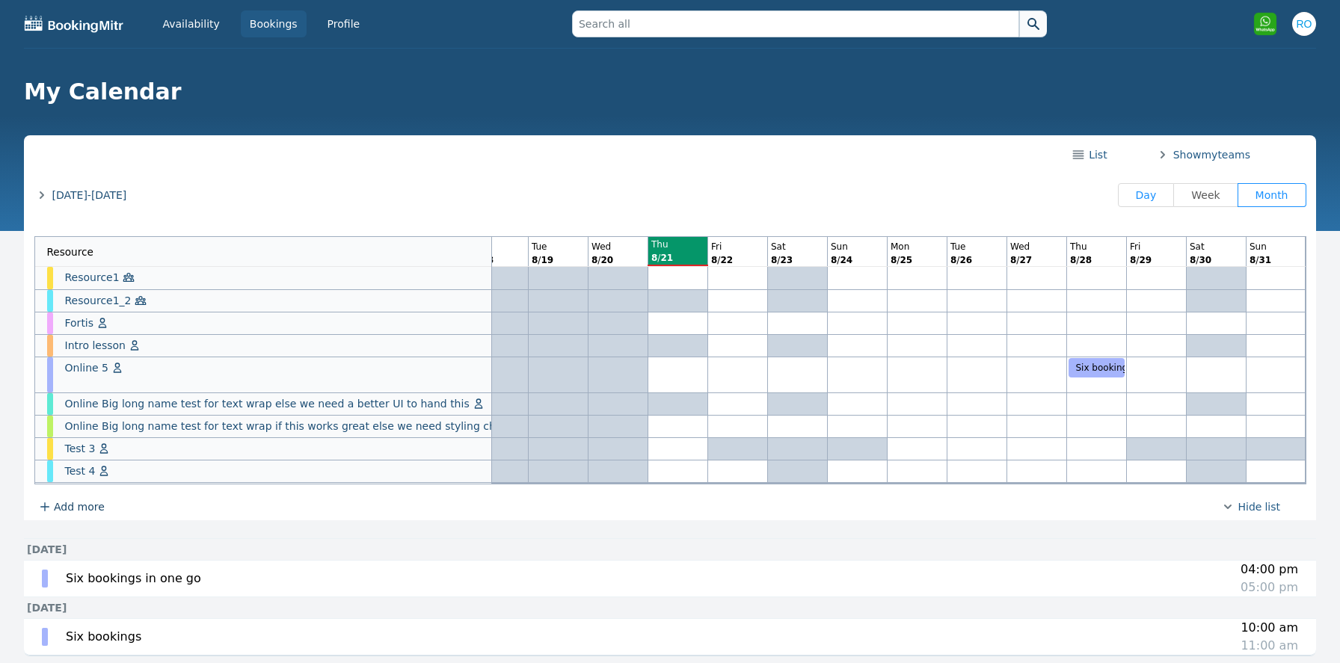
click at [1162, 197] on span "Day" at bounding box center [1146, 195] width 33 height 12
click at [1131, 197] on input "Day" at bounding box center [1130, 195] width 1 height 1
radio input "true"
radio input "false"
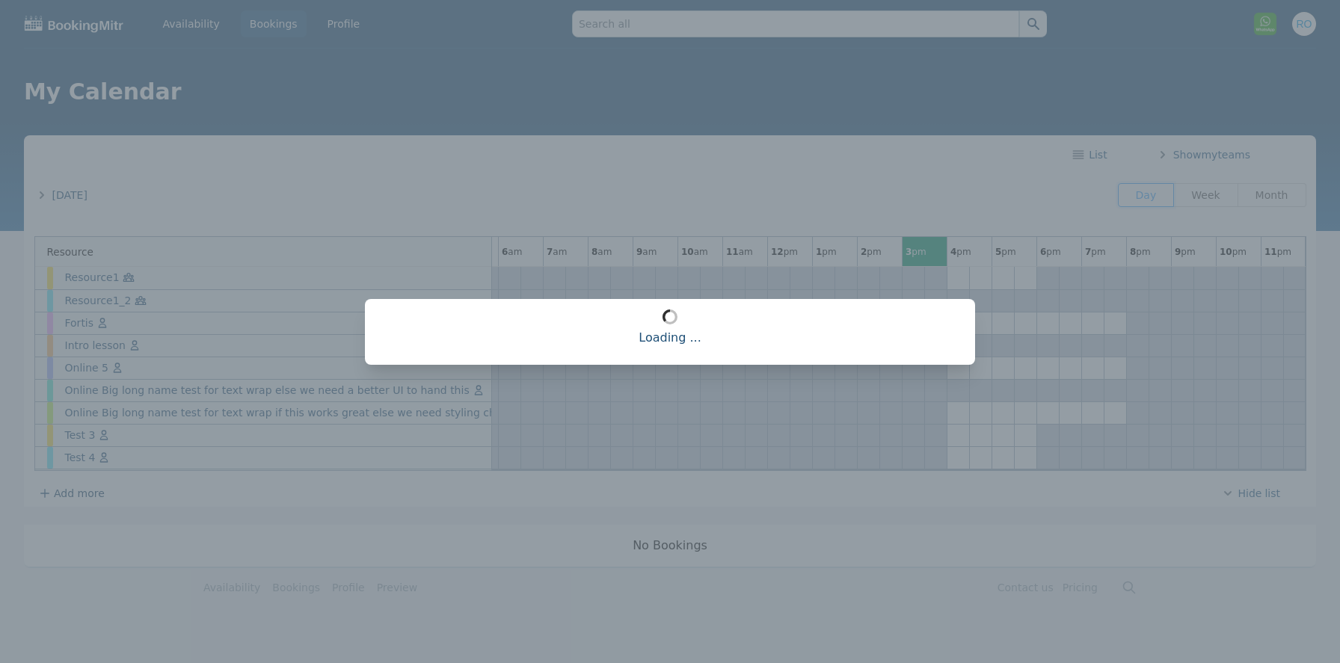
scroll to position [0, 262]
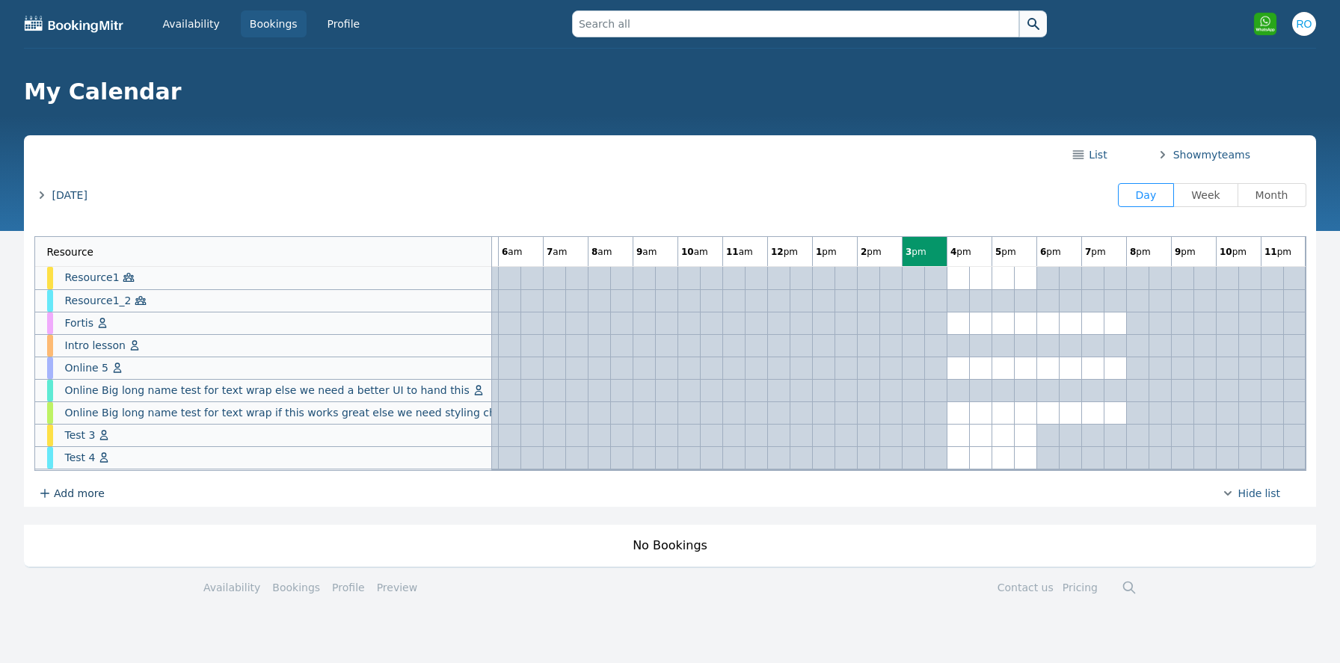
click at [87, 197] on span "[DATE]" at bounding box center [69, 195] width 35 height 15
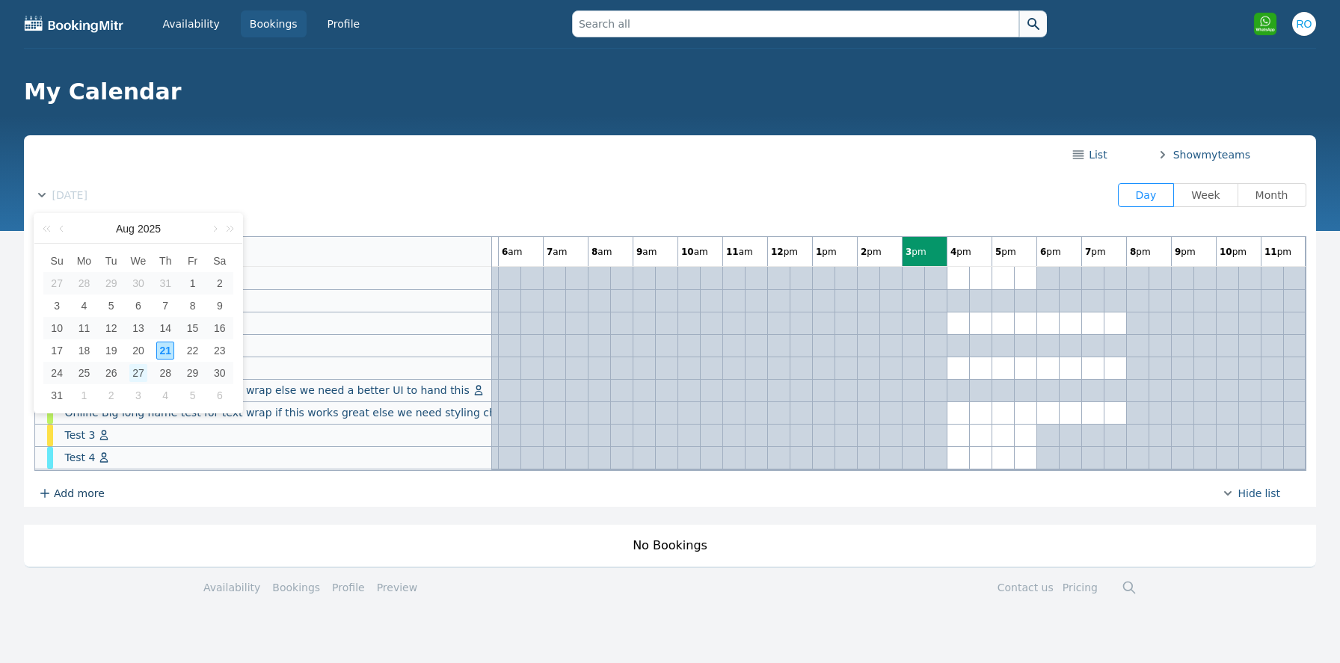
click at [143, 370] on div "27" at bounding box center [138, 373] width 18 height 18
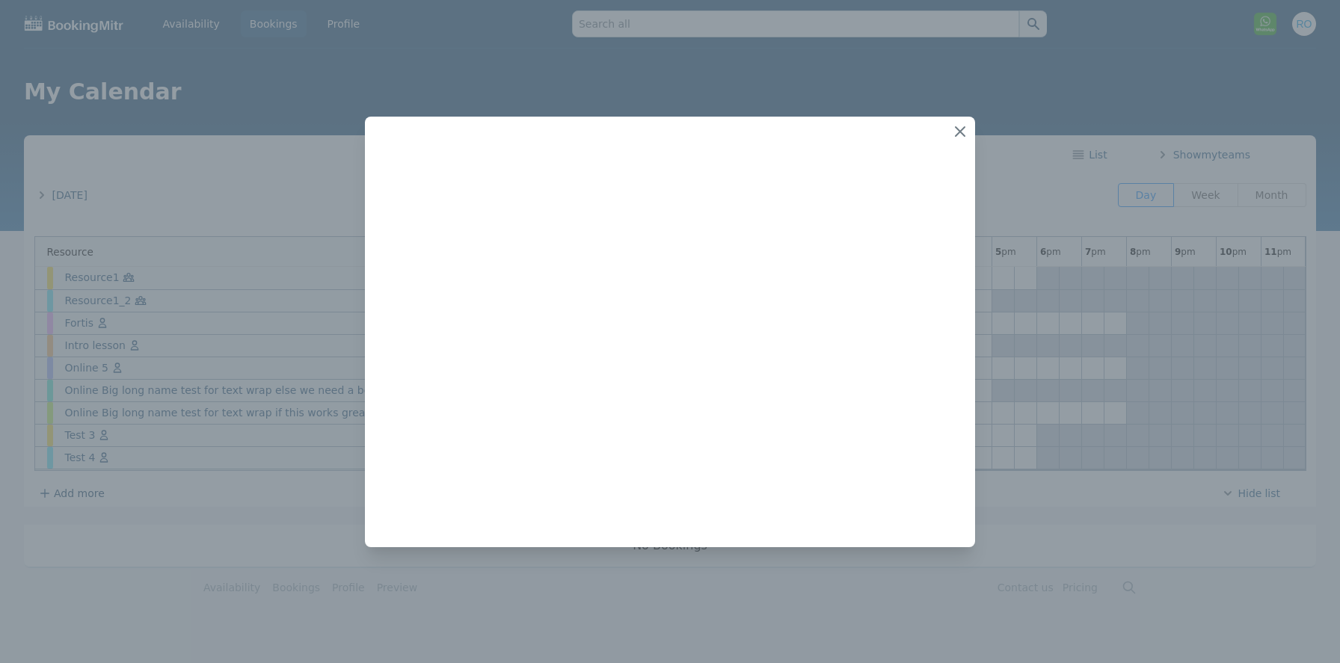
click at [1077, 417] on div at bounding box center [670, 331] width 1340 height 663
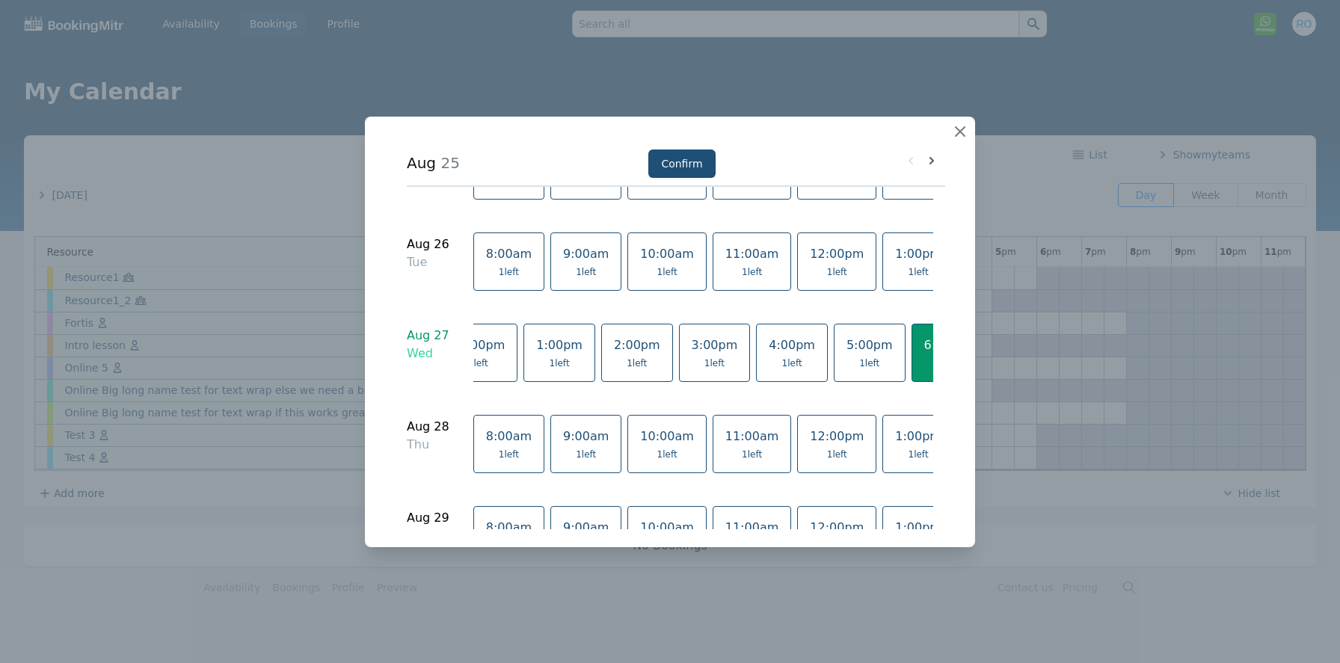
scroll to position [0, 444]
click at [959, 135] on icon "button" at bounding box center [960, 132] width 18 height 18
